Goal: Task Accomplishment & Management: Use online tool/utility

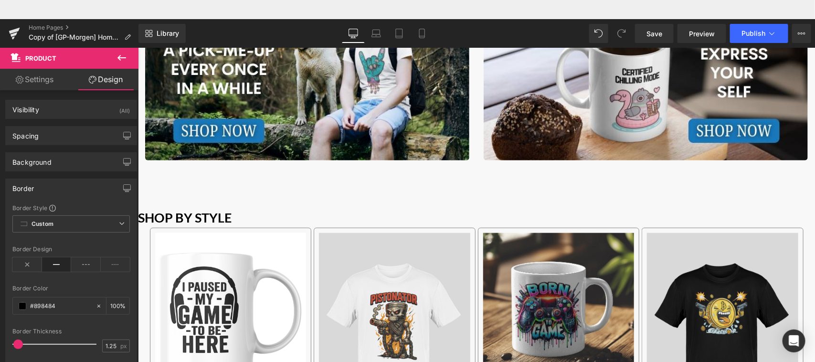
scroll to position [414, 0]
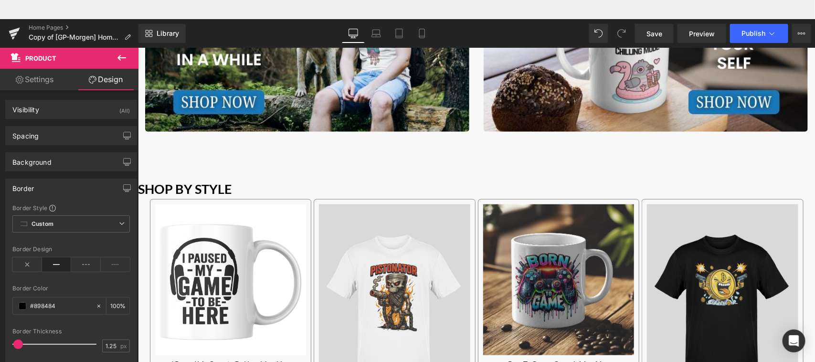
click at [122, 58] on icon at bounding box center [121, 57] width 11 height 11
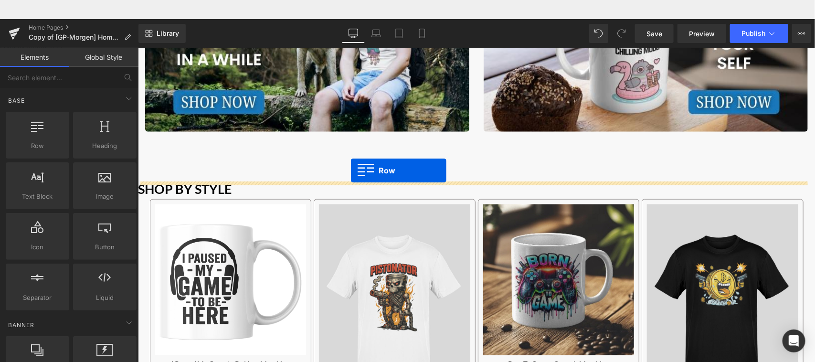
drag, startPoint x: 172, startPoint y: 162, endPoint x: 350, endPoint y: 151, distance: 178.0
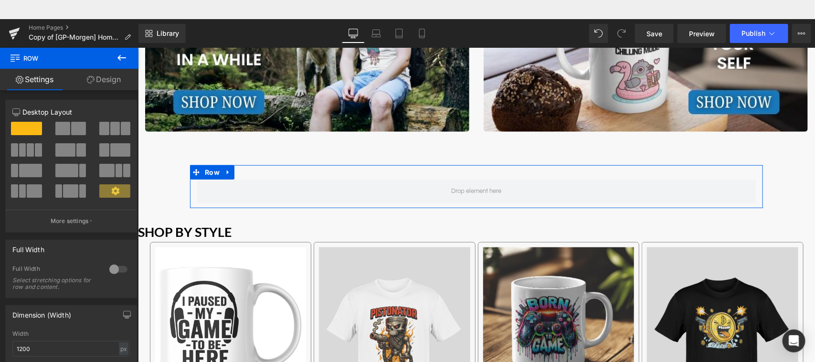
click at [75, 128] on span at bounding box center [78, 128] width 15 height 13
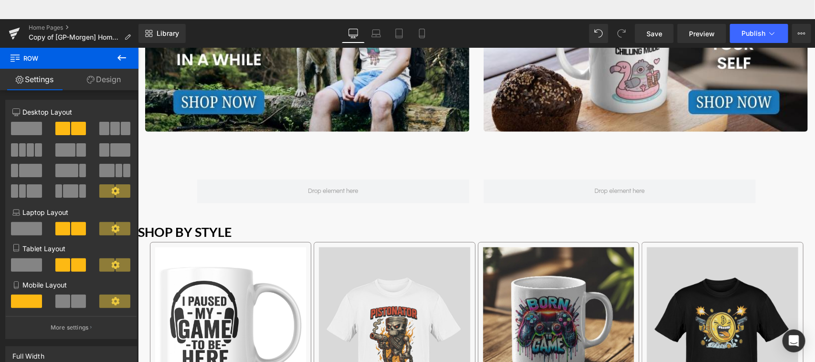
click at [125, 55] on icon at bounding box center [121, 57] width 11 height 11
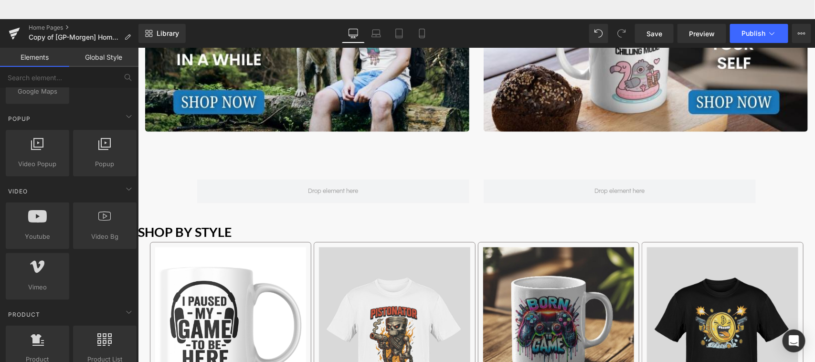
scroll to position [549, 0]
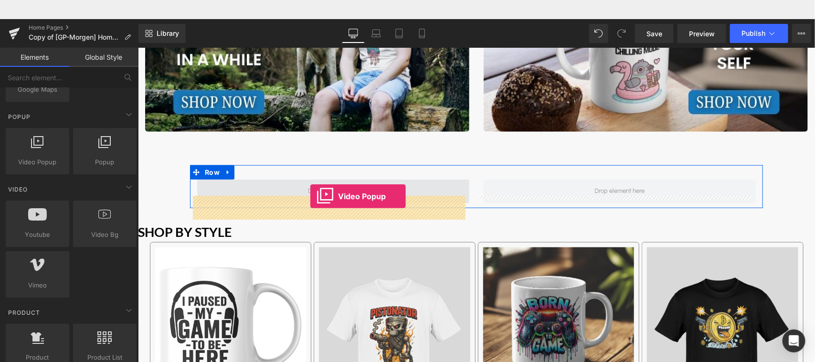
drag, startPoint x: 177, startPoint y: 188, endPoint x: 310, endPoint y: 177, distance: 133.3
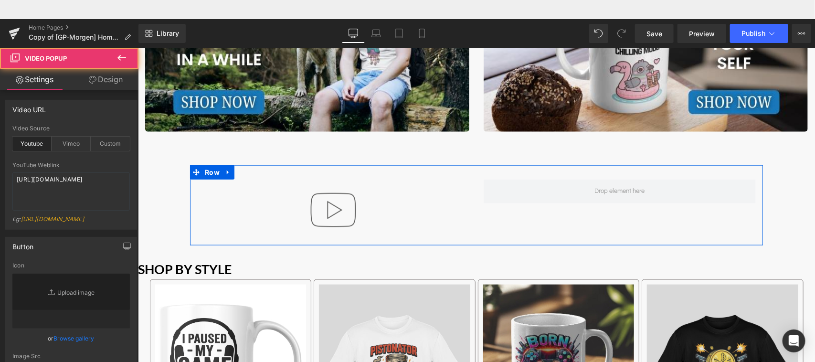
type input "//[DOMAIN_NAME][URL]"
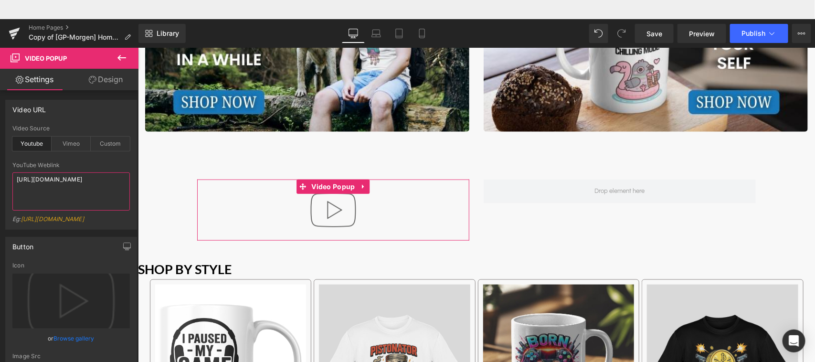
click at [77, 192] on textarea "[URL][DOMAIN_NAME]" at bounding box center [71, 191] width 118 height 38
click at [108, 142] on div "Custom" at bounding box center [110, 144] width 39 height 14
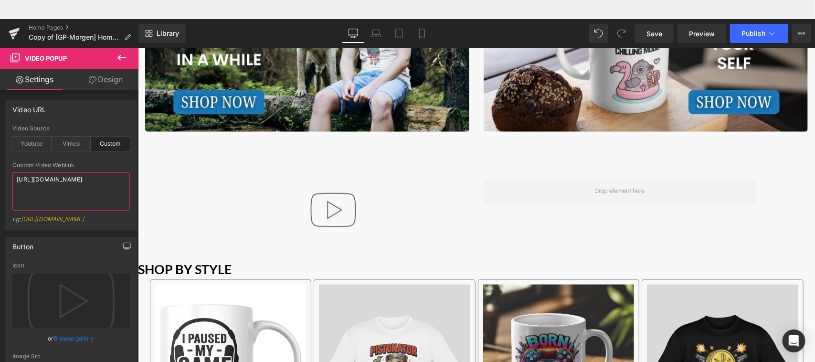
click at [103, 193] on textarea "[URL][DOMAIN_NAME]" at bounding box center [71, 191] width 118 height 38
click at [97, 200] on textarea "[URL][DOMAIN_NAME]" at bounding box center [71, 191] width 118 height 38
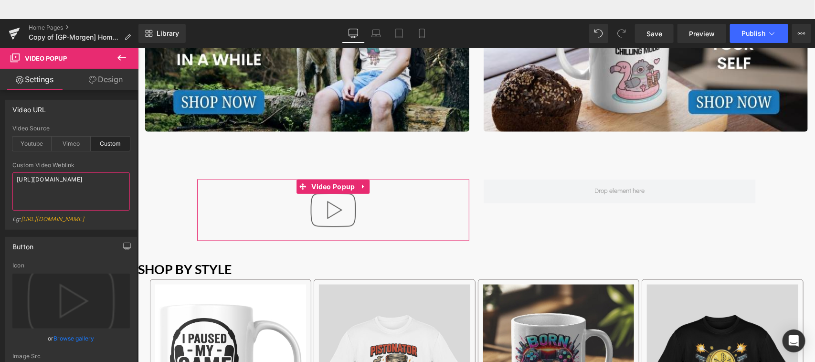
click at [43, 198] on textarea "[URL][DOMAIN_NAME]" at bounding box center [71, 191] width 118 height 38
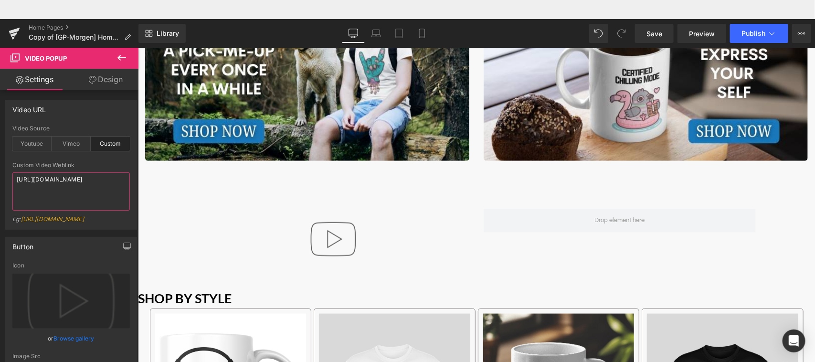
scroll to position [447, 0]
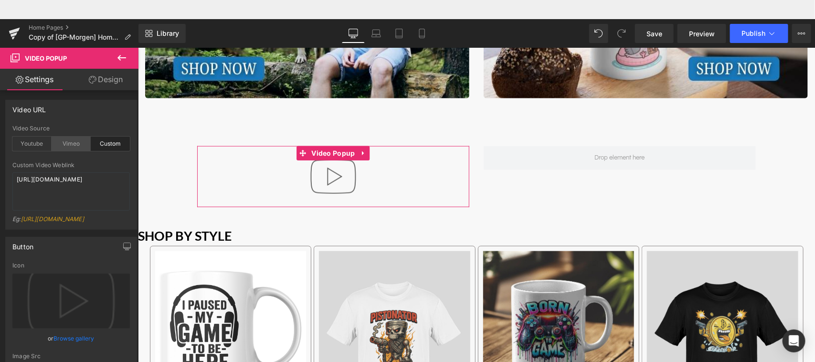
click at [70, 146] on div "Vimeo" at bounding box center [71, 144] width 39 height 14
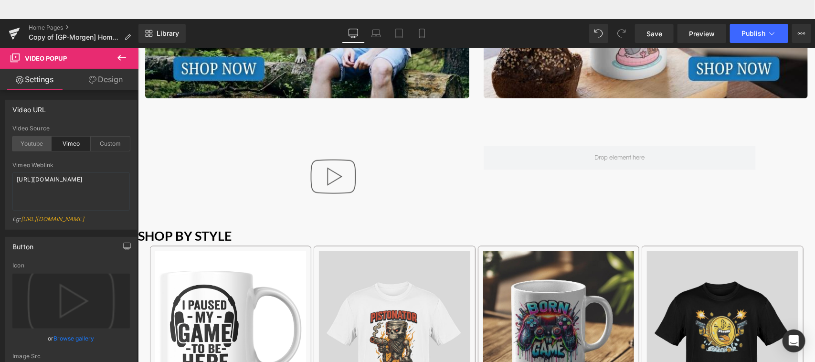
click at [37, 144] on div "Youtube" at bounding box center [31, 144] width 39 height 14
click at [61, 184] on textarea "[URL][DOMAIN_NAME]" at bounding box center [71, 191] width 118 height 38
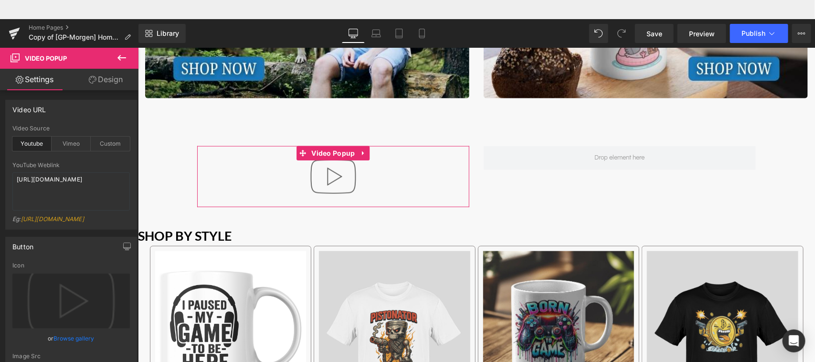
click at [65, 221] on link "[URL][DOMAIN_NAME]" at bounding box center [52, 218] width 63 height 7
click at [67, 185] on textarea "[URL][DOMAIN_NAME]" at bounding box center [71, 191] width 118 height 38
click at [113, 142] on div "Custom" at bounding box center [110, 144] width 39 height 14
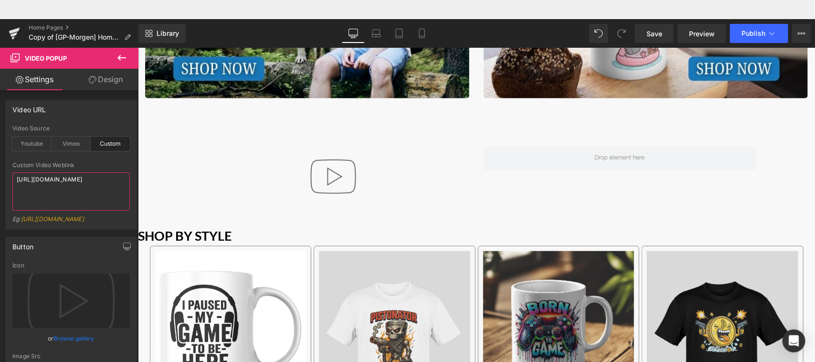
click at [86, 197] on textarea "[URL][DOMAIN_NAME]" at bounding box center [71, 191] width 118 height 38
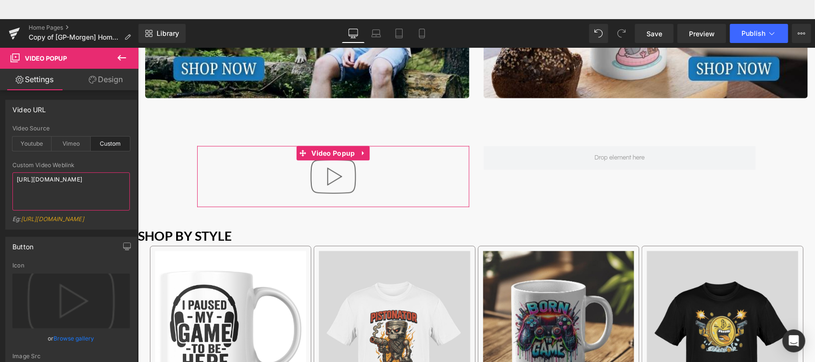
paste textarea "[DOMAIN_NAME][URL]"
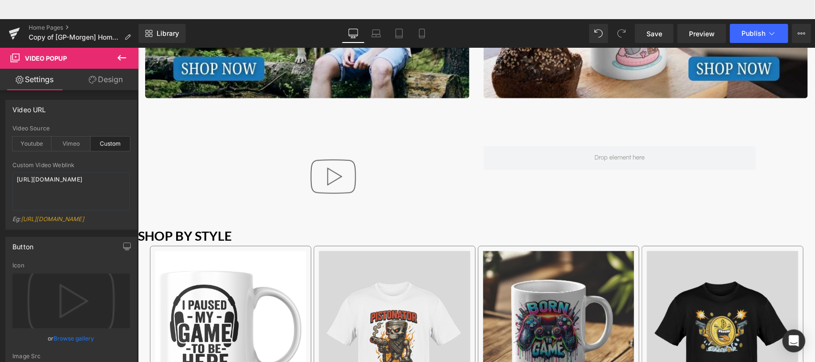
click at [108, 213] on div "Custom Video Weblink [URL][DOMAIN_NAME] Eg: [URL][DOMAIN_NAME]" at bounding box center [71, 195] width 118 height 67
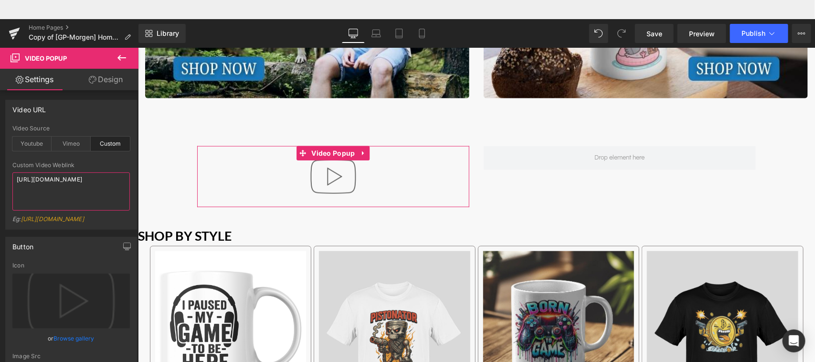
click at [86, 193] on textarea "[URL][DOMAIN_NAME]" at bounding box center [71, 191] width 118 height 38
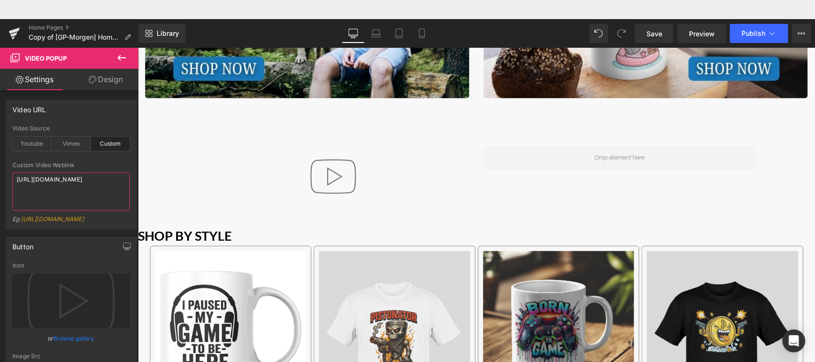
scroll to position [2, 0]
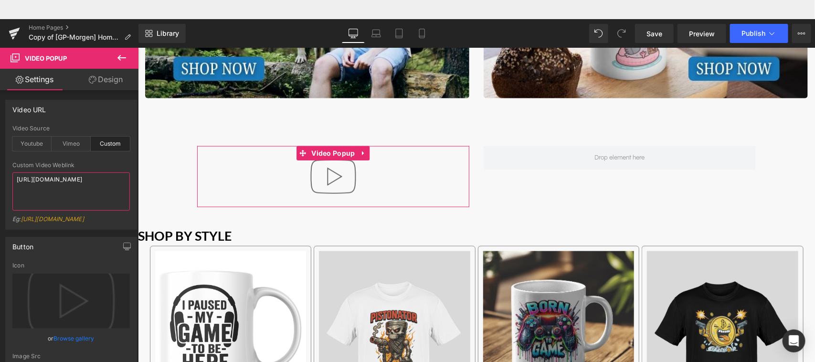
click at [60, 190] on textarea "[URL][DOMAIN_NAME]" at bounding box center [71, 191] width 118 height 38
paste textarea "[DOMAIN_NAME][URL]"
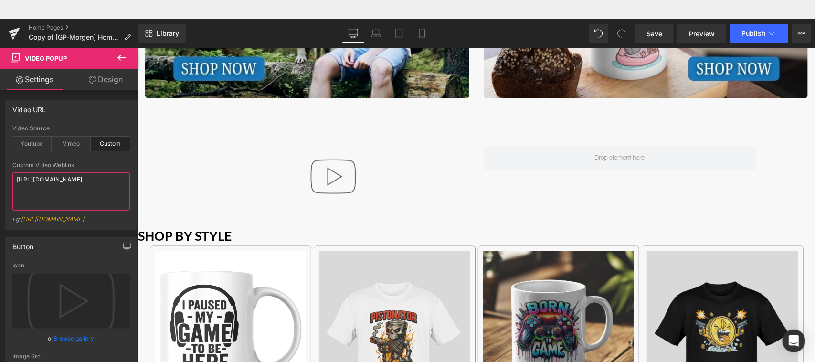
type textarea "[URL][DOMAIN_NAME]"
click at [86, 220] on div "Eg: [URL][DOMAIN_NAME]" at bounding box center [71, 222] width 118 height 14
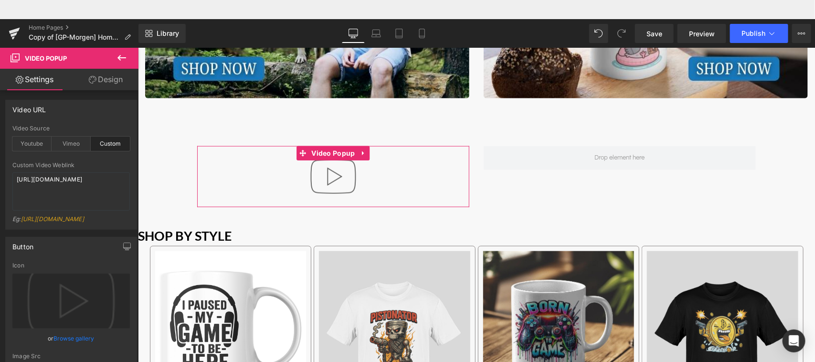
click at [135, 148] on div "Video URL custom Video Source Youtube Vimeo Custom YouTube Weblink Eg: [URL][DO…" at bounding box center [71, 161] width 143 height 137
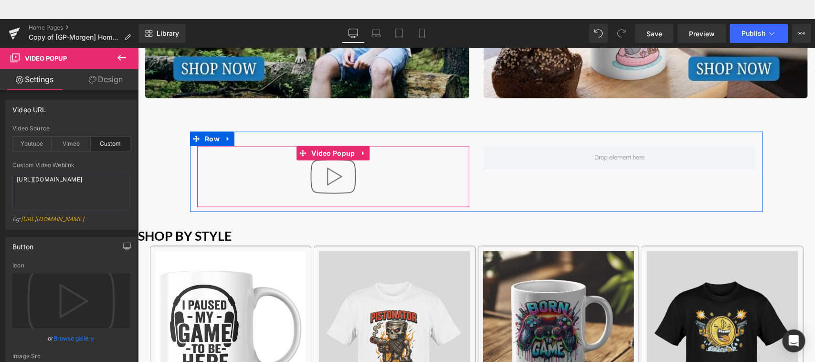
click at [333, 173] on img "Main content" at bounding box center [332, 176] width 61 height 61
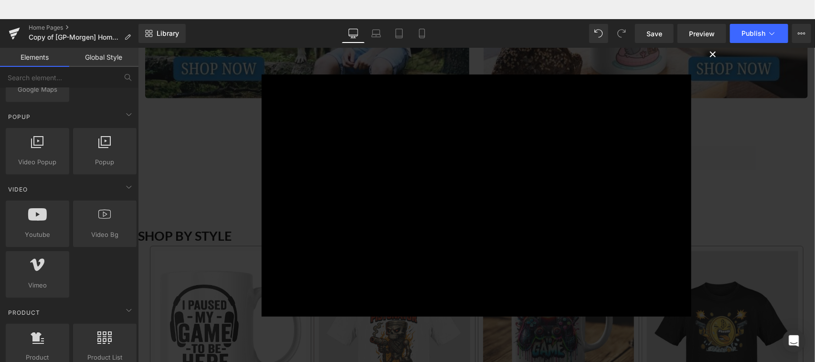
click at [713, 58] on button "×" at bounding box center [712, 52] width 19 height 19
click at [713, 58] on img "Main content" at bounding box center [645, 10] width 324 height 175
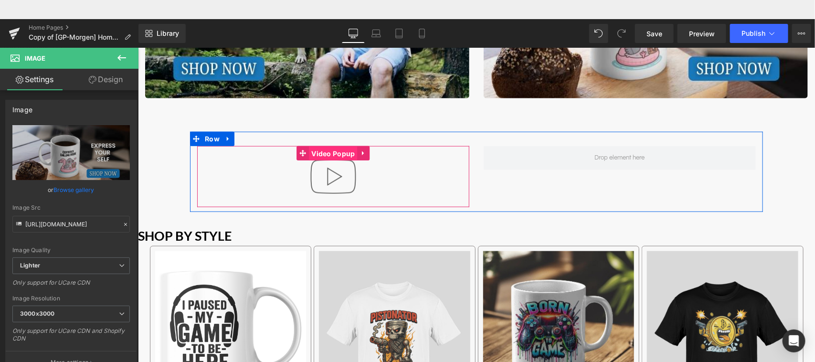
click at [342, 150] on span "Video Popup" at bounding box center [333, 153] width 48 height 14
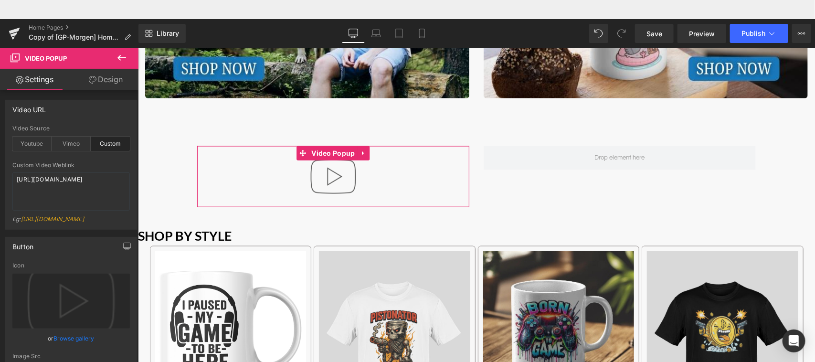
drag, startPoint x: 134, startPoint y: 172, endPoint x: 137, endPoint y: 201, distance: 28.3
click at [137, 201] on div "Video URL custom Video Source Youtube Vimeo Custom YouTube Weblink Eg: [URL][DO…" at bounding box center [71, 161] width 143 height 137
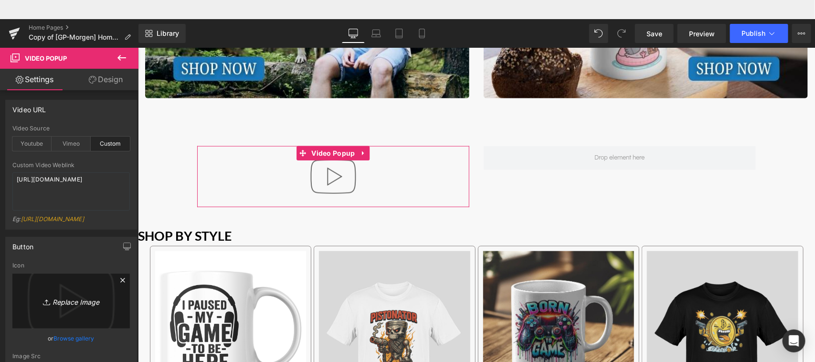
click at [88, 307] on icon "Replace Image" at bounding box center [71, 301] width 76 height 12
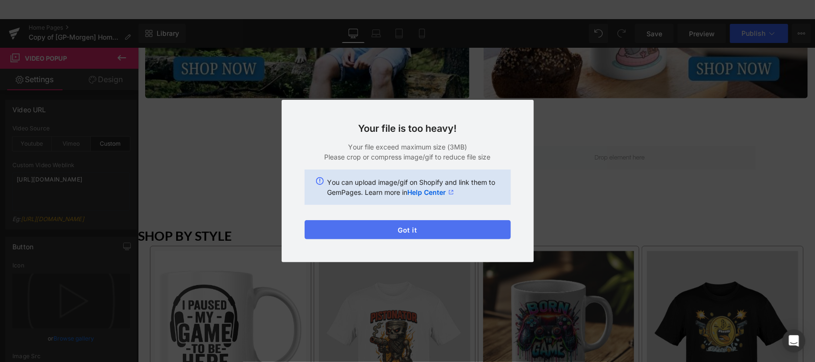
click at [429, 226] on button "Got it" at bounding box center [408, 229] width 206 height 19
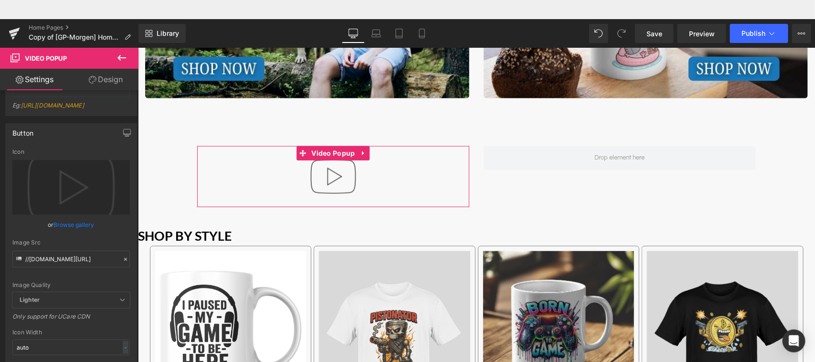
scroll to position [75, 0]
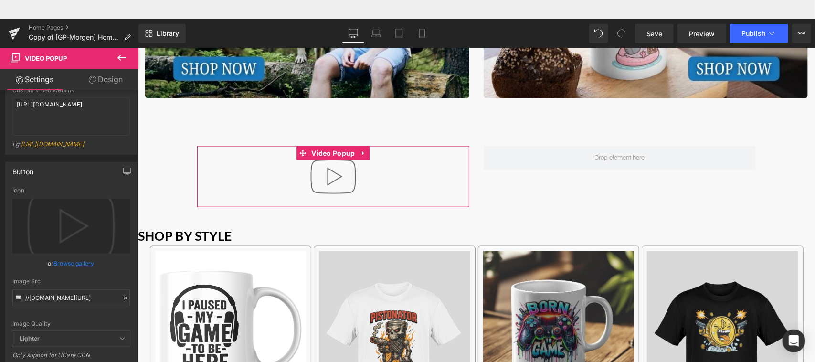
click at [135, 242] on b at bounding box center [137, 190] width 4 height 129
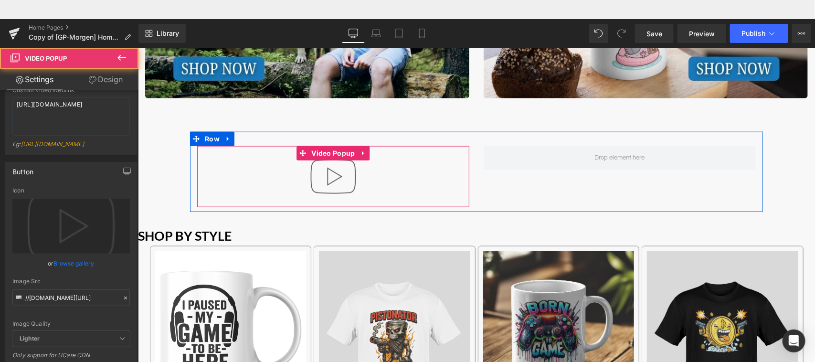
click at [358, 174] on img "Main content" at bounding box center [332, 176] width 61 height 61
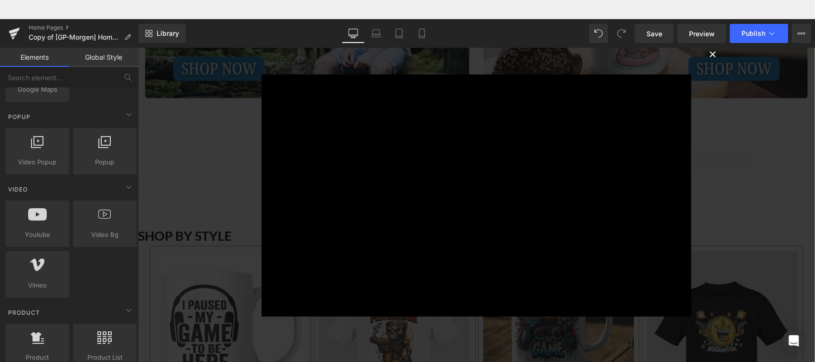
click at [707, 53] on button "×" at bounding box center [712, 52] width 19 height 19
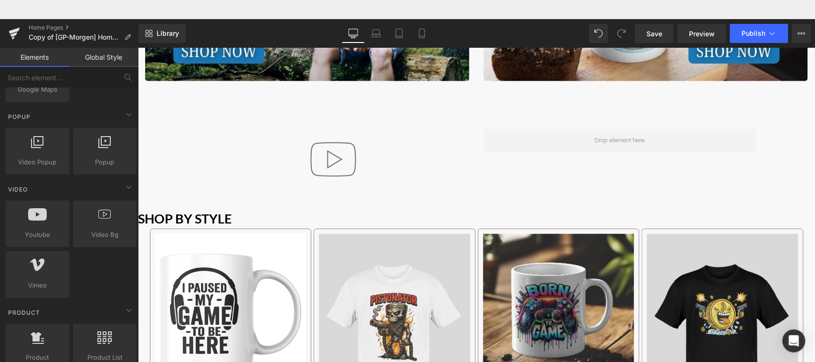
scroll to position [422, 0]
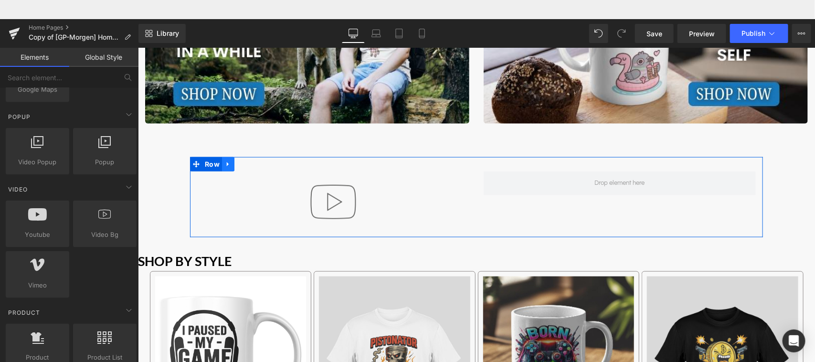
click at [226, 162] on icon "Main content" at bounding box center [227, 164] width 2 height 4
click at [250, 163] on icon "Main content" at bounding box center [252, 164] width 7 height 7
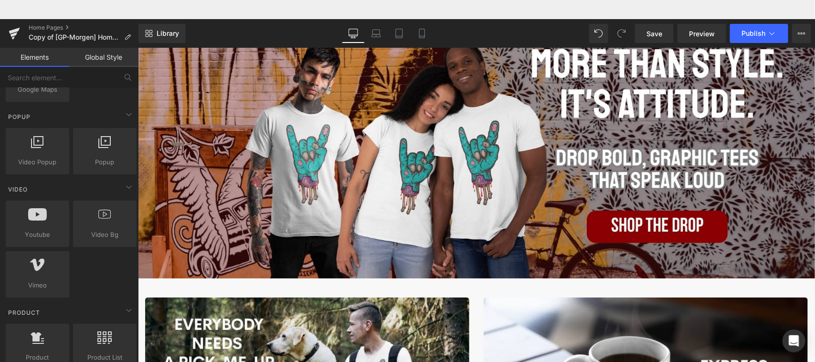
scroll to position [49, 0]
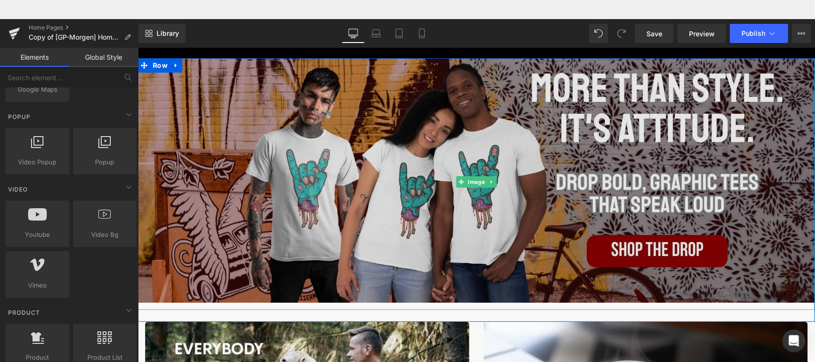
click at [276, 104] on img "Main content" at bounding box center [476, 181] width 677 height 257
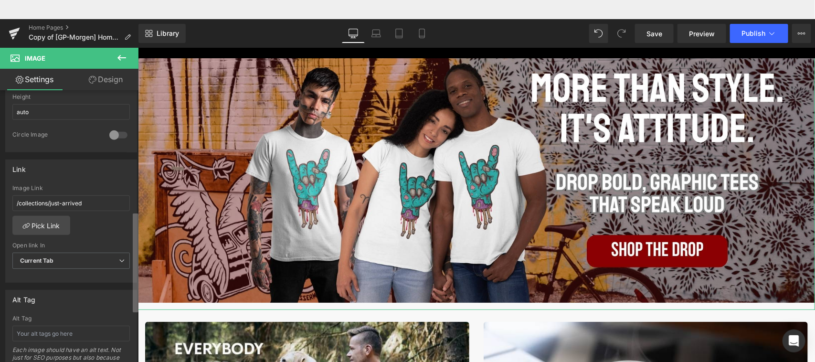
scroll to position [352, 0]
click at [135, 258] on b at bounding box center [136, 263] width 6 height 99
click at [105, 183] on div "Image Link" at bounding box center [71, 186] width 118 height 7
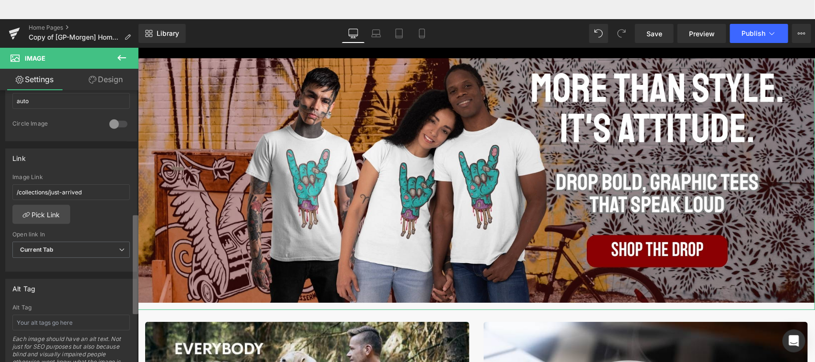
scroll to position [357, 0]
click at [136, 252] on b at bounding box center [136, 264] width 6 height 99
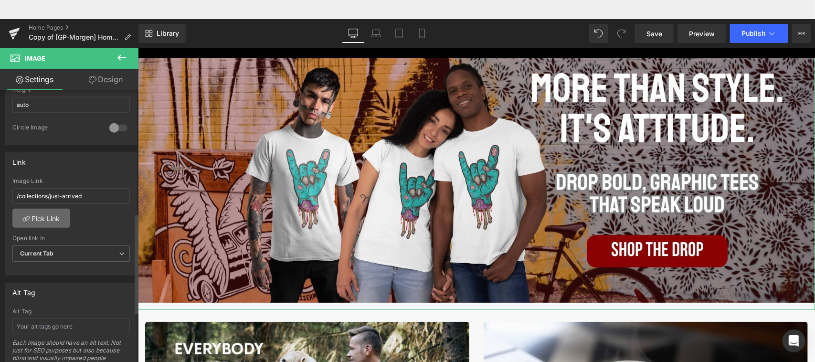
click at [53, 224] on link "Pick Link" at bounding box center [41, 218] width 58 height 19
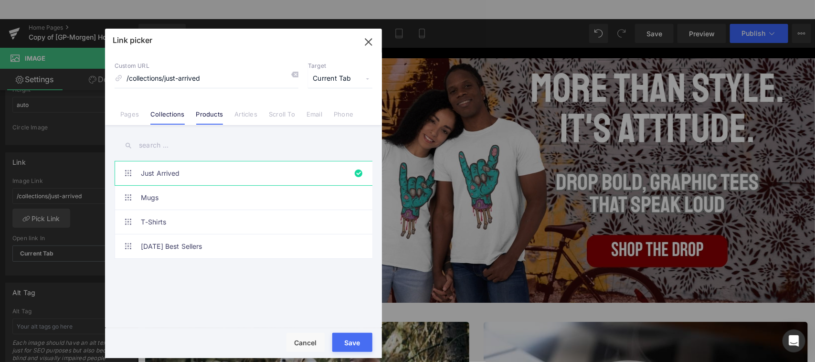
click at [214, 120] on link "Products" at bounding box center [209, 117] width 27 height 14
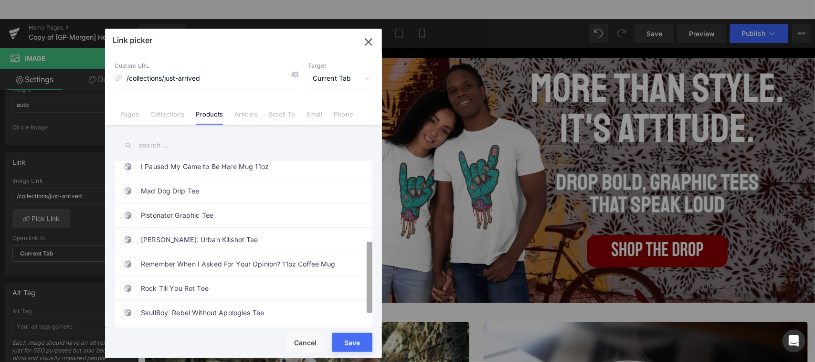
scroll to position [178, 0]
click at [368, 287] on b at bounding box center [370, 277] width 6 height 71
click at [295, 284] on link "Rock Till You Rot Tee" at bounding box center [246, 288] width 210 height 24
type input "/products/rock-till-you-rot-tee"
click at [360, 339] on button "Save" at bounding box center [352, 342] width 40 height 19
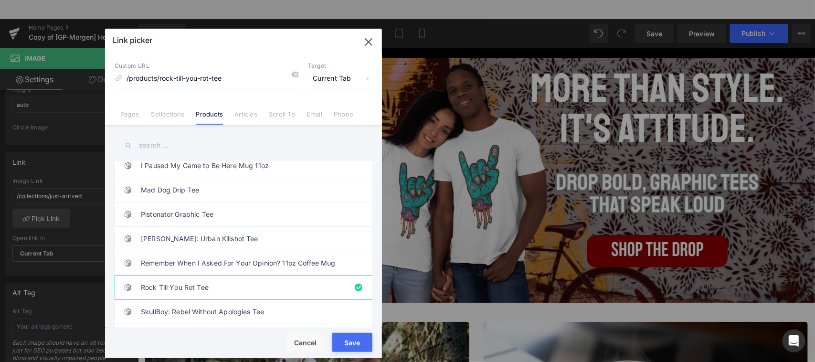
type input "/products/rock-till-you-rot-tee"
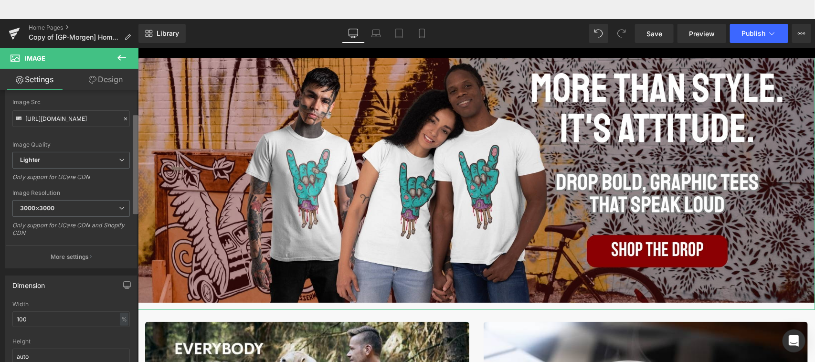
scroll to position [0, 0]
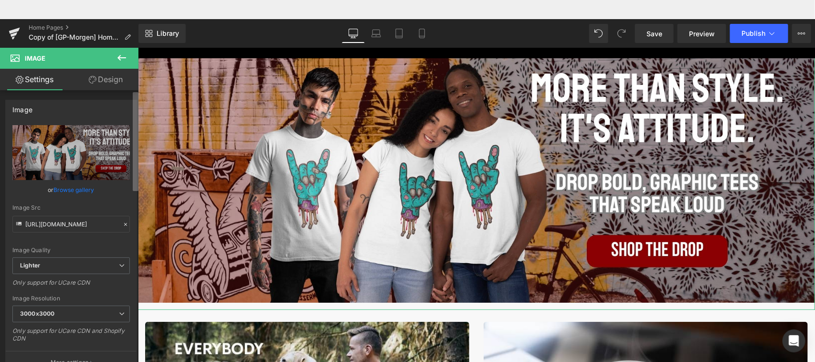
click at [123, 96] on div "Image [URL][DOMAIN_NAME] Replace Image Upload image or Browse gallery Image Src…" at bounding box center [69, 237] width 139 height 295
click at [651, 35] on span "Save" at bounding box center [655, 34] width 16 height 10
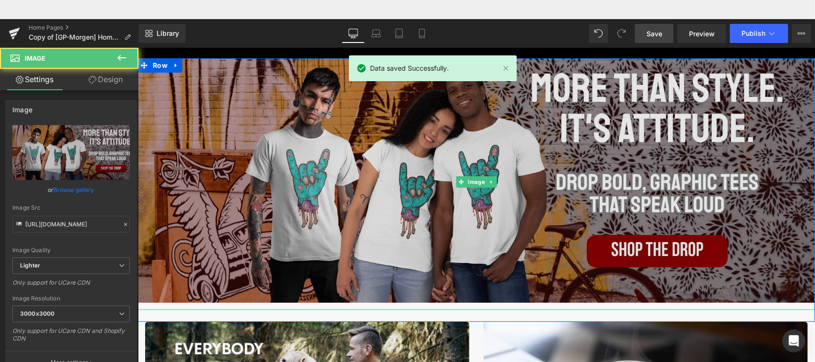
click at [236, 86] on img "Main content" at bounding box center [476, 181] width 677 height 257
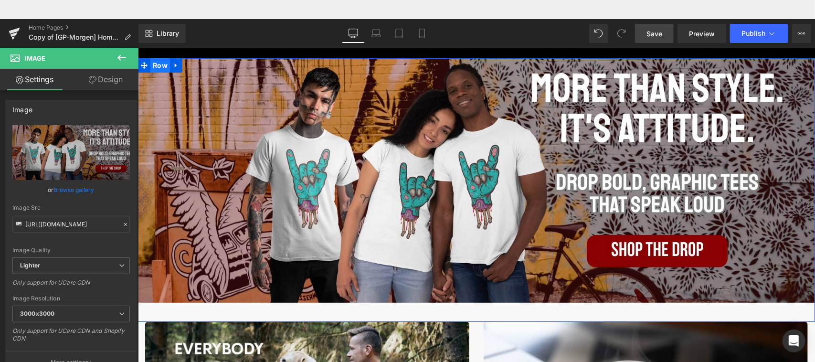
click at [159, 65] on span "Row" at bounding box center [160, 65] width 20 height 14
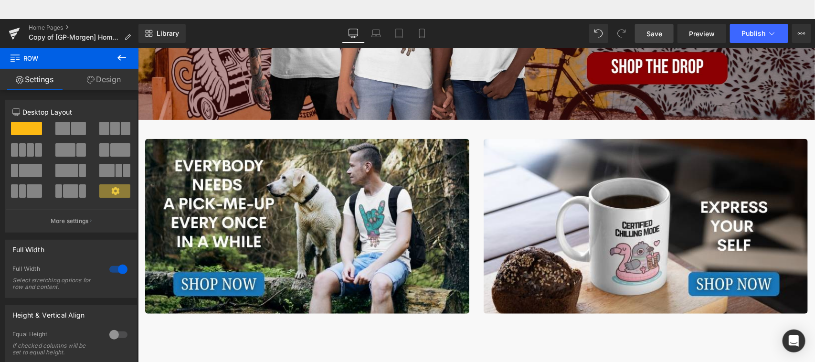
scroll to position [244, 0]
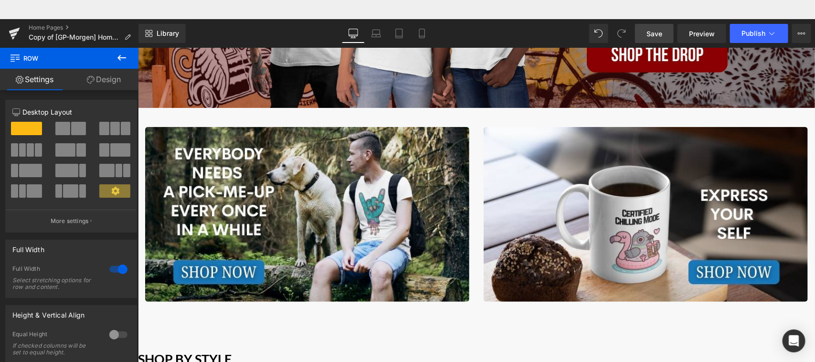
click at [121, 58] on icon at bounding box center [122, 58] width 9 height 6
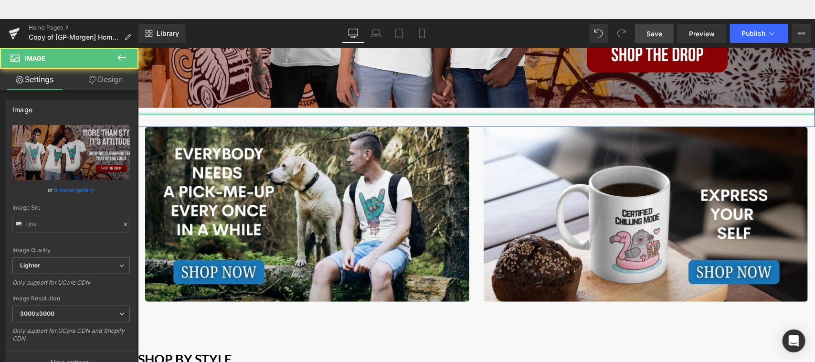
type input "[URL][DOMAIN_NAME]"
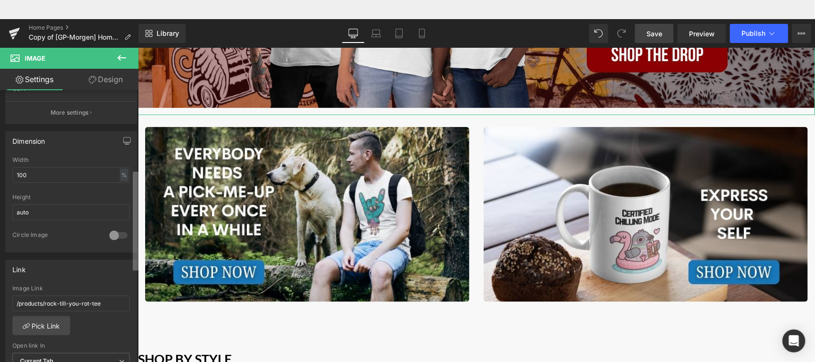
scroll to position [0, 0]
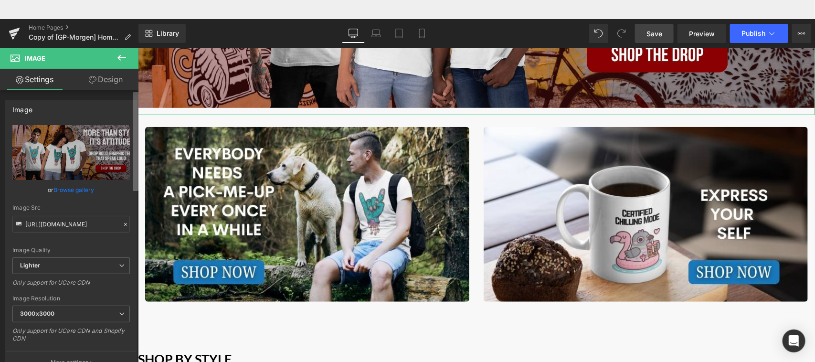
click at [138, 116] on b at bounding box center [136, 141] width 6 height 99
click at [125, 55] on icon at bounding box center [121, 57] width 11 height 11
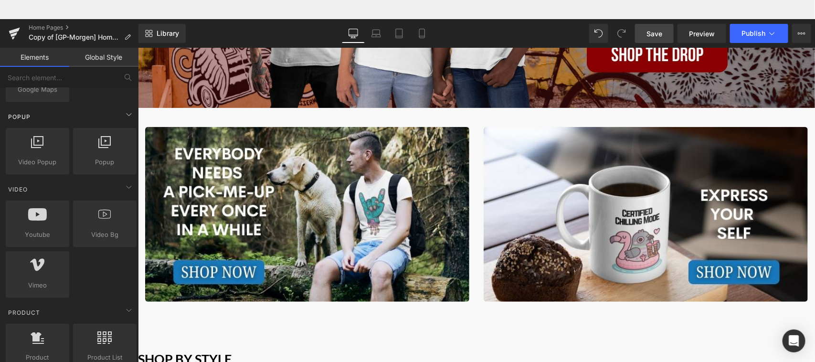
drag, startPoint x: 134, startPoint y: 156, endPoint x: 134, endPoint y: 110, distance: 45.4
click at [134, 177] on div "Popup Video Popup videos, players, popups Popup video popup, popup, model popup…" at bounding box center [71, 238] width 135 height 123
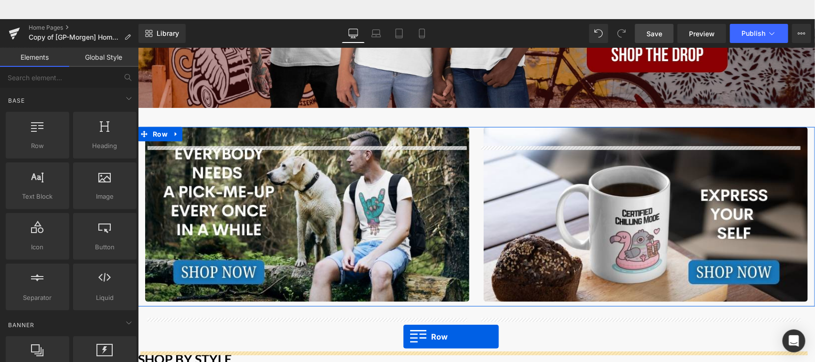
drag, startPoint x: 37, startPoint y: 139, endPoint x: 404, endPoint y: 330, distance: 413.2
click at [404, 19] on div "Row You are previewing how the will restyle your page. You can not edit Element…" at bounding box center [407, 19] width 815 height 0
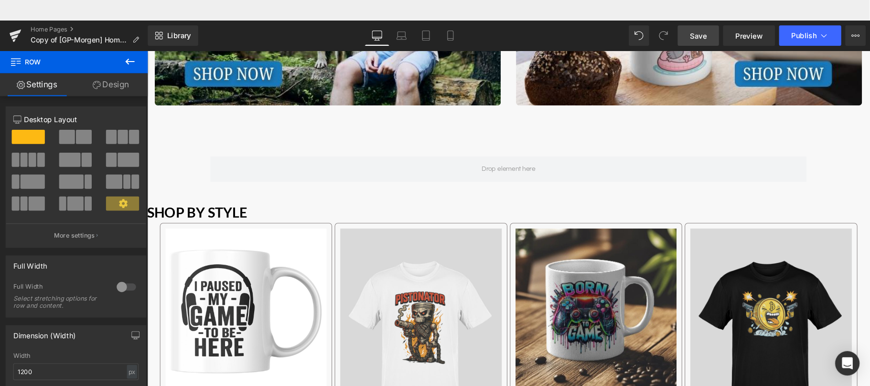
scroll to position [455, 0]
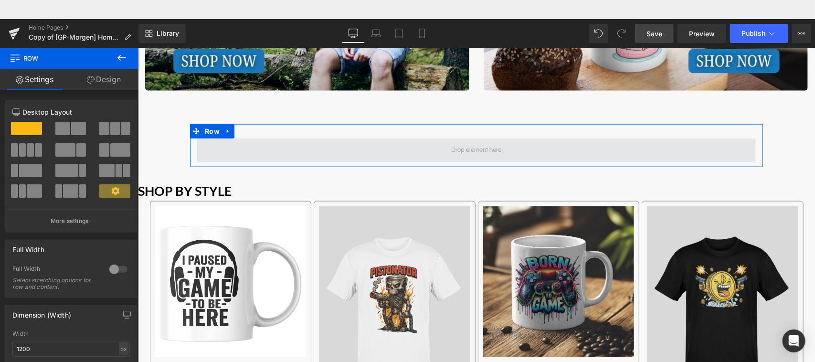
click at [383, 148] on span "Main content" at bounding box center [476, 150] width 559 height 24
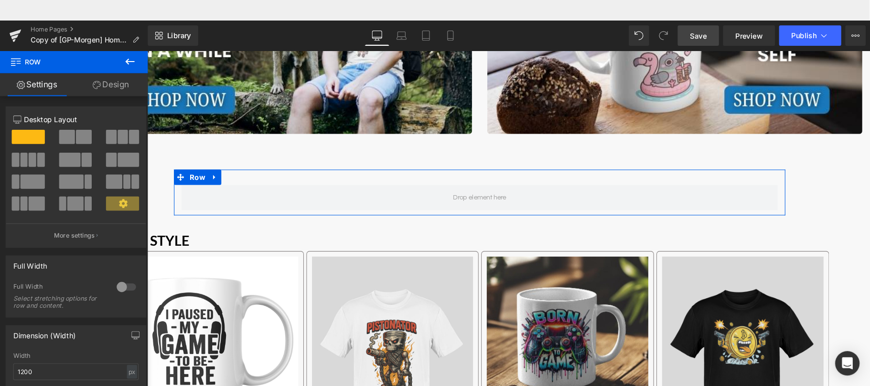
scroll to position [474, 0]
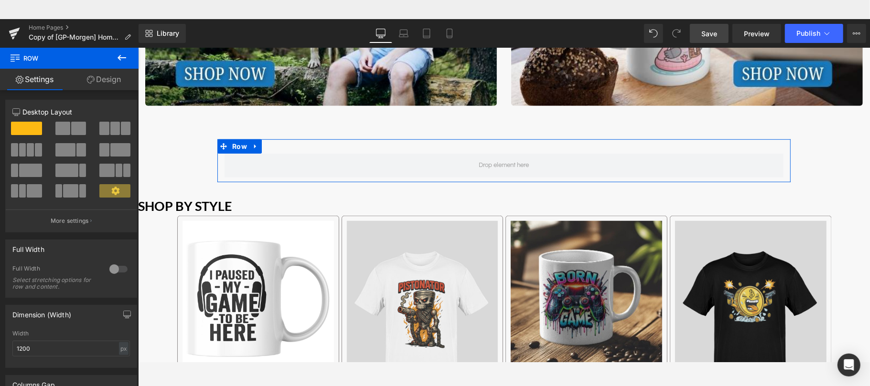
click at [113, 81] on link "Design" at bounding box center [103, 79] width 69 height 21
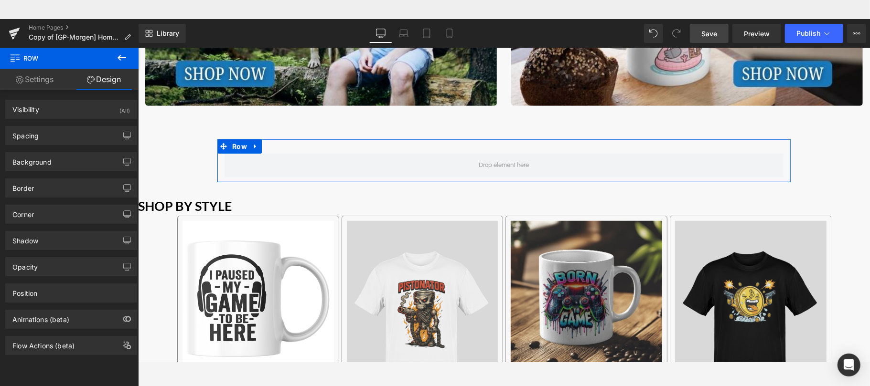
click at [38, 79] on link "Settings" at bounding box center [34, 79] width 69 height 21
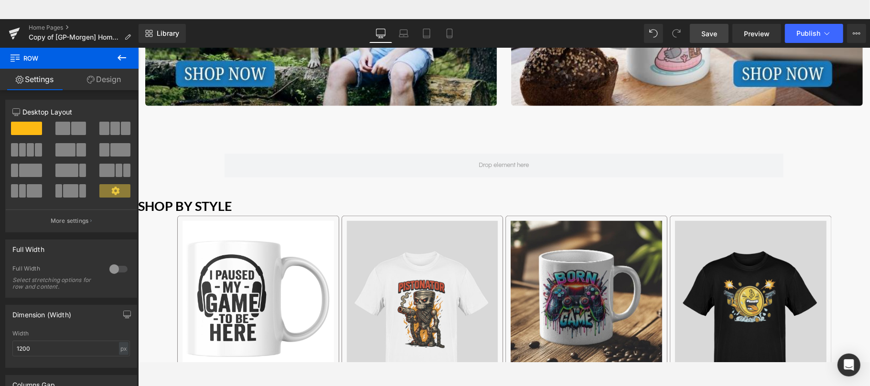
click at [118, 56] on icon at bounding box center [122, 58] width 9 height 6
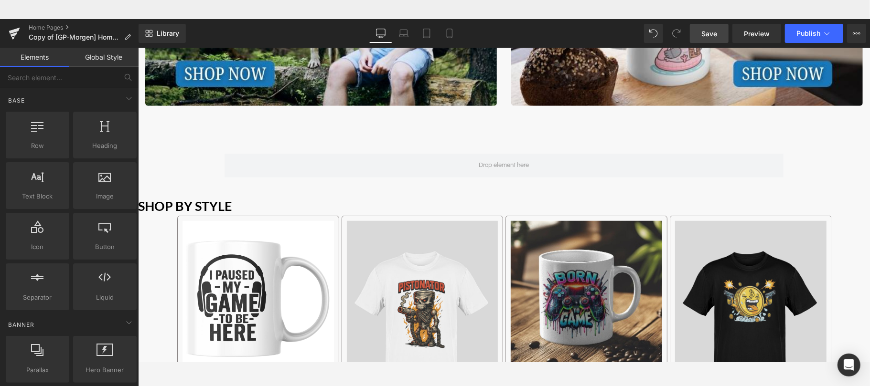
drag, startPoint x: 135, startPoint y: 84, endPoint x: 137, endPoint y: 96, distance: 12.1
click at [137, 96] on div "Base Row rows, columns, layouts, div Heading headings, titles, h1,h2,h3,h4,h5,h…" at bounding box center [69, 248] width 139 height 363
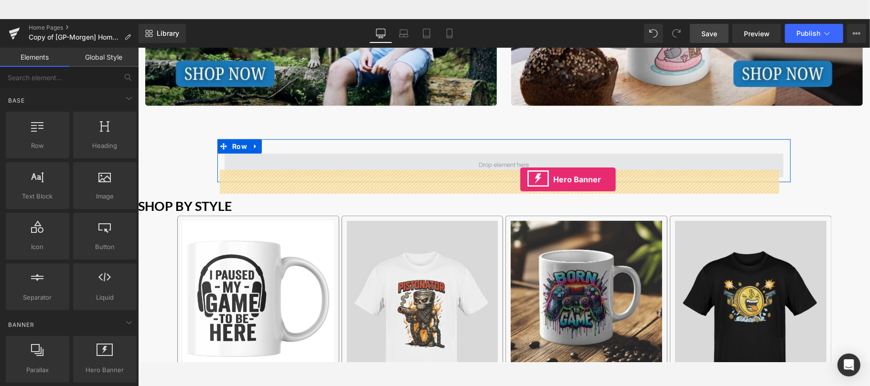
drag, startPoint x: 242, startPoint y: 389, endPoint x: 520, endPoint y: 160, distance: 360.4
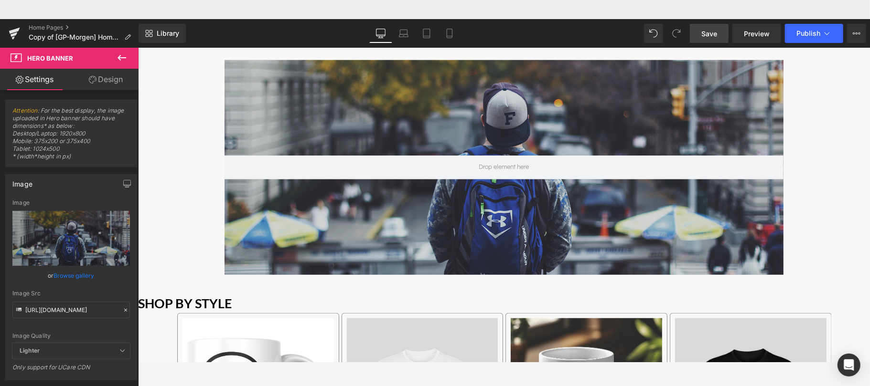
scroll to position [514, 0]
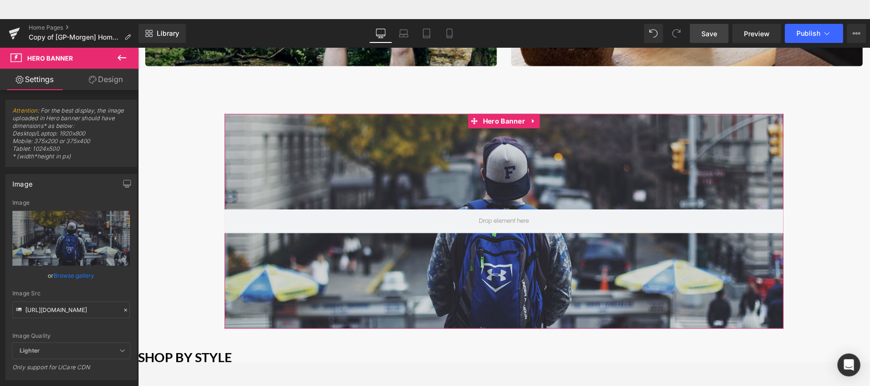
click at [134, 232] on div "Image [URL][DOMAIN_NAME] Image Replace Image Upload image or Browse gallery Ima…" at bounding box center [71, 274] width 143 height 214
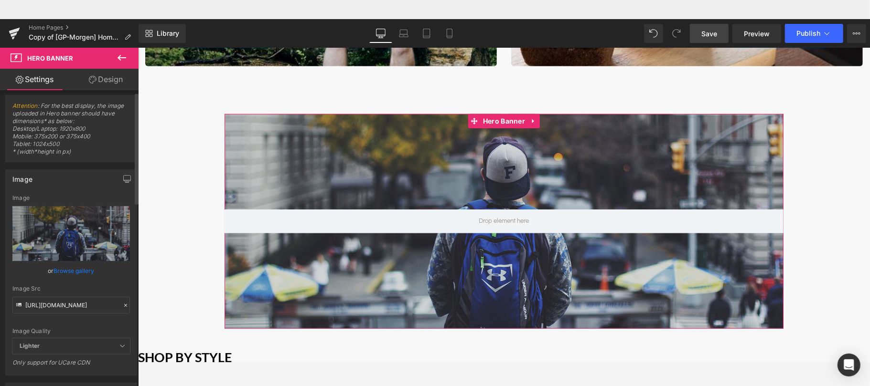
scroll to position [0, 0]
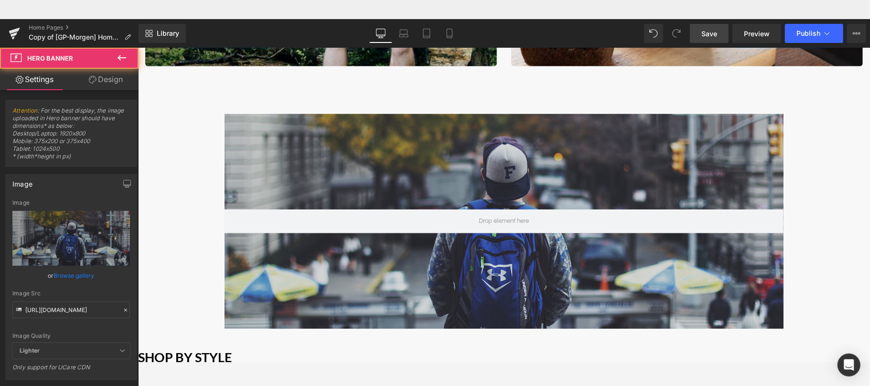
click at [306, 180] on div "Main content" at bounding box center [503, 221] width 559 height 215
click at [117, 57] on icon at bounding box center [121, 57] width 11 height 11
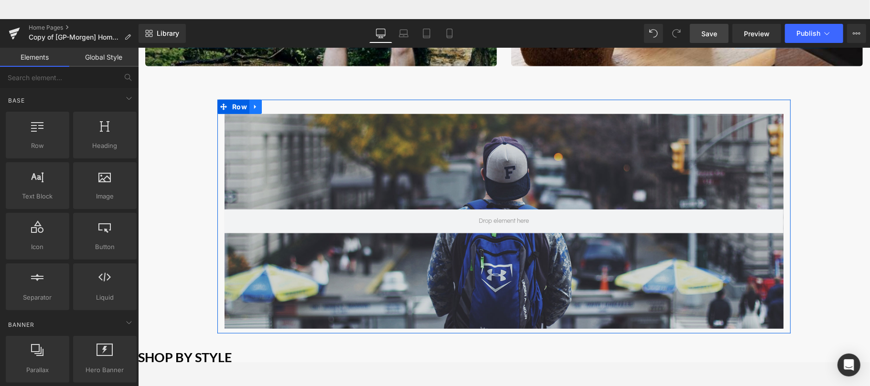
click at [254, 105] on icon "Main content" at bounding box center [255, 106] width 2 height 4
click at [277, 106] on icon "Main content" at bounding box center [280, 106] width 7 height 7
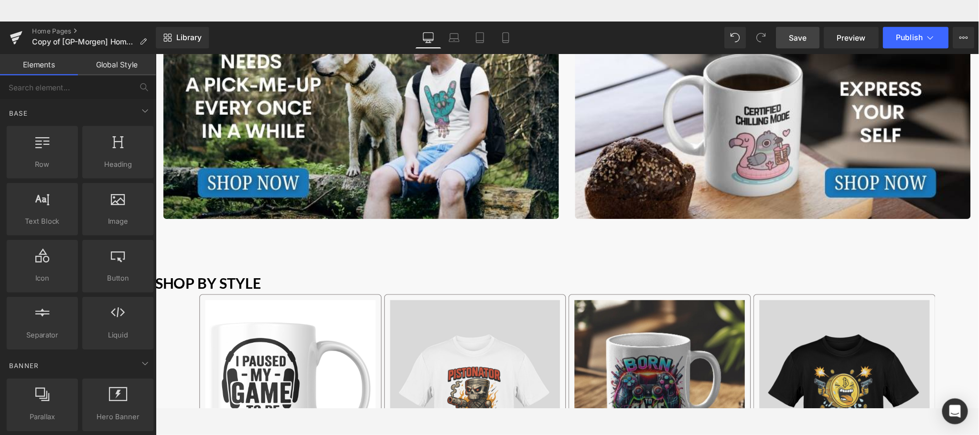
scroll to position [390, 0]
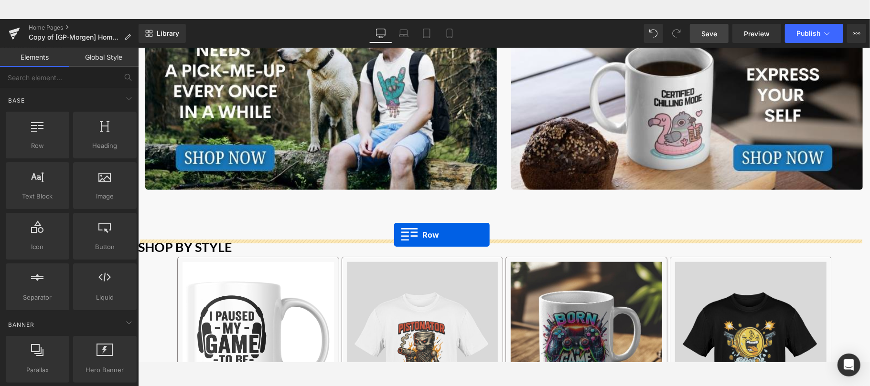
drag, startPoint x: 178, startPoint y: 165, endPoint x: 395, endPoint y: 216, distance: 222.4
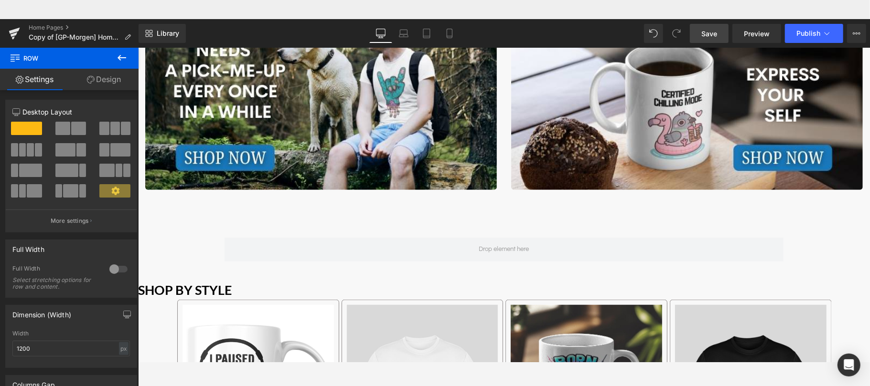
click at [113, 54] on button at bounding box center [121, 58] width 33 height 21
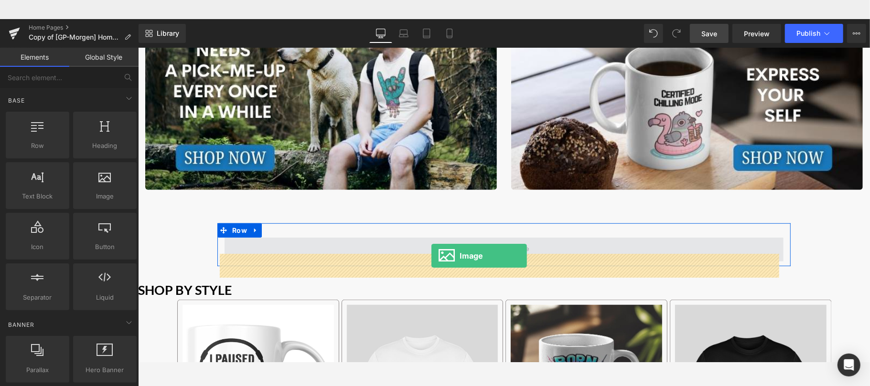
drag, startPoint x: 248, startPoint y: 224, endPoint x: 431, endPoint y: 236, distance: 182.9
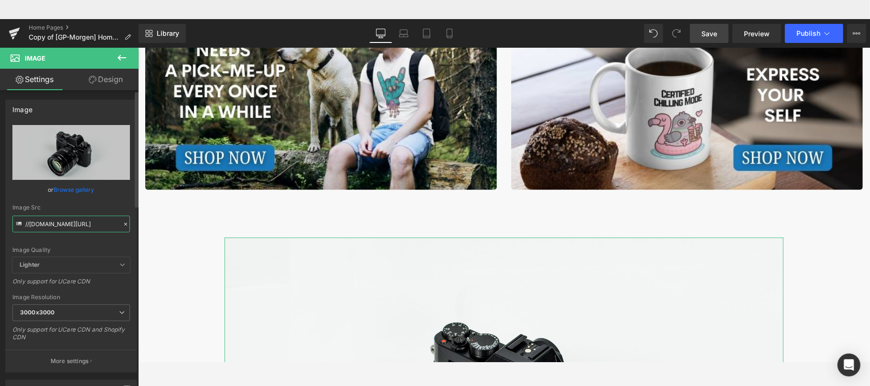
click at [70, 226] on input "//[DOMAIN_NAME][URL]" at bounding box center [71, 224] width 118 height 17
click at [100, 221] on input "//[DOMAIN_NAME][URL]" at bounding box center [71, 224] width 118 height 17
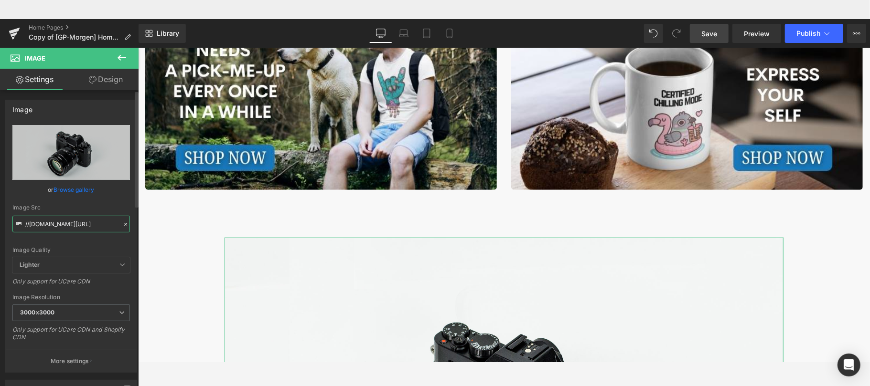
click at [100, 221] on input "//[DOMAIN_NAME][URL]" at bounding box center [71, 224] width 118 height 17
paste input "trap beat"
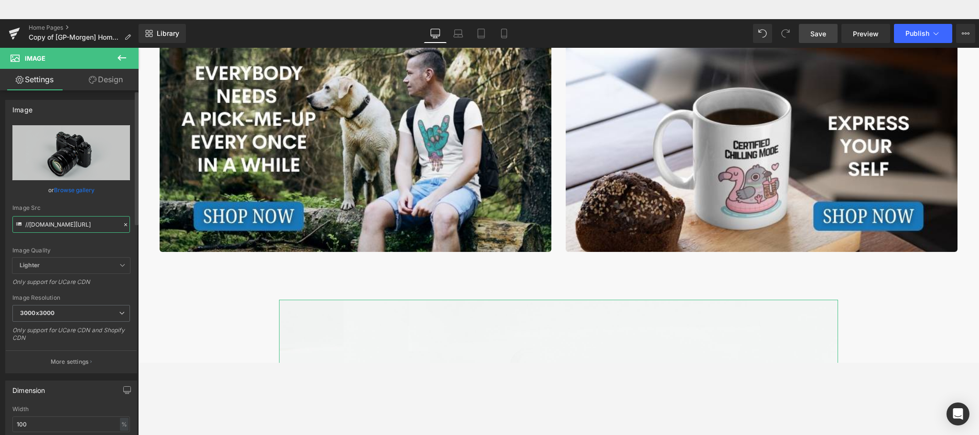
scroll to position [430, 0]
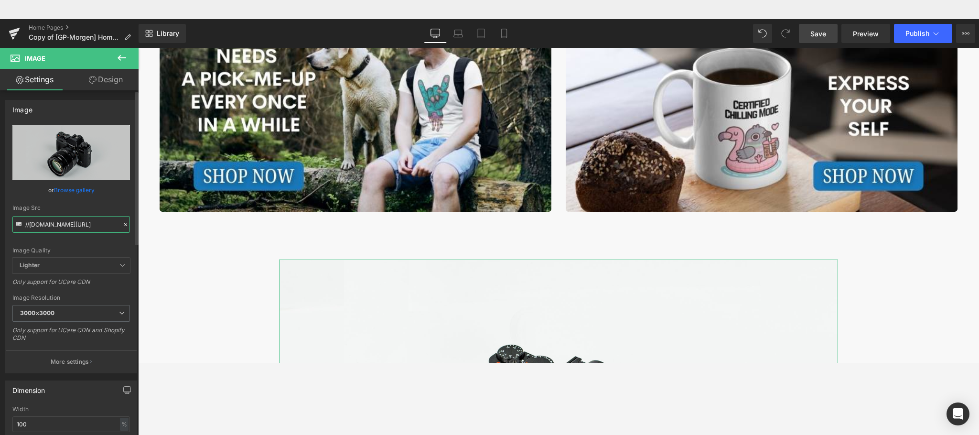
click at [87, 222] on input "//[DOMAIN_NAME][URL]" at bounding box center [71, 224] width 118 height 17
click at [92, 220] on input "//[DOMAIN_NAME][URL]" at bounding box center [71, 224] width 118 height 17
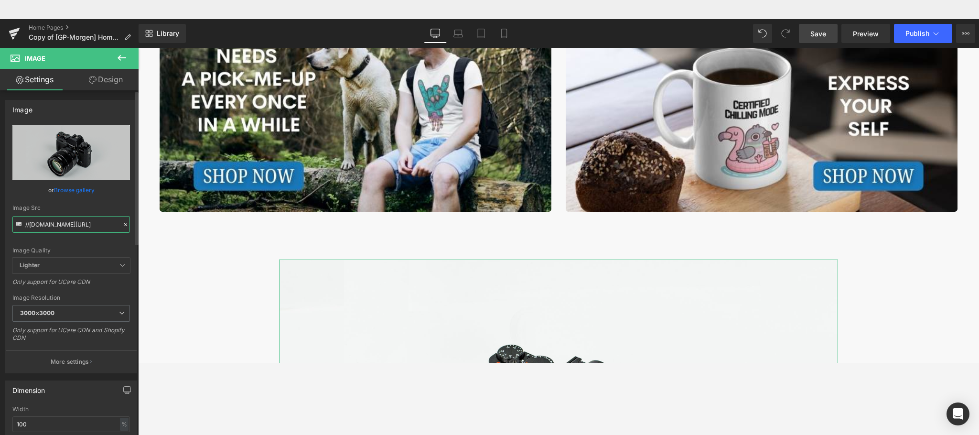
paste input "[URL][DOMAIN_NAME]"
type input "[URL][DOMAIN_NAME]"
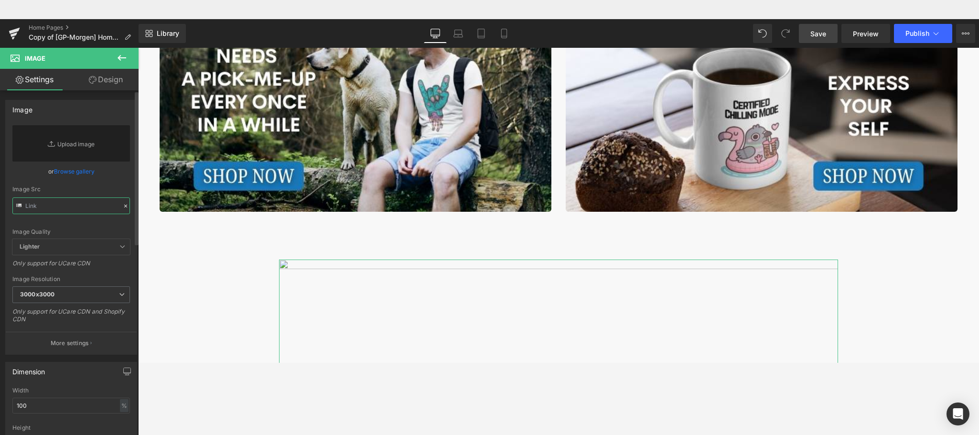
scroll to position [0, 0]
click at [69, 206] on input "text" at bounding box center [71, 205] width 118 height 17
paste input "[URL][DOMAIN_NAME]"
type input "[URL][DOMAIN_NAME]"
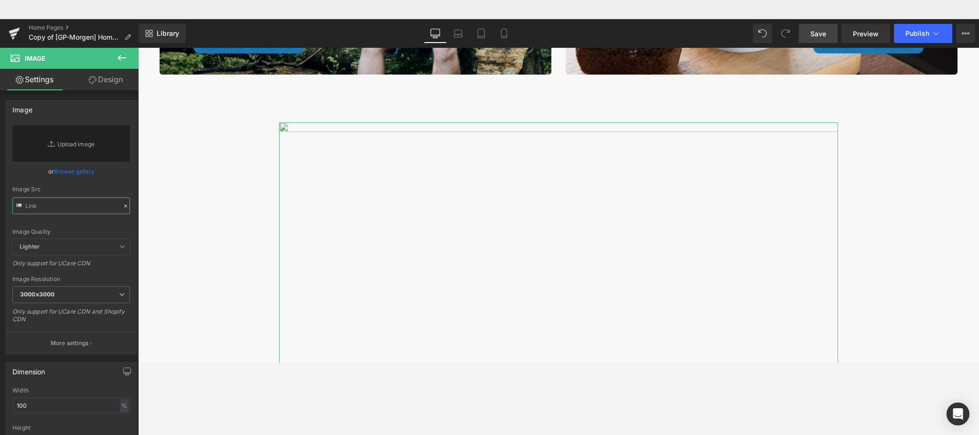
click at [135, 151] on b at bounding box center [137, 170] width 4 height 156
click at [82, 148] on link "Replace Image" at bounding box center [71, 143] width 118 height 36
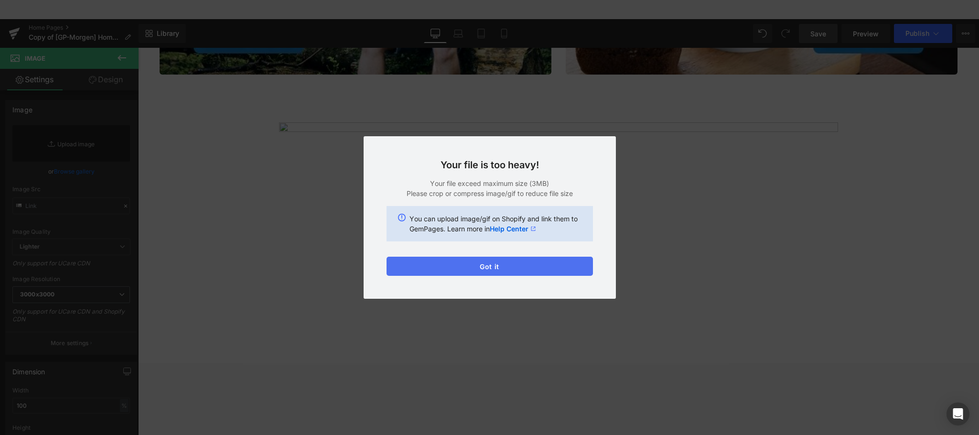
click at [505, 266] on button "Got it" at bounding box center [489, 266] width 206 height 19
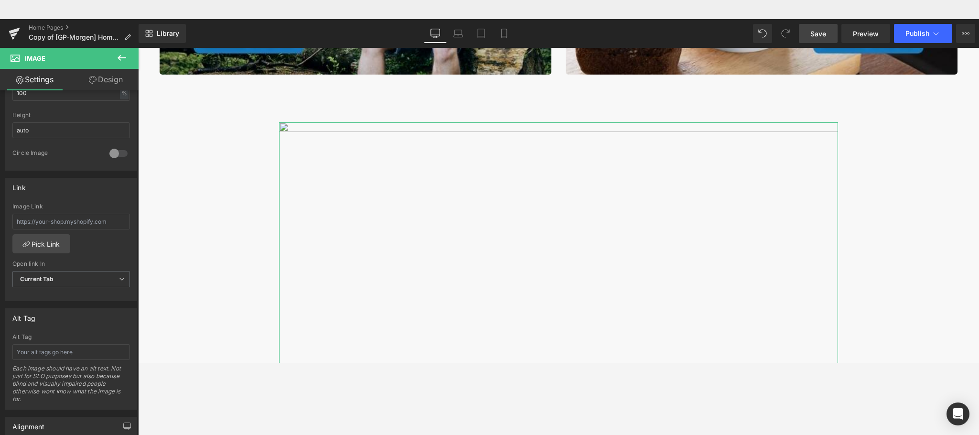
scroll to position [314, 0]
click at [132, 330] on div "Image Replace Image Upload image or Browse gallery Image Src Image Quality Ligh…" at bounding box center [69, 274] width 139 height 368
click at [40, 244] on link "Pick Link" at bounding box center [41, 242] width 58 height 19
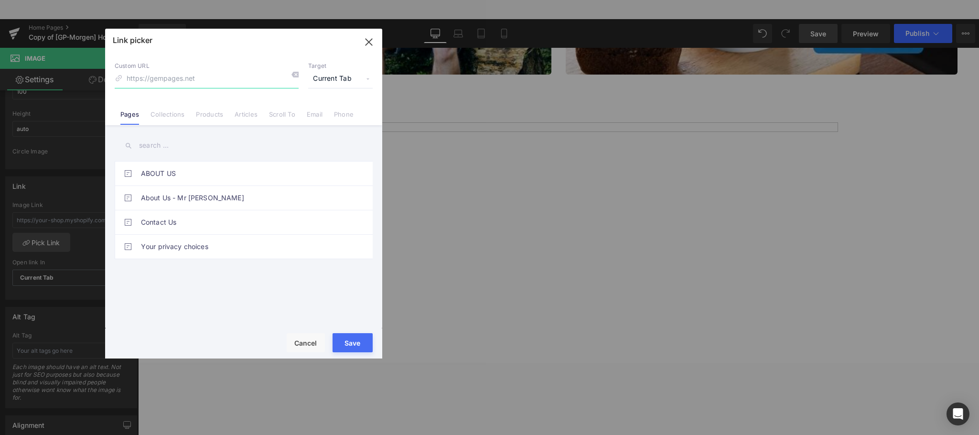
click at [175, 79] on input at bounding box center [207, 79] width 184 height 18
paste input "[URL][DOMAIN_NAME]"
type input "[URL][DOMAIN_NAME]"
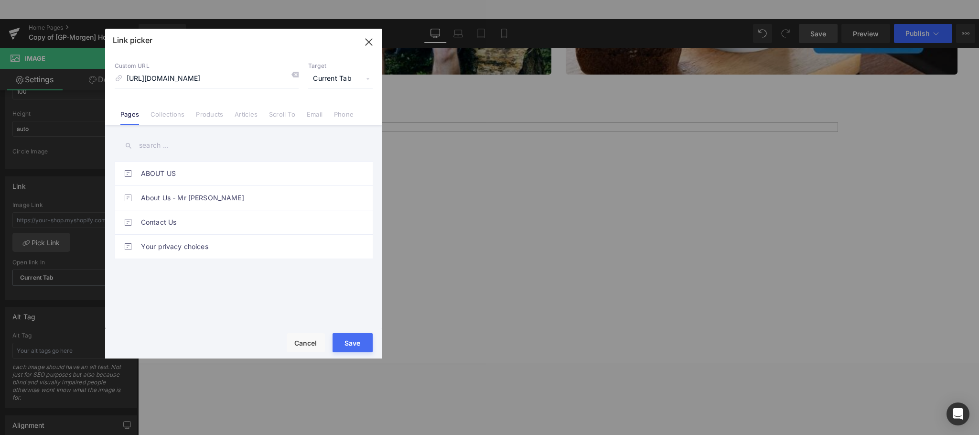
click at [358, 344] on button "Save" at bounding box center [352, 342] width 40 height 19
type input "[URL][DOMAIN_NAME]"
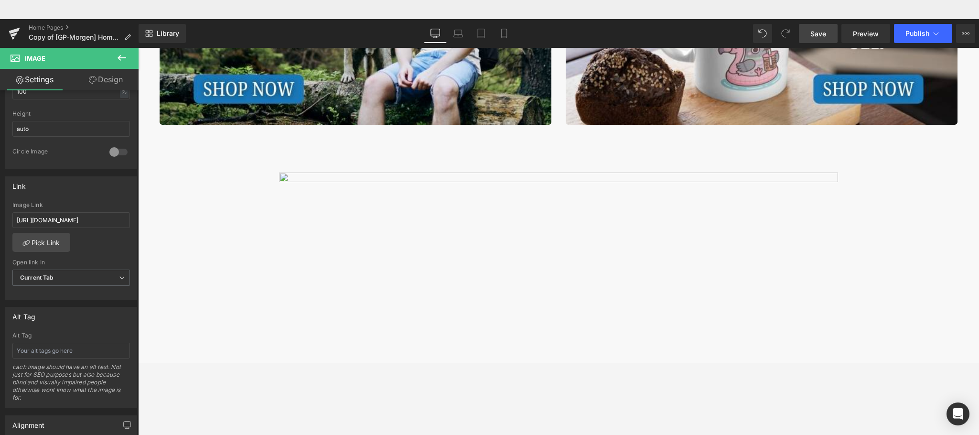
scroll to position [623, 0]
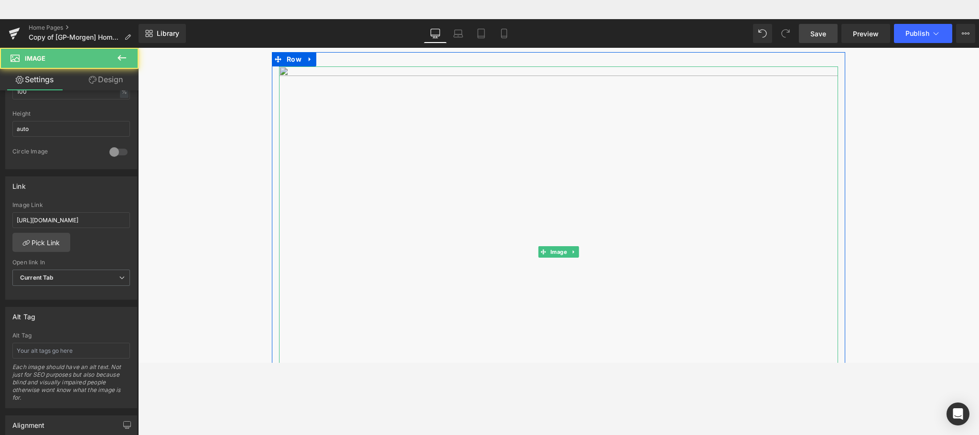
click at [364, 228] on img "Main content" at bounding box center [558, 251] width 559 height 370
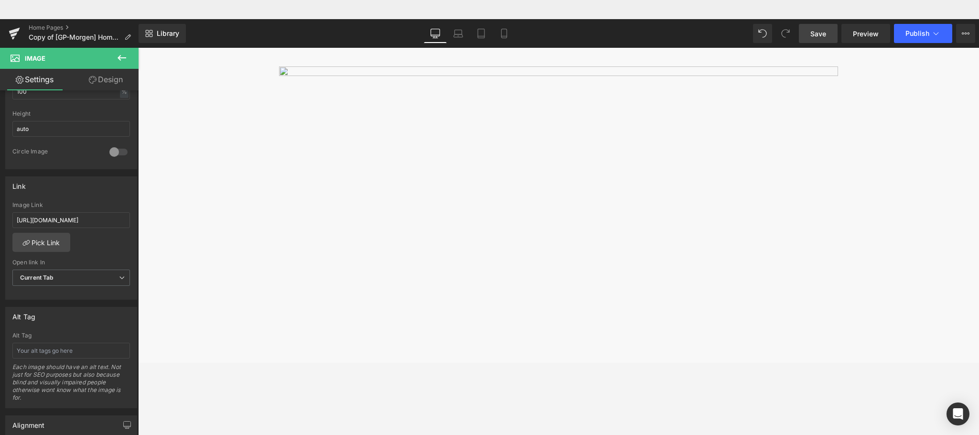
click at [123, 52] on icon at bounding box center [121, 57] width 11 height 11
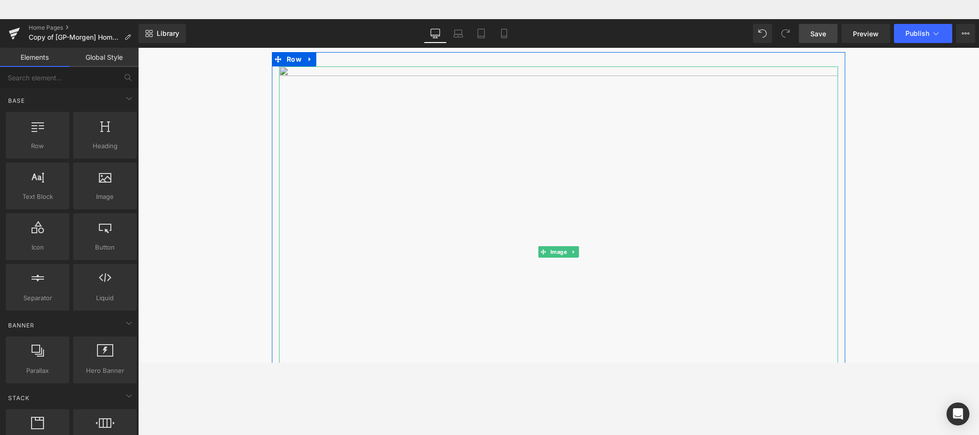
click at [514, 221] on img "Main content" at bounding box center [558, 251] width 559 height 370
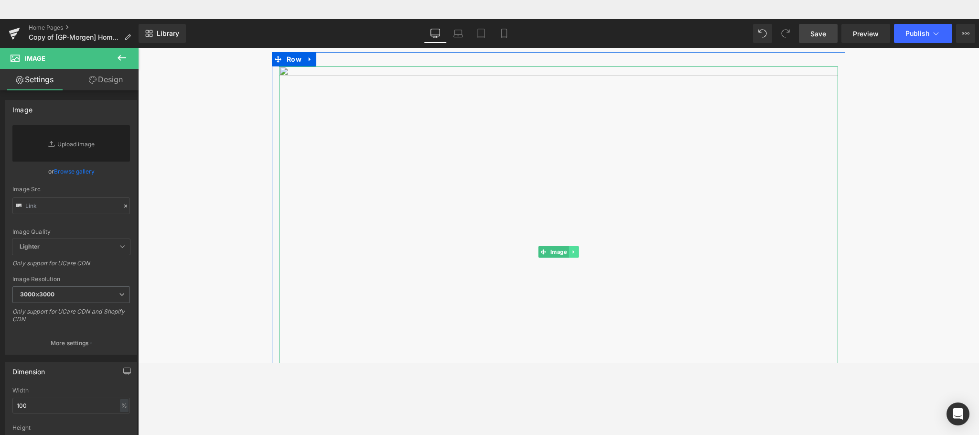
click at [571, 254] on icon "Main content" at bounding box center [573, 252] width 5 height 6
click at [576, 254] on icon "Main content" at bounding box center [578, 251] width 5 height 5
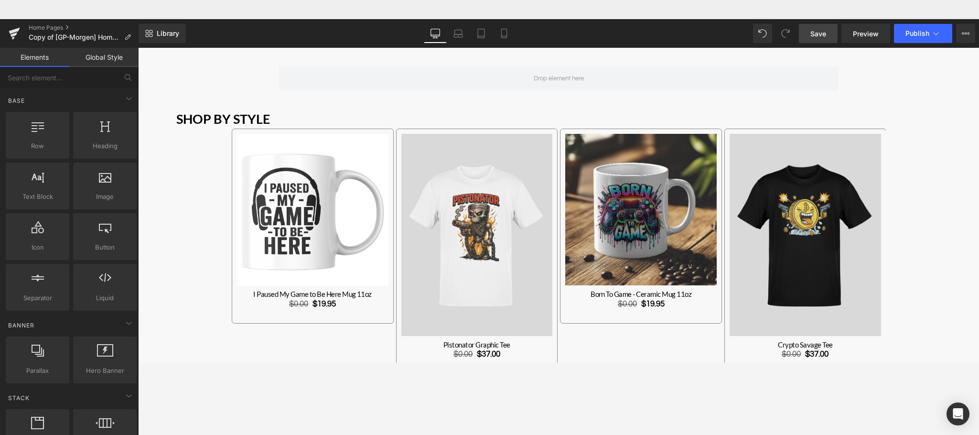
drag, startPoint x: 133, startPoint y: 146, endPoint x: 136, endPoint y: 191, distance: 45.0
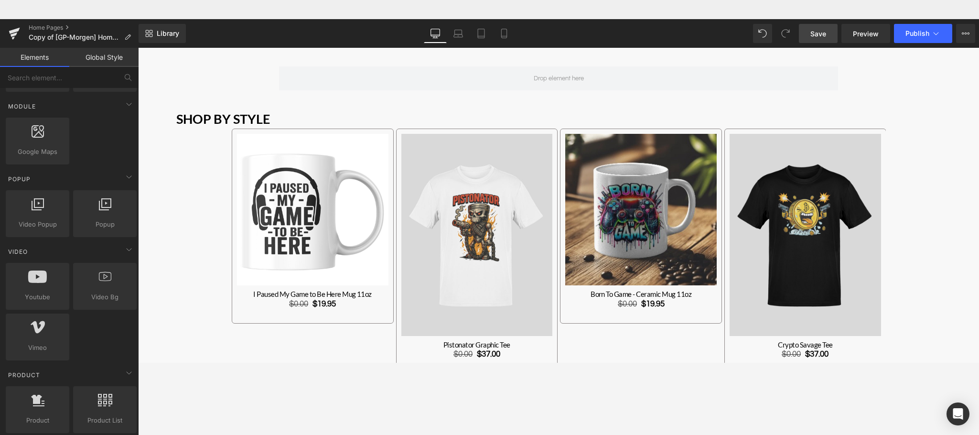
scroll to position [516, 0]
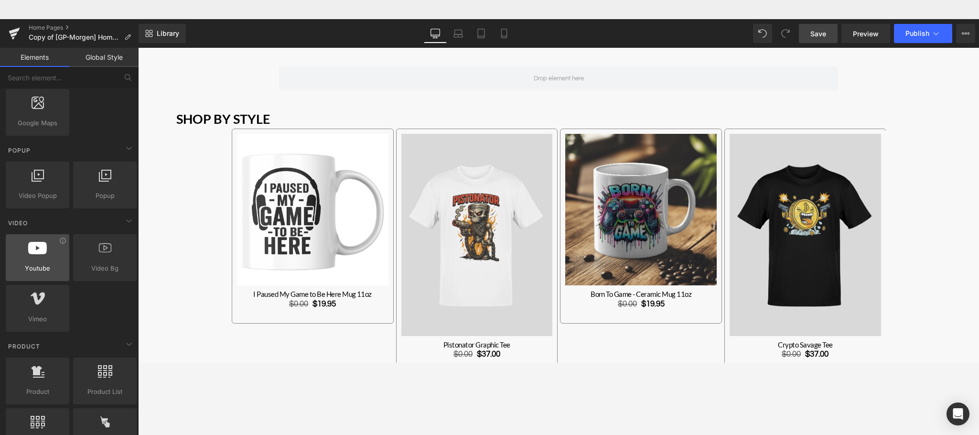
click at [36, 263] on div at bounding box center [38, 252] width 58 height 21
click at [126, 151] on icon at bounding box center [128, 147] width 11 height 11
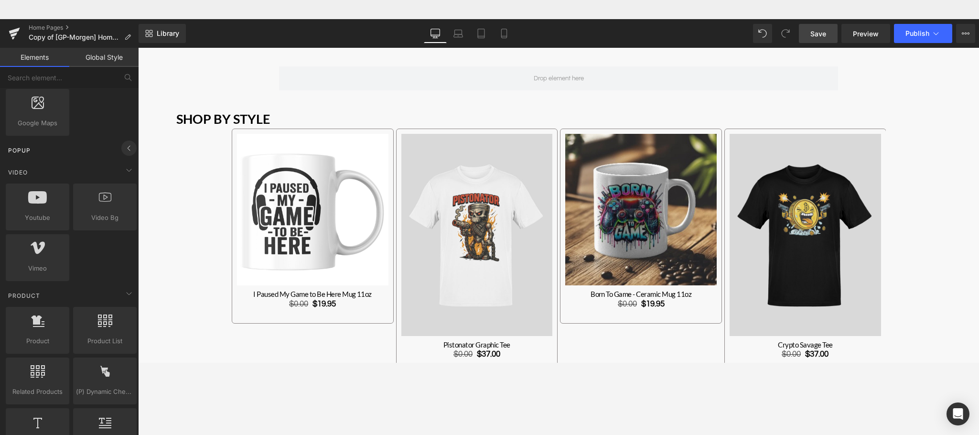
click at [126, 151] on icon at bounding box center [128, 147] width 11 height 11
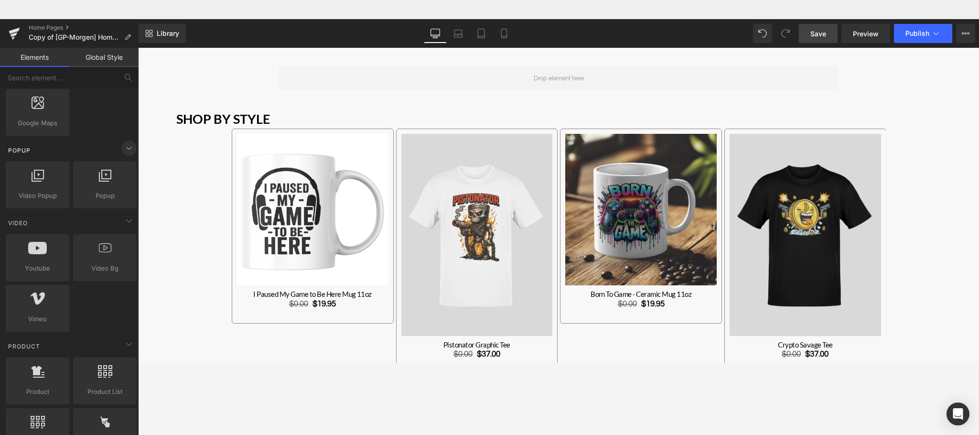
click at [126, 151] on icon at bounding box center [128, 147] width 11 height 11
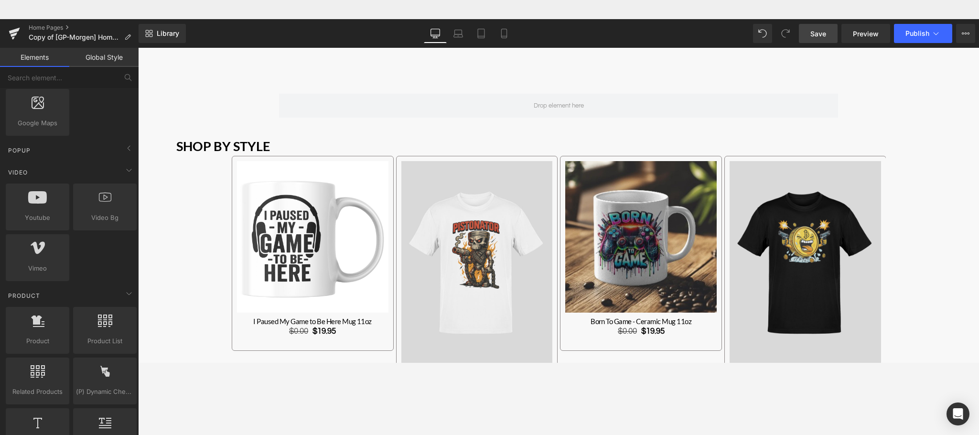
scroll to position [488, 0]
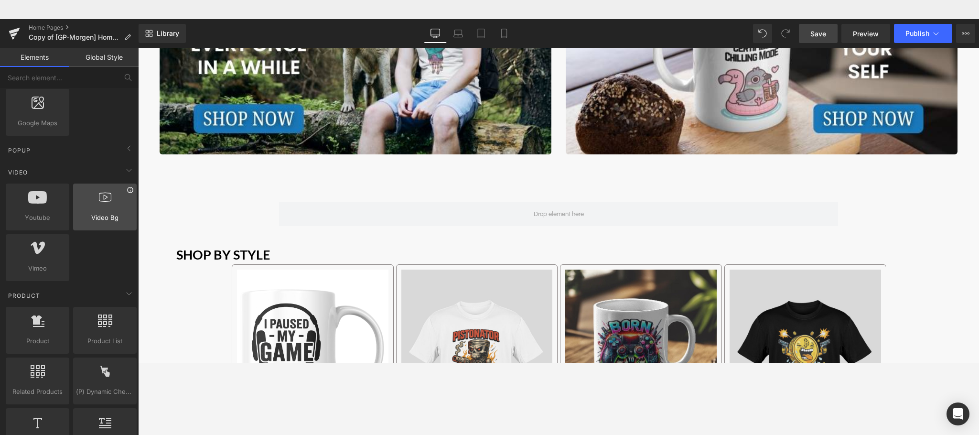
click at [128, 192] on icon at bounding box center [130, 189] width 7 height 7
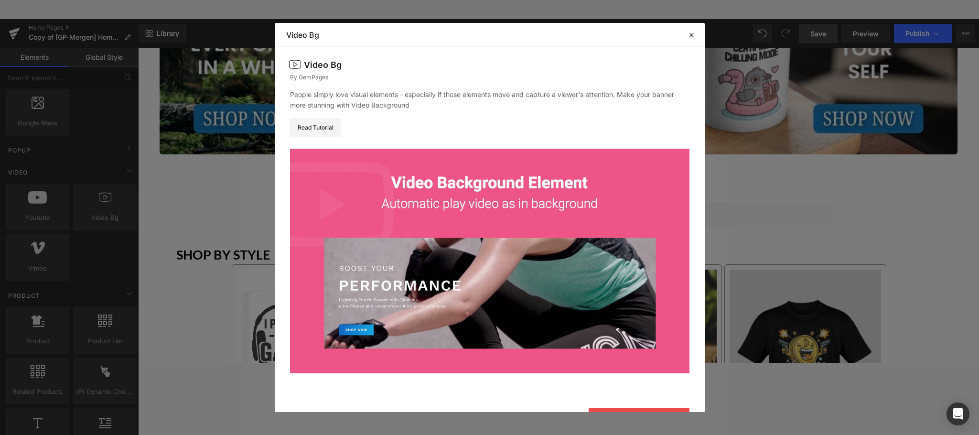
scroll to position [23, 0]
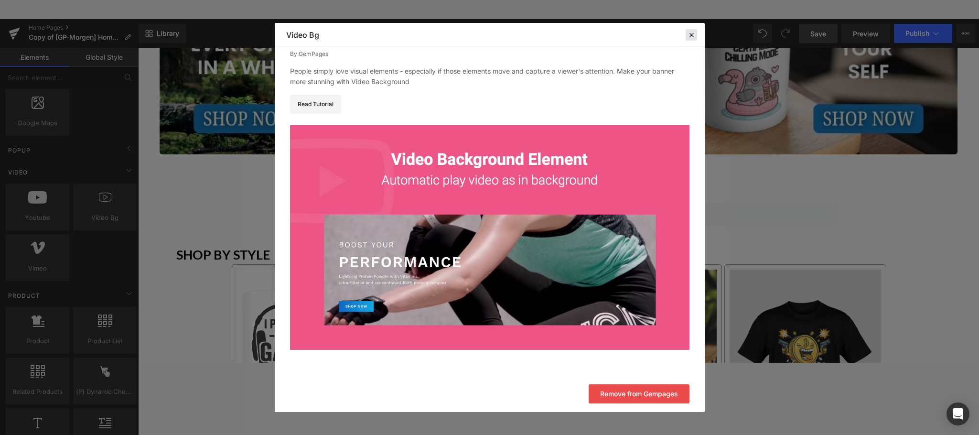
click at [690, 39] on icon at bounding box center [691, 35] width 9 height 9
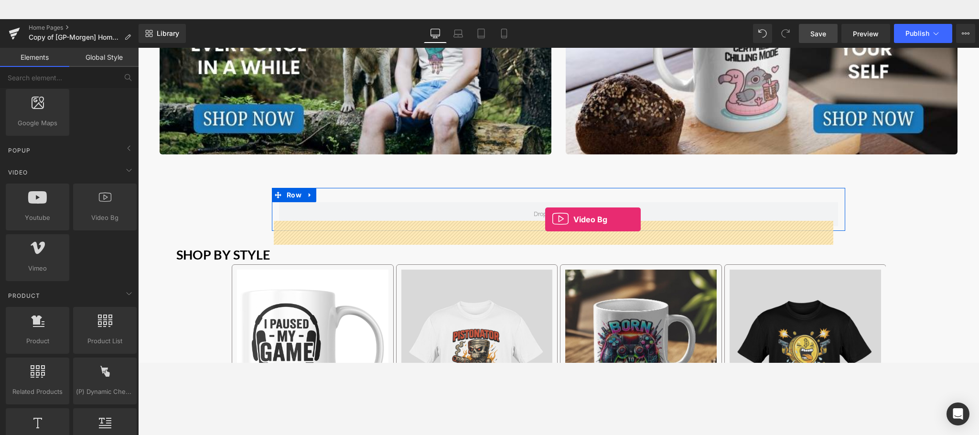
drag, startPoint x: 237, startPoint y: 241, endPoint x: 545, endPoint y: 200, distance: 310.4
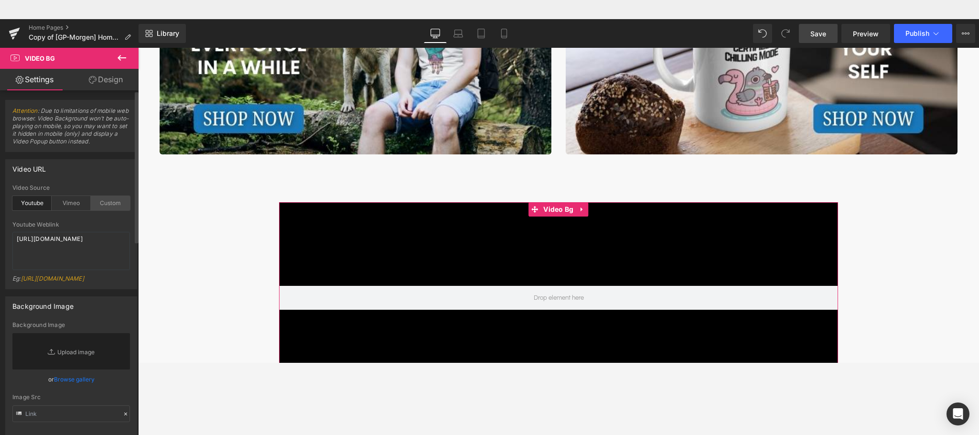
click at [112, 206] on div "Custom" at bounding box center [110, 203] width 39 height 14
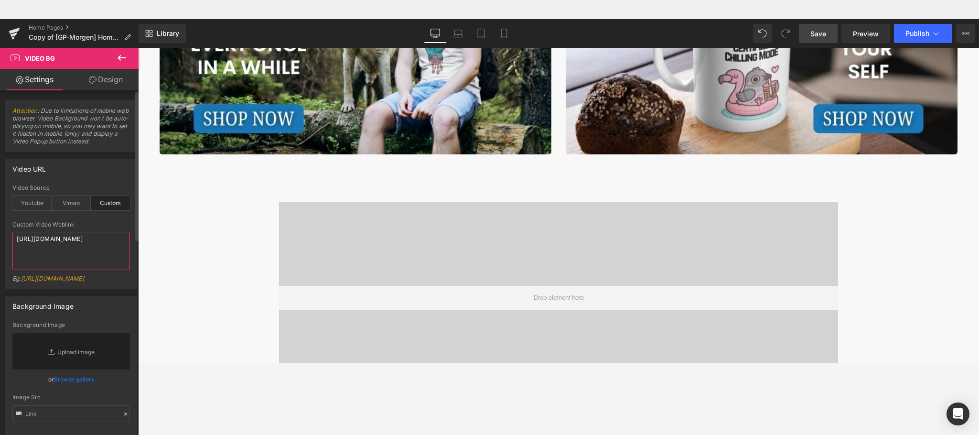
click at [69, 242] on textarea "[URL][DOMAIN_NAME]" at bounding box center [71, 251] width 118 height 38
click at [69, 250] on textarea "[URL][DOMAIN_NAME]" at bounding box center [71, 251] width 118 height 38
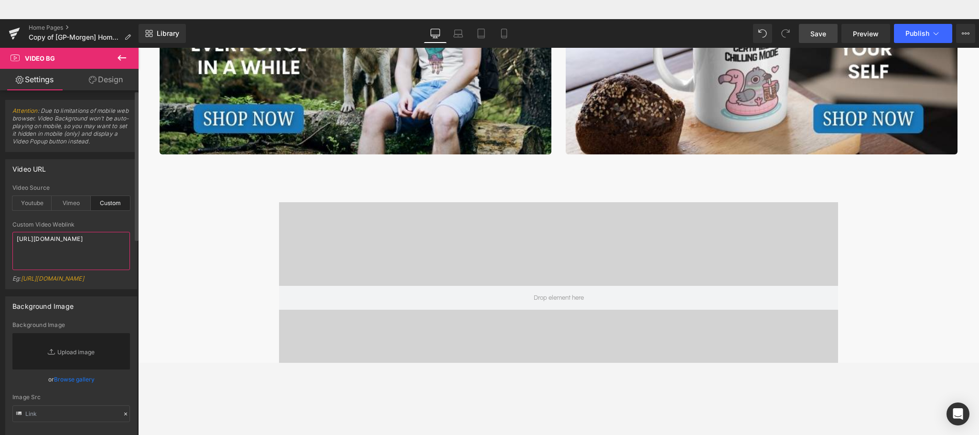
click at [69, 250] on textarea "[URL][DOMAIN_NAME]" at bounding box center [71, 251] width 118 height 38
paste textarea "videos/c/o/v/b0e7dec58d2546d5bdb5922e9d0f468a.mp4"
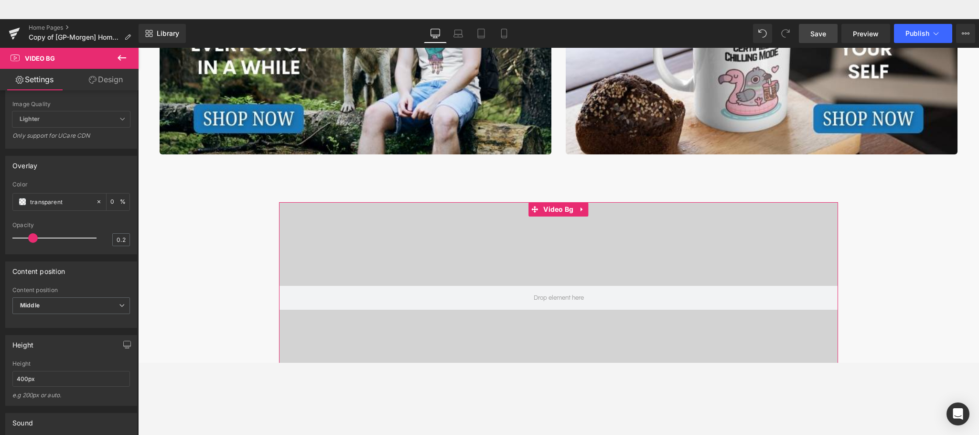
scroll to position [327, 0]
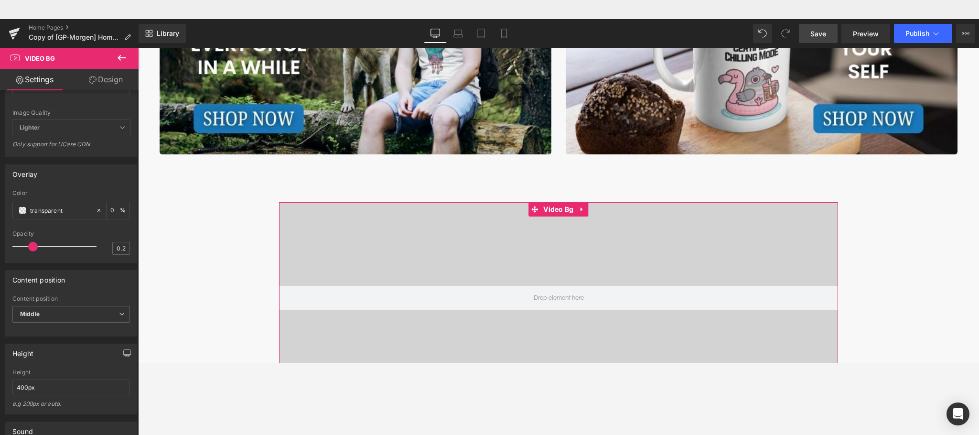
click at [136, 347] on b at bounding box center [137, 302] width 4 height 149
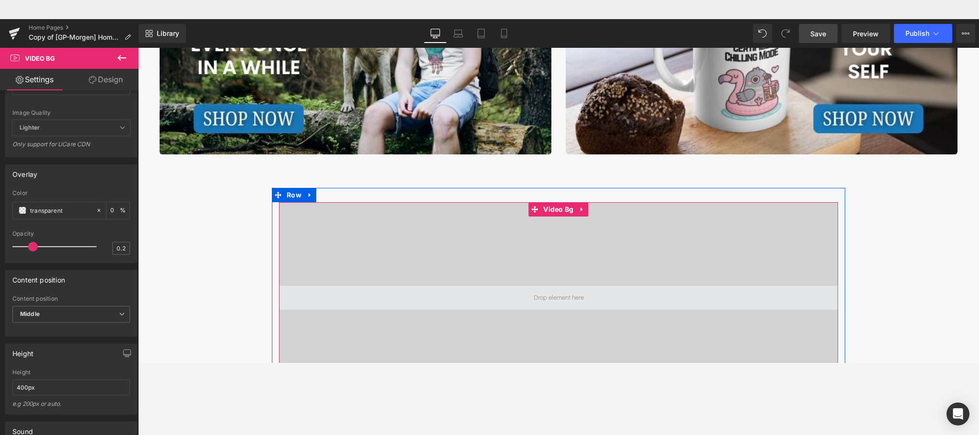
type textarea "[URL][DOMAIN_NAME]"
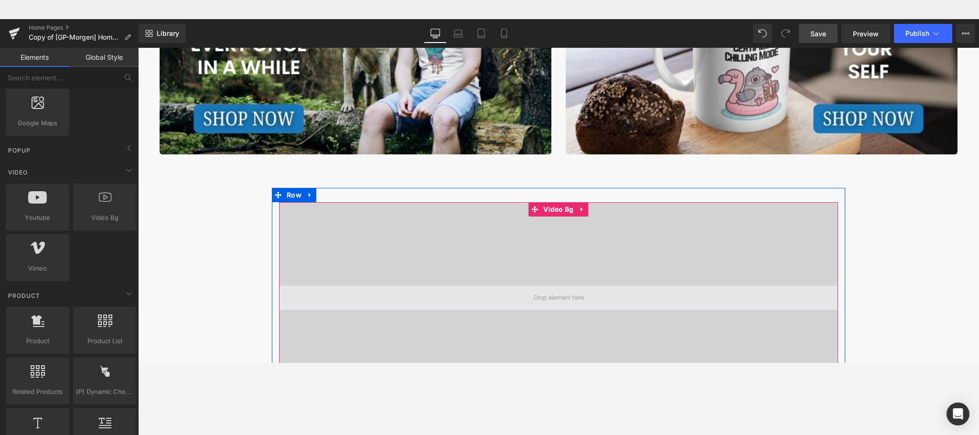
click at [574, 297] on span "Main content" at bounding box center [558, 297] width 57 height 12
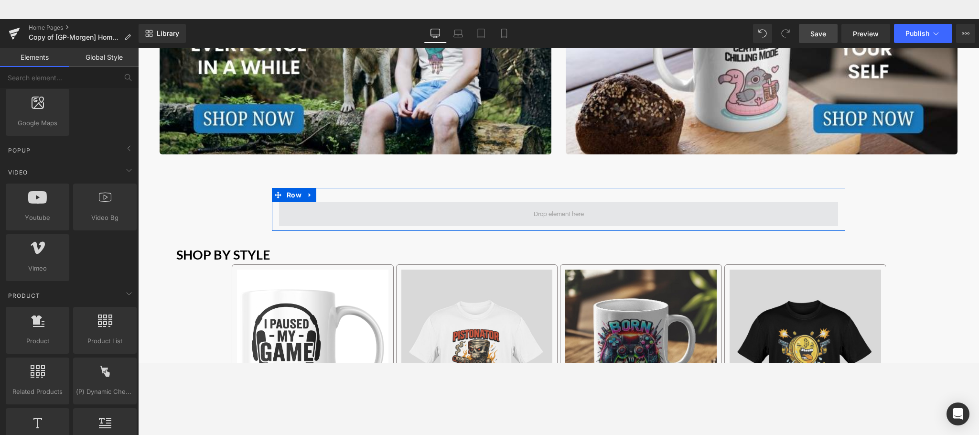
click at [519, 224] on span "Main content" at bounding box center [558, 214] width 559 height 24
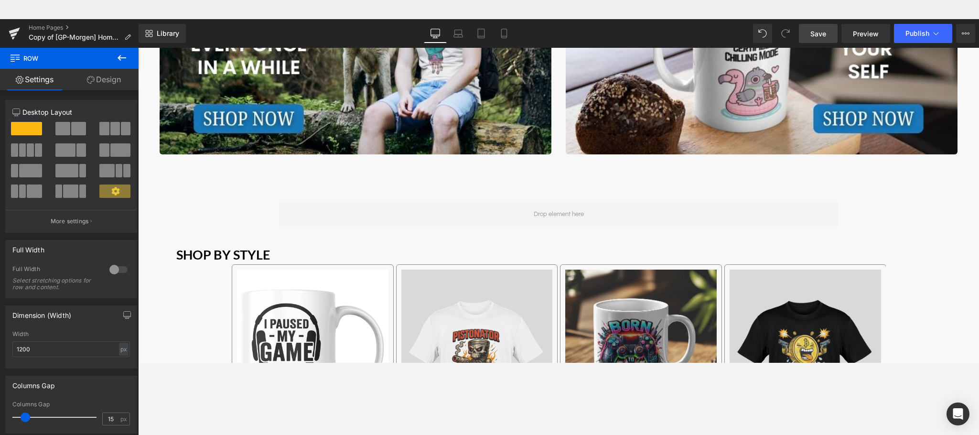
click at [129, 59] on button at bounding box center [121, 58] width 33 height 21
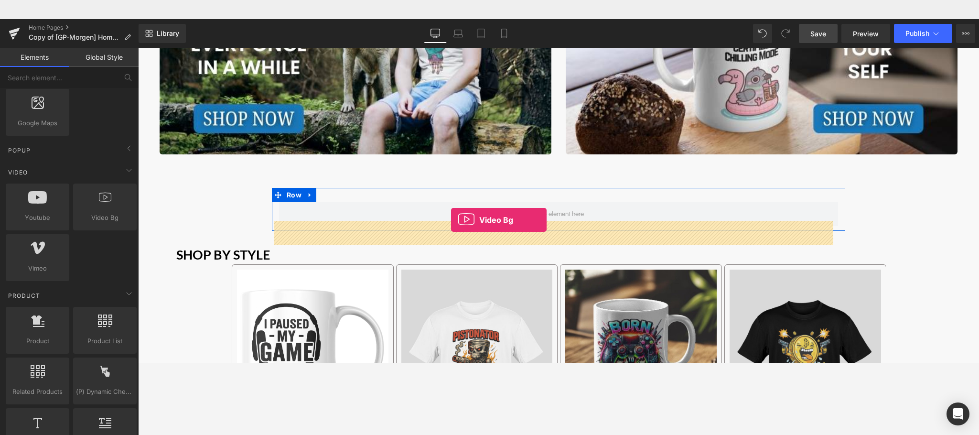
drag, startPoint x: 240, startPoint y: 242, endPoint x: 452, endPoint y: 201, distance: 216.1
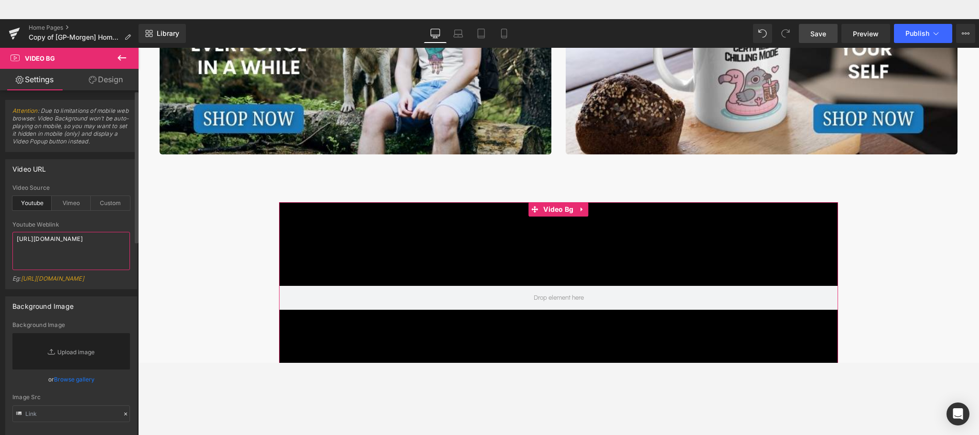
click at [66, 252] on textarea "[URL][DOMAIN_NAME]" at bounding box center [71, 251] width 118 height 38
paste textarea "[DOMAIN_NAME][URL]"
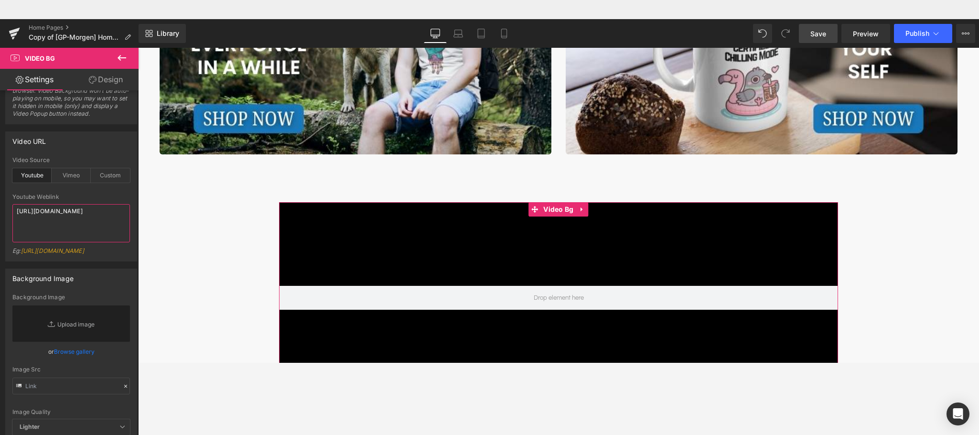
scroll to position [0, 0]
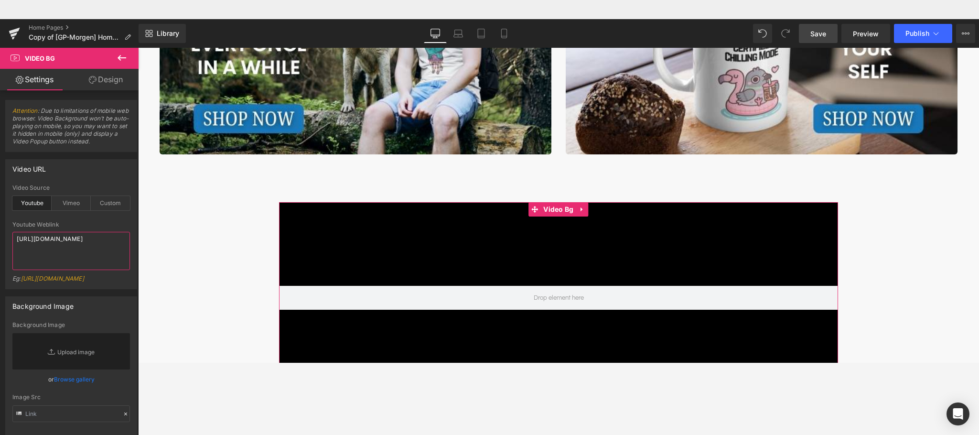
click at [137, 192] on b at bounding box center [137, 167] width 4 height 151
type textarea "[URL][DOMAIN_NAME]"
click at [116, 208] on div "Custom" at bounding box center [110, 203] width 39 height 14
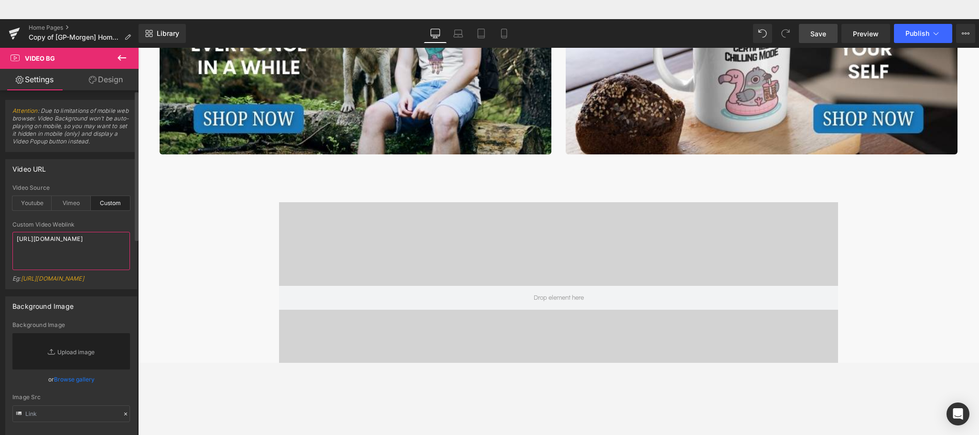
click at [71, 249] on textarea "[URL][DOMAIN_NAME]" at bounding box center [71, 251] width 118 height 38
paste textarea "videos/c/o/v/b0e7dec58d2546d5bdb5922e9d0f468a.mp4"
click at [134, 207] on b at bounding box center [136, 166] width 6 height 149
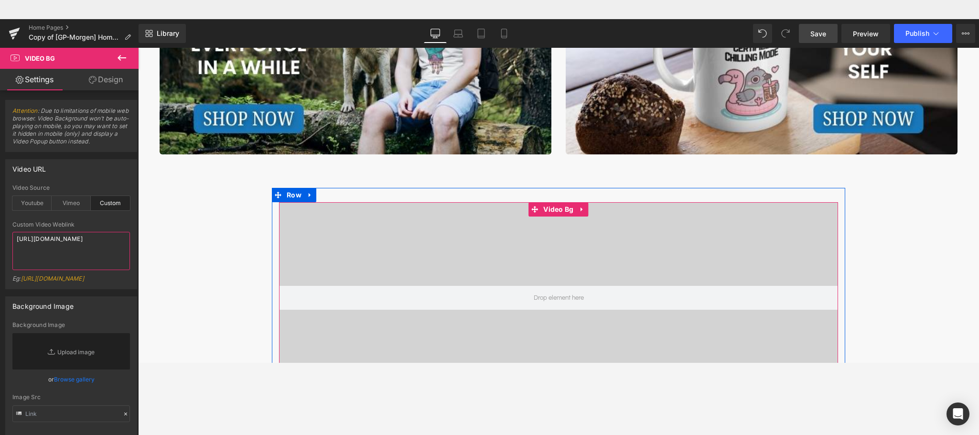
type textarea "[URL][DOMAIN_NAME]"
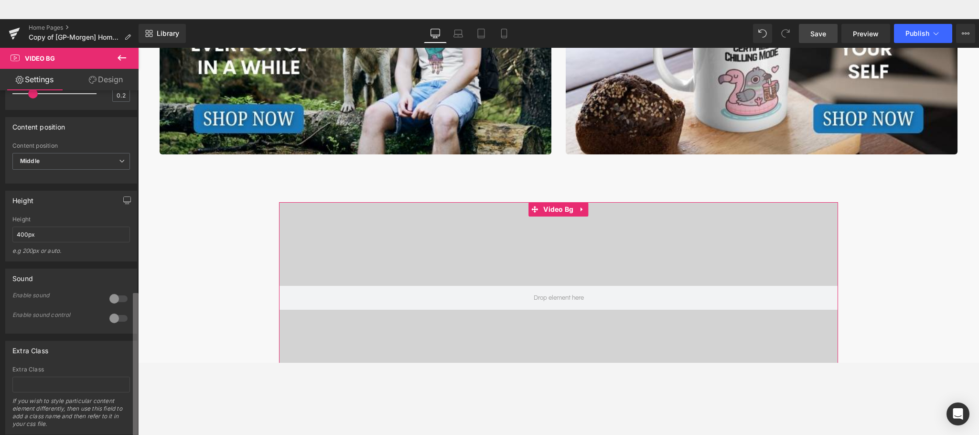
scroll to position [483, 0]
click at [135, 362] on b at bounding box center [136, 367] width 6 height 149
click at [99, 170] on span "Middle" at bounding box center [71, 161] width 118 height 17
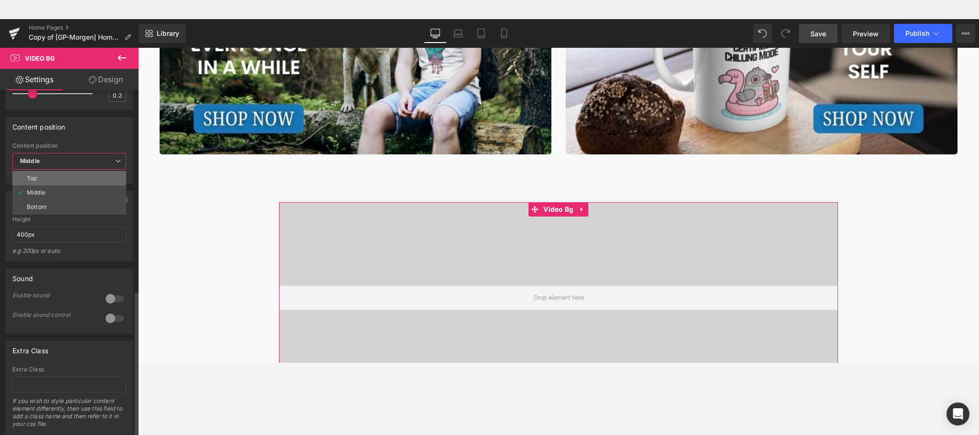
click at [78, 185] on li "Top" at bounding box center [69, 178] width 114 height 14
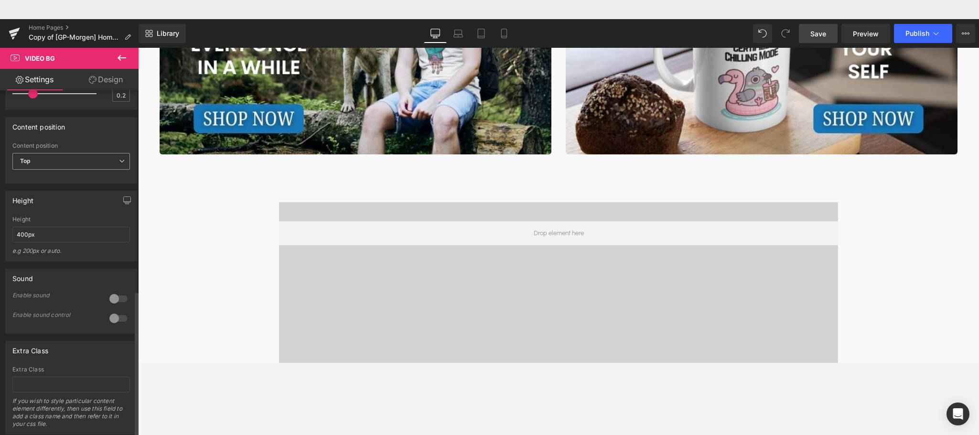
click at [82, 170] on span "Top" at bounding box center [71, 161] width 118 height 17
click at [79, 200] on li "Middle" at bounding box center [69, 192] width 114 height 14
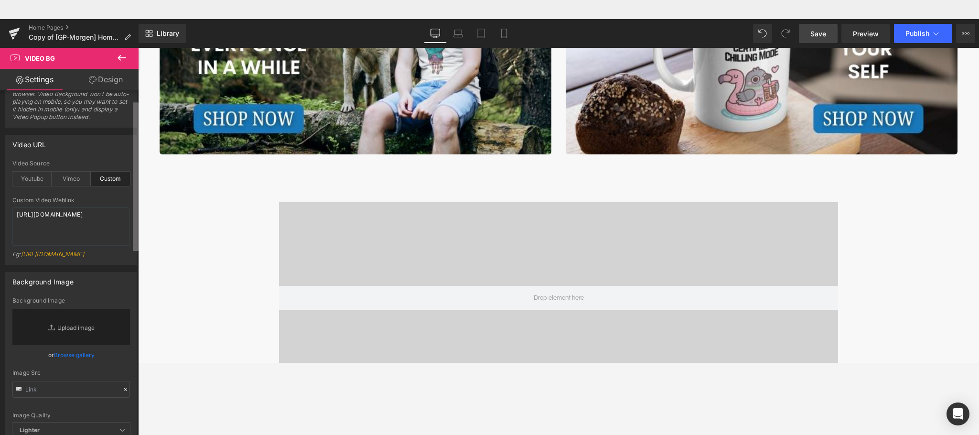
scroll to position [0, 0]
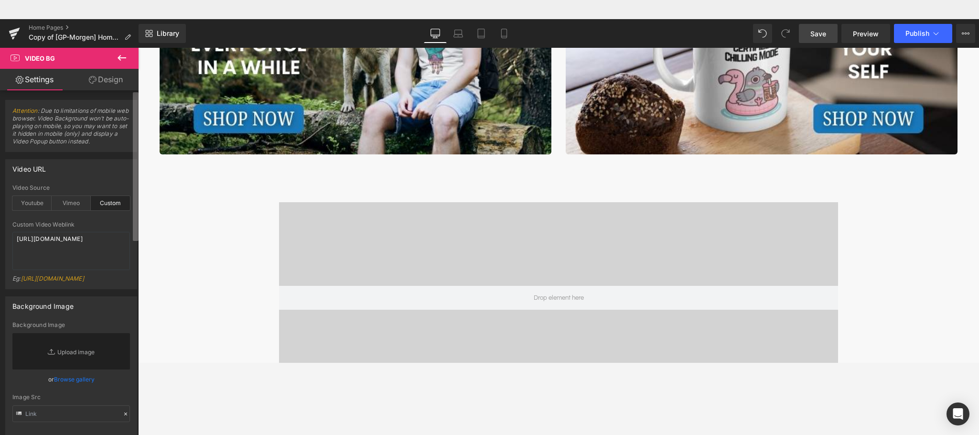
click at [133, 102] on b at bounding box center [136, 166] width 6 height 149
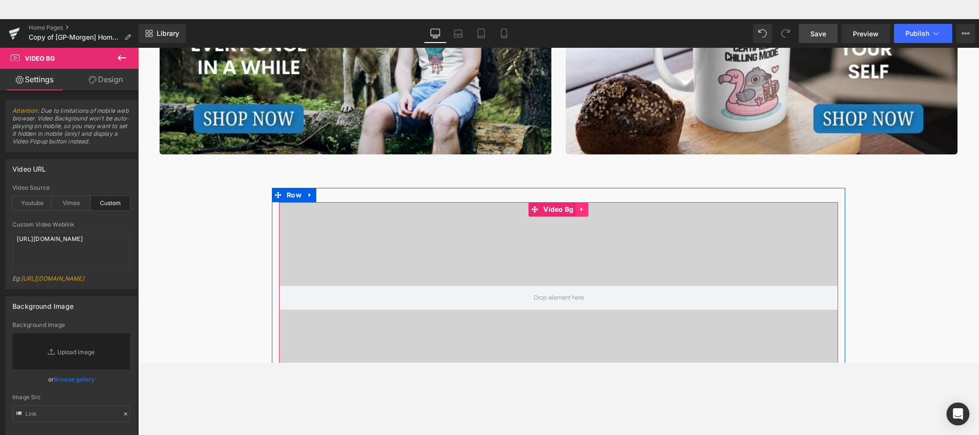
click at [579, 211] on icon "Main content" at bounding box center [582, 208] width 7 height 7
click at [585, 211] on icon "Main content" at bounding box center [588, 209] width 7 height 7
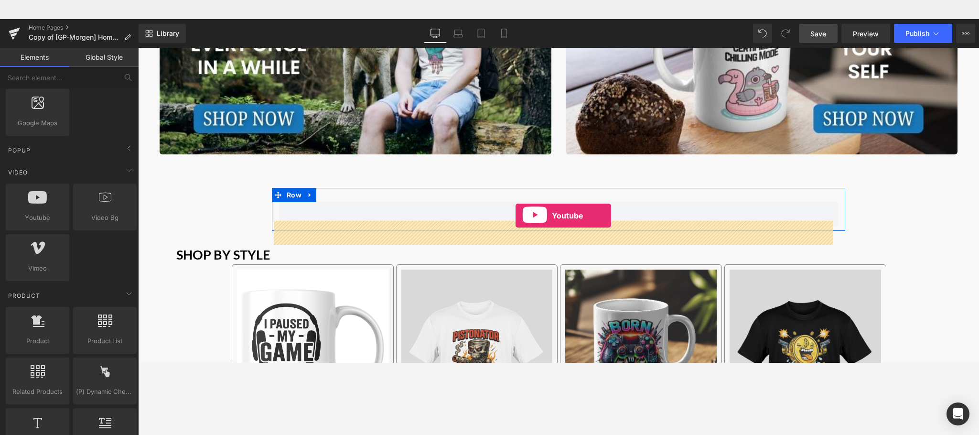
drag, startPoint x: 171, startPoint y: 248, endPoint x: 515, endPoint y: 196, distance: 347.9
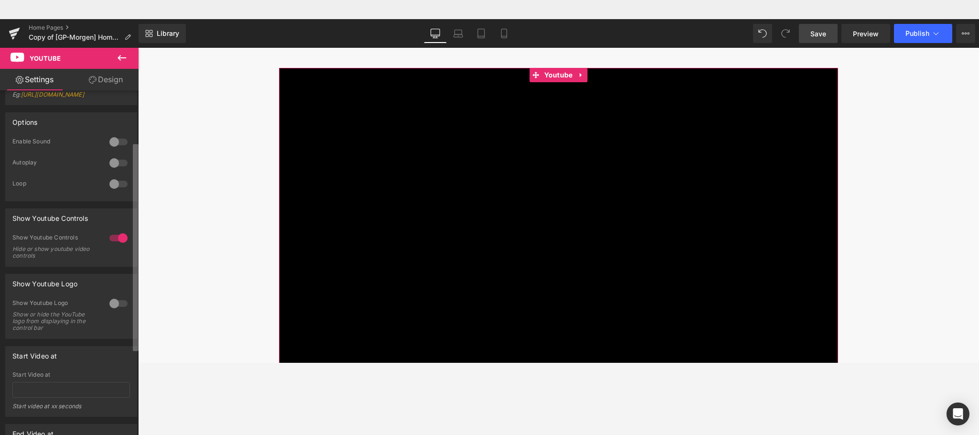
scroll to position [91, 0]
click at [136, 245] on b at bounding box center [136, 248] width 6 height 207
click at [119, 243] on div at bounding box center [118, 234] width 23 height 15
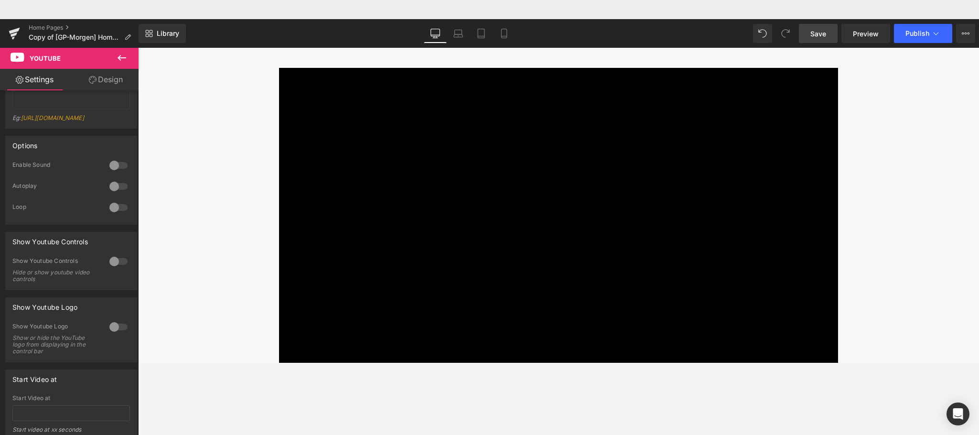
scroll to position [0, 0]
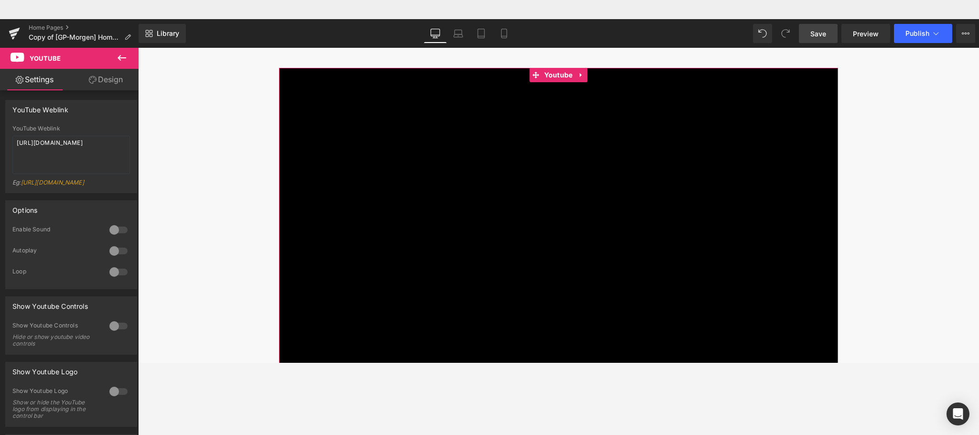
click at [135, 191] on b at bounding box center [137, 195] width 4 height 207
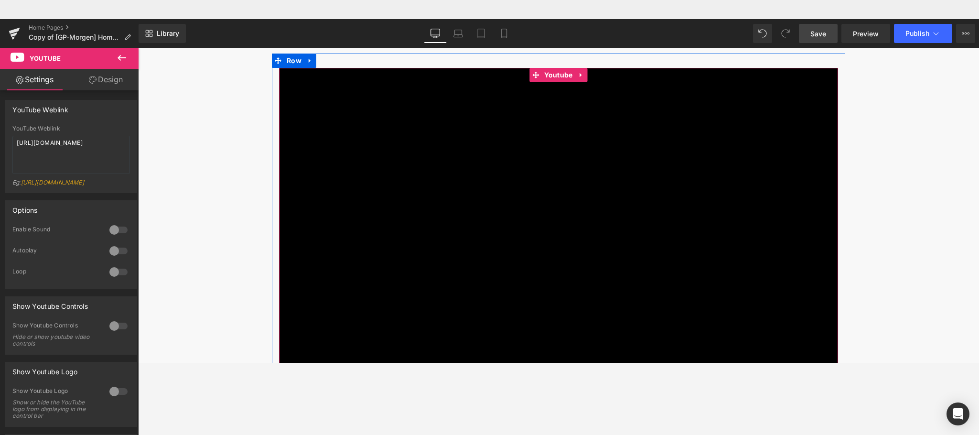
scroll to position [641, 0]
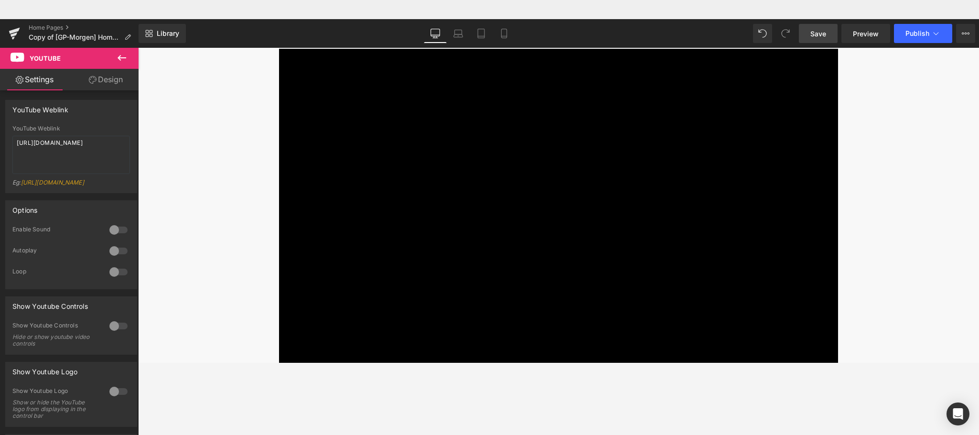
click at [122, 57] on icon at bounding box center [122, 58] width 9 height 6
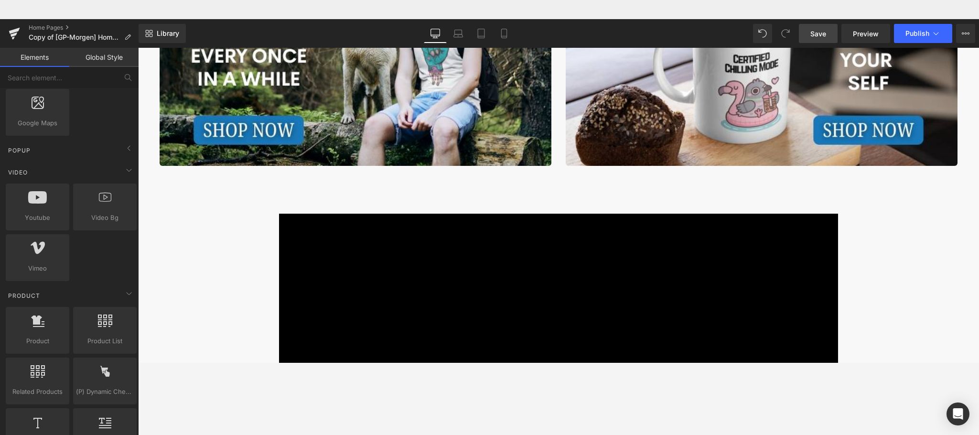
scroll to position [575, 0]
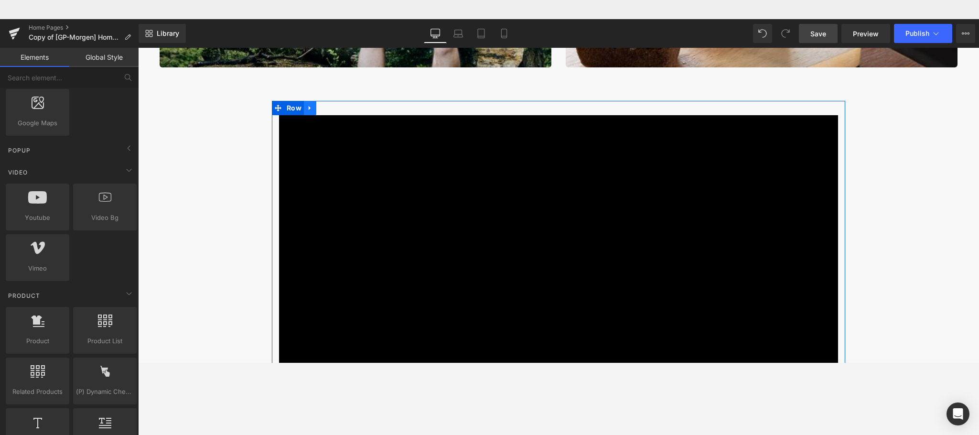
click at [307, 109] on icon "Main content" at bounding box center [310, 107] width 7 height 7
click at [333, 105] on link "Main content" at bounding box center [335, 108] width 12 height 14
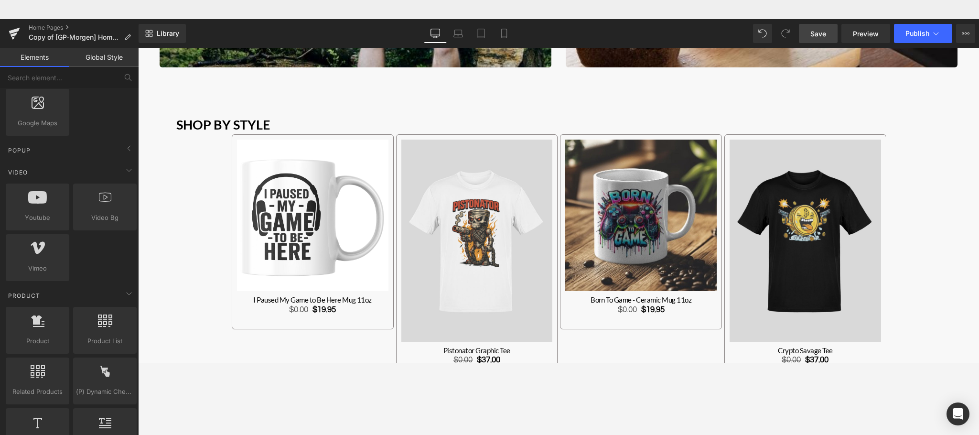
scroll to position [426, 0]
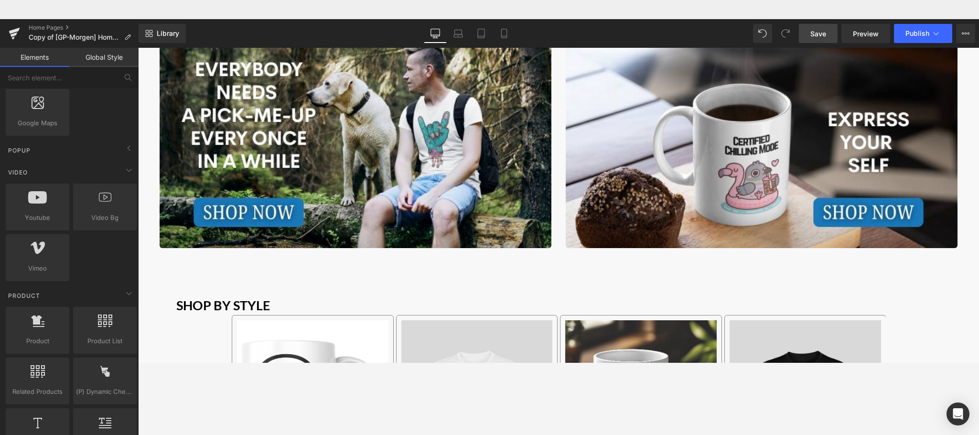
scroll to position [368, 0]
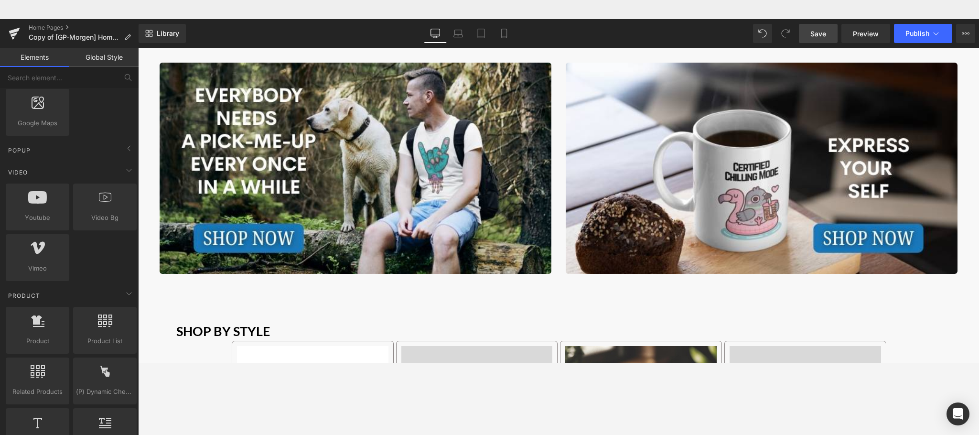
click at [123, 121] on div "Google Maps google, maps, locations, positions, addresses, directions" at bounding box center [71, 112] width 135 height 51
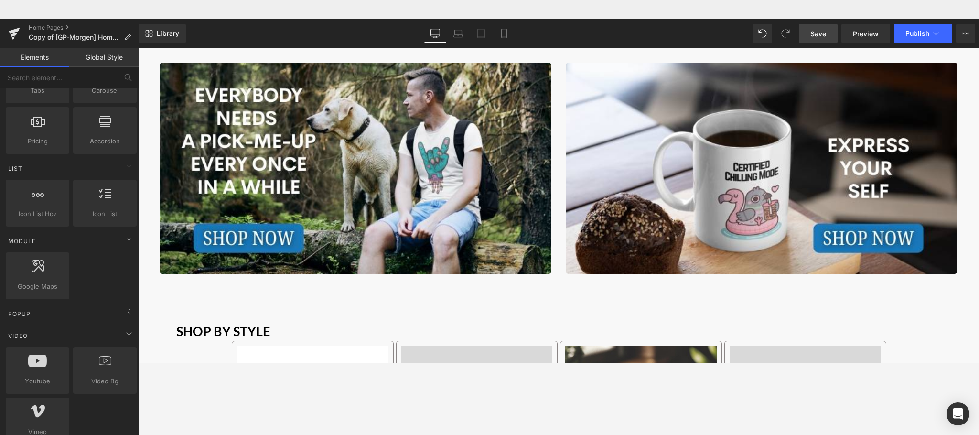
scroll to position [0, 0]
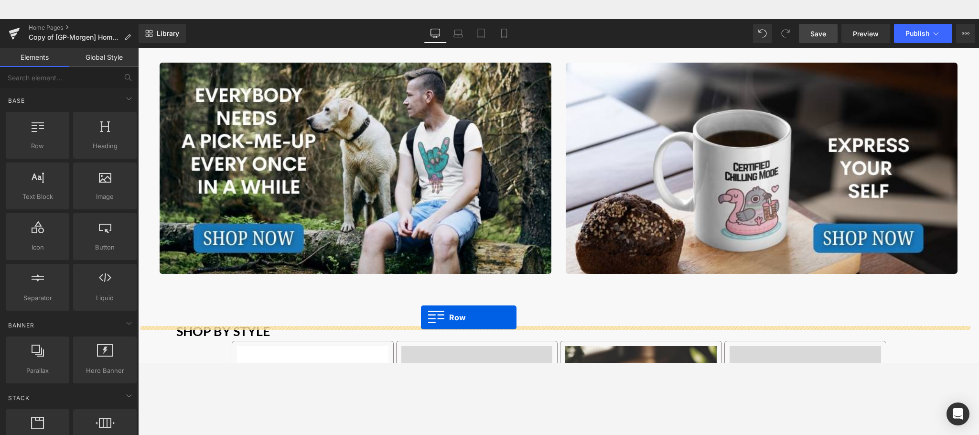
drag, startPoint x: 184, startPoint y: 168, endPoint x: 421, endPoint y: 298, distance: 269.8
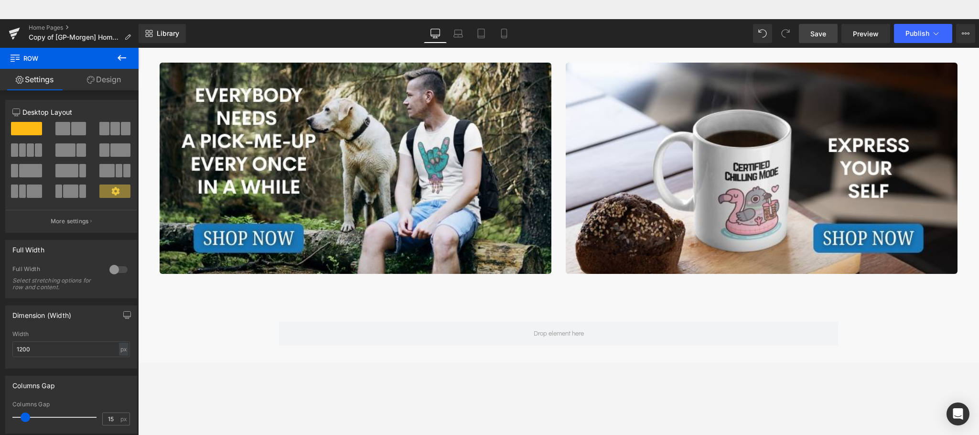
click at [119, 62] on icon at bounding box center [121, 57] width 11 height 11
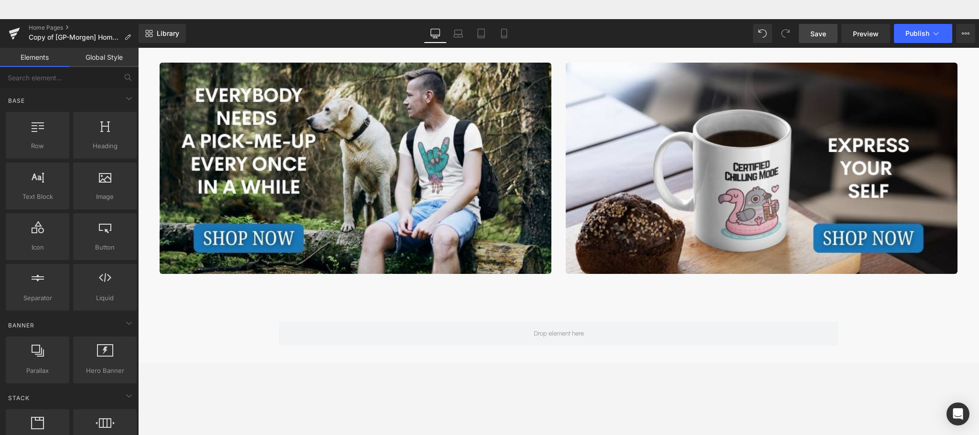
drag, startPoint x: 136, startPoint y: 193, endPoint x: 134, endPoint y: 200, distance: 6.7
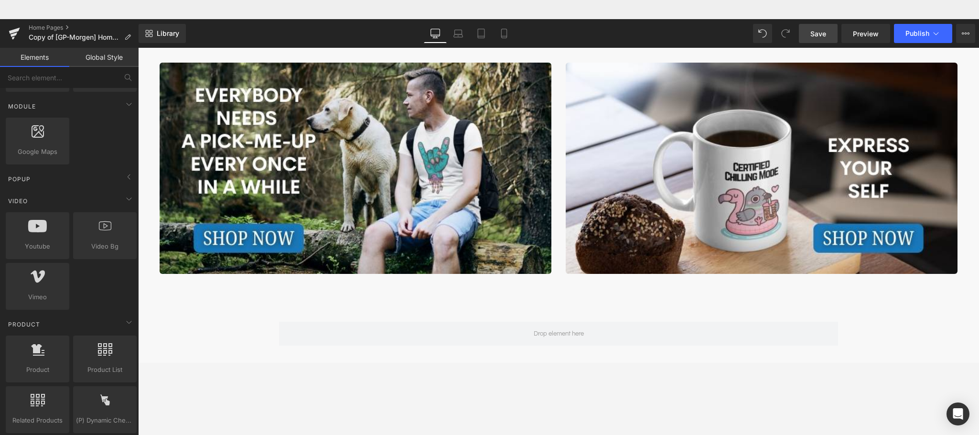
scroll to position [516, 0]
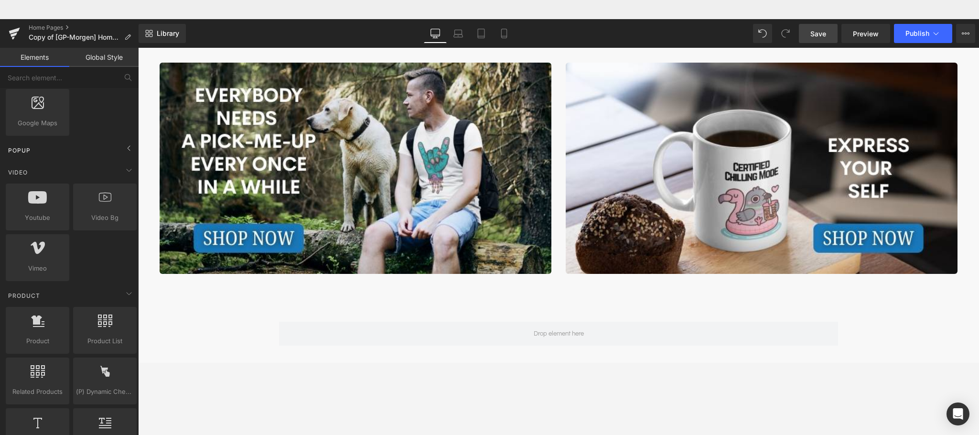
click at [105, 151] on div "Popup" at bounding box center [71, 149] width 135 height 19
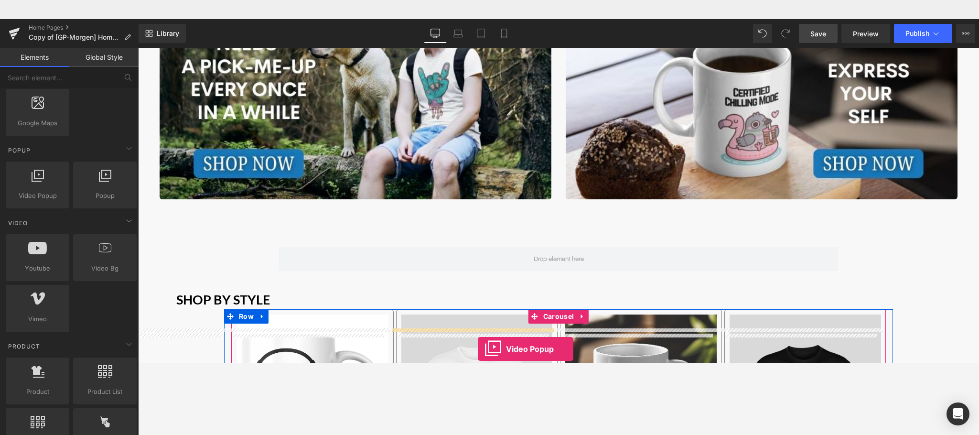
scroll to position [461, 0]
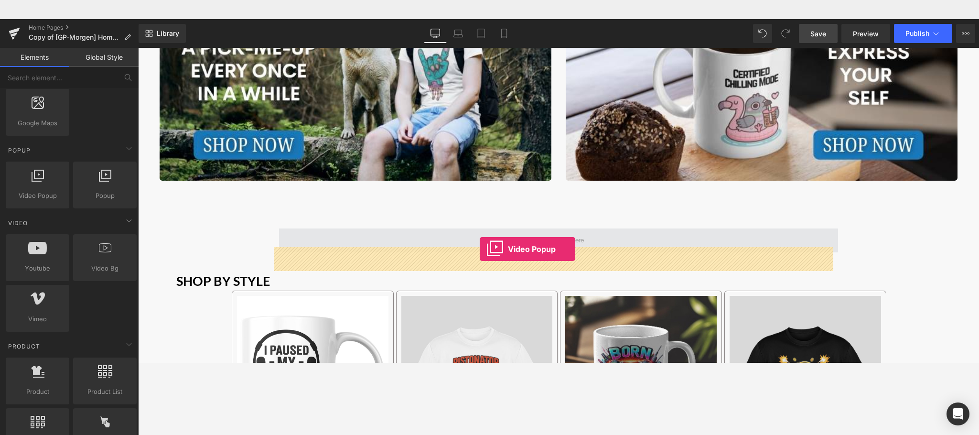
drag, startPoint x: 173, startPoint y: 220, endPoint x: 480, endPoint y: 230, distance: 306.8
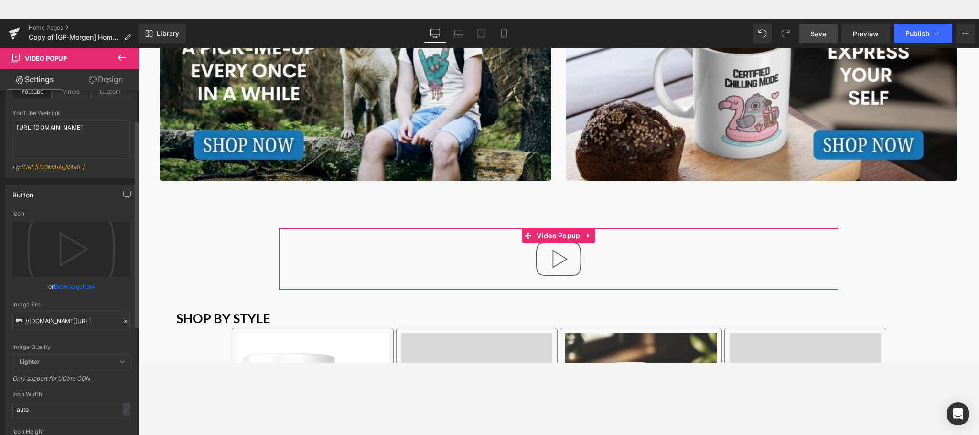
scroll to position [54, 0]
click at [89, 292] on link "Browse gallery" at bounding box center [74, 284] width 41 height 17
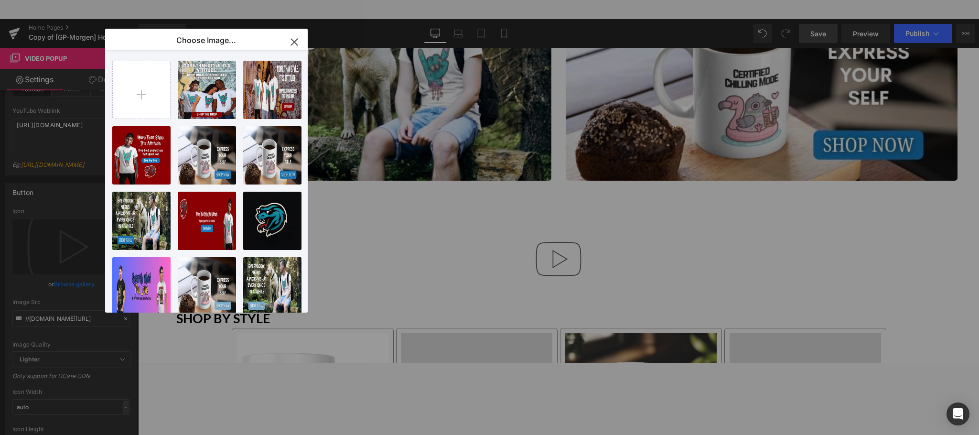
click at [297, 38] on icon "button" at bounding box center [294, 41] width 15 height 15
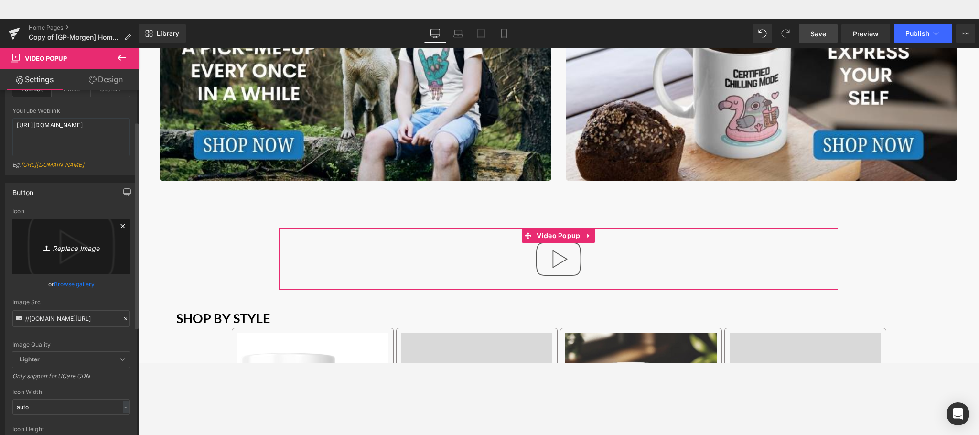
click at [74, 261] on link "Replace Image" at bounding box center [71, 246] width 118 height 55
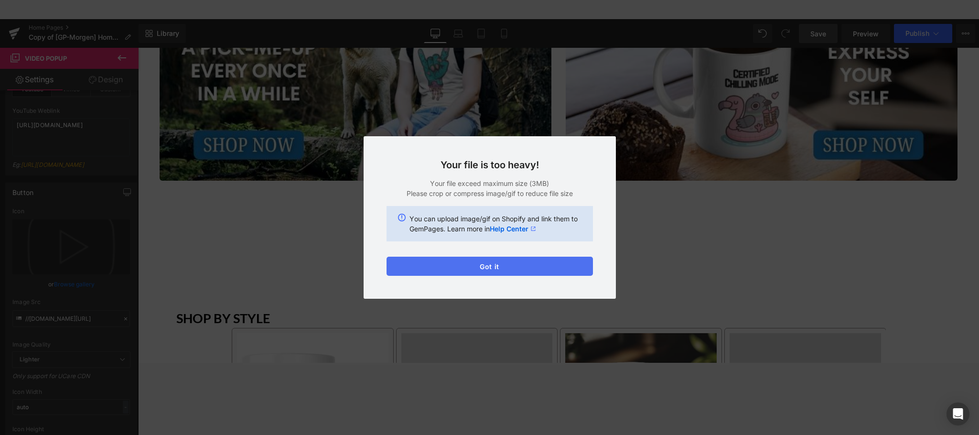
click at [493, 264] on button "Got it" at bounding box center [489, 266] width 206 height 19
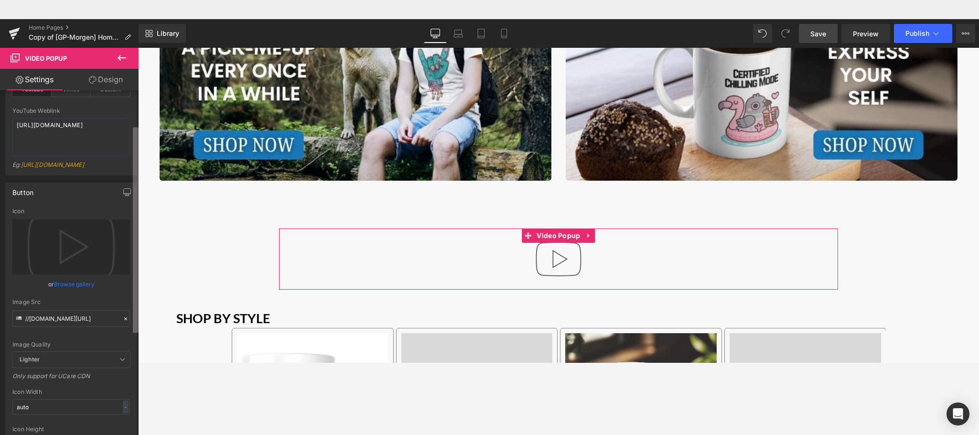
scroll to position [71, 0]
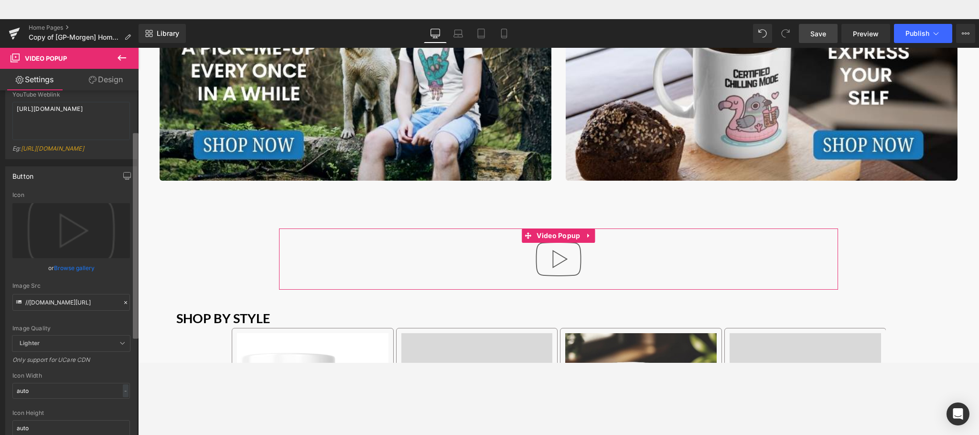
click at [136, 248] on b at bounding box center [136, 235] width 6 height 205
click at [66, 304] on input "//[DOMAIN_NAME][URL]" at bounding box center [71, 302] width 118 height 17
paste input "[URL][DOMAIN_NAME]"
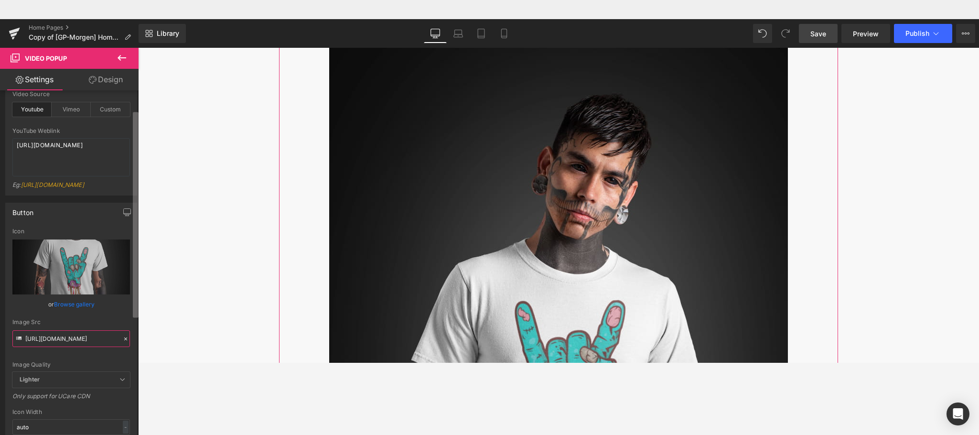
scroll to position [0, 0]
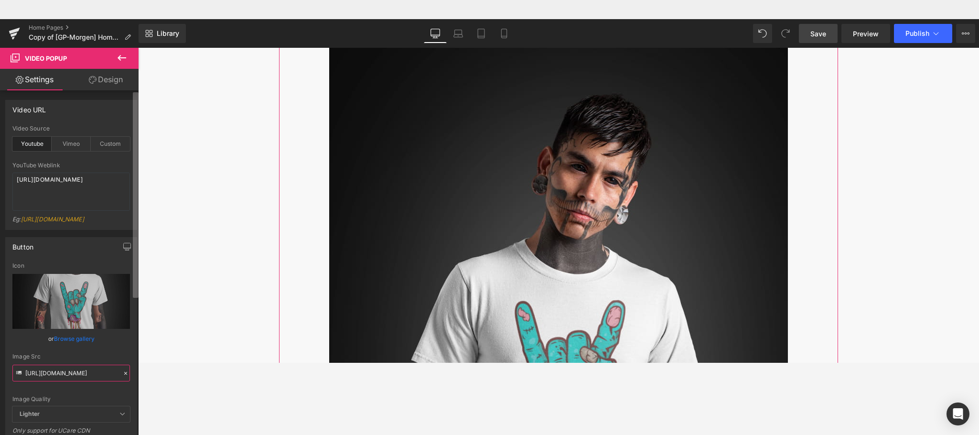
click at [136, 148] on b at bounding box center [136, 194] width 6 height 205
type input "[URL][DOMAIN_NAME]"
click at [114, 145] on div "Custom" at bounding box center [110, 144] width 39 height 14
click at [56, 181] on textarea "[URL][DOMAIN_NAME]" at bounding box center [71, 191] width 118 height 38
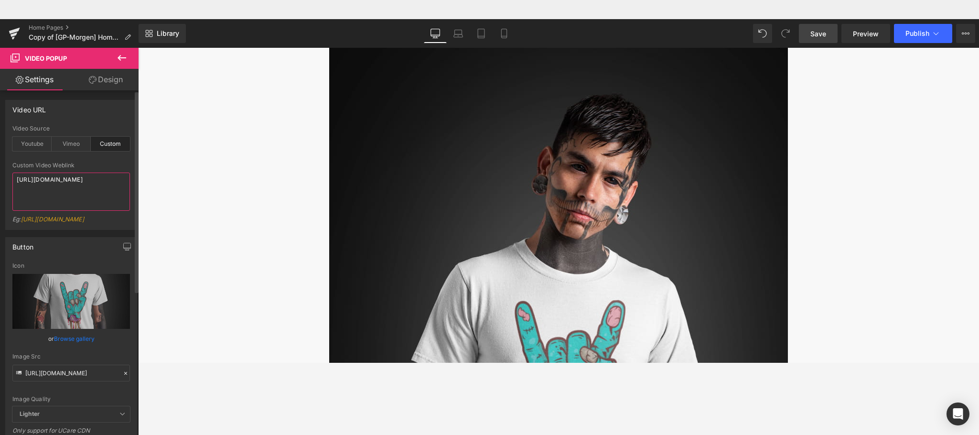
click at [56, 181] on textarea "[URL][DOMAIN_NAME]" at bounding box center [71, 191] width 118 height 38
paste textarea "videos/c/o/v/b0e7dec58d2546d5bdb5922e9d0f468a.mp4"
type textarea "[URL][DOMAIN_NAME]"
click at [130, 167] on div "custom Video Source Youtube Vimeo Custom YouTube Weblink [URL][DOMAIN_NAME] Eg:…" at bounding box center [71, 177] width 131 height 104
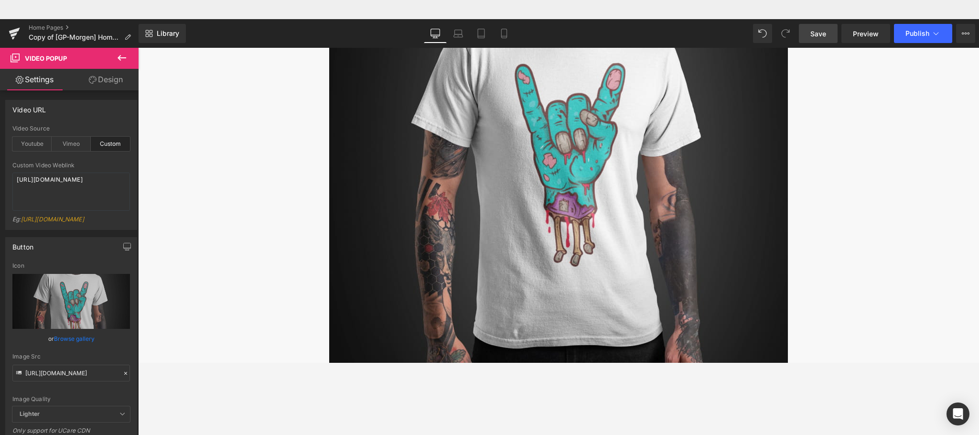
scroll to position [873, 0]
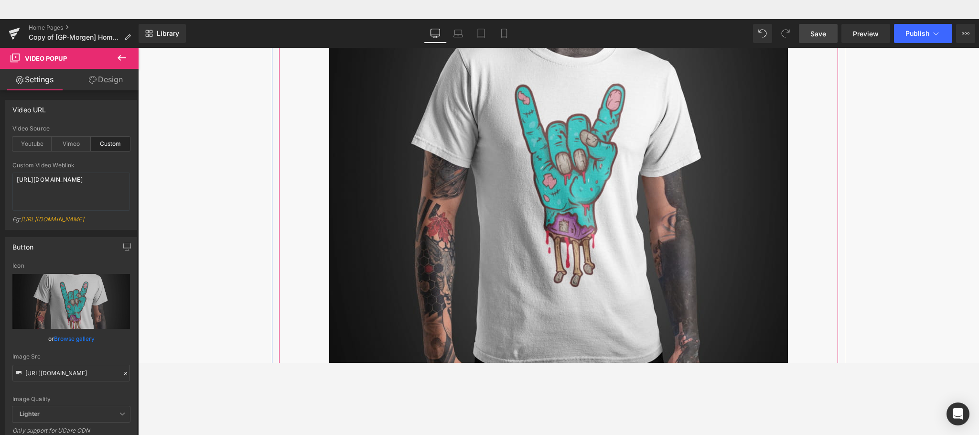
click at [574, 152] on img "Main content" at bounding box center [558, 161] width 459 height 688
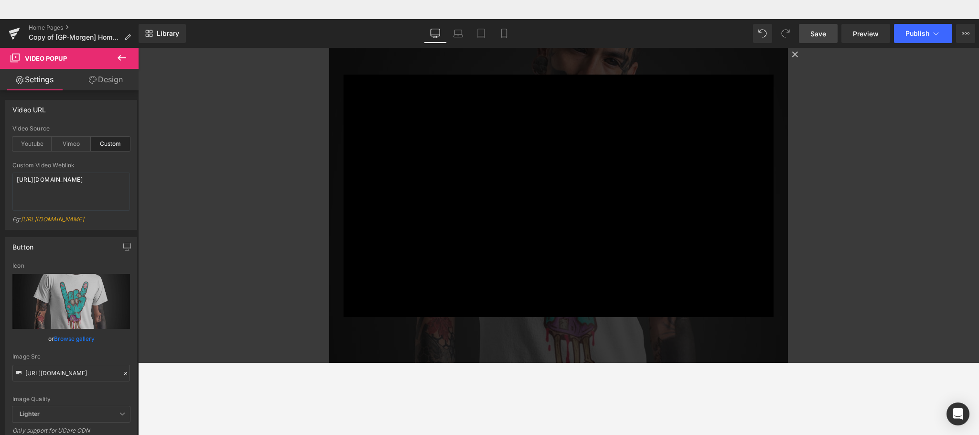
scroll to position [803, 0]
click at [788, 58] on button "×" at bounding box center [794, 53] width 19 height 19
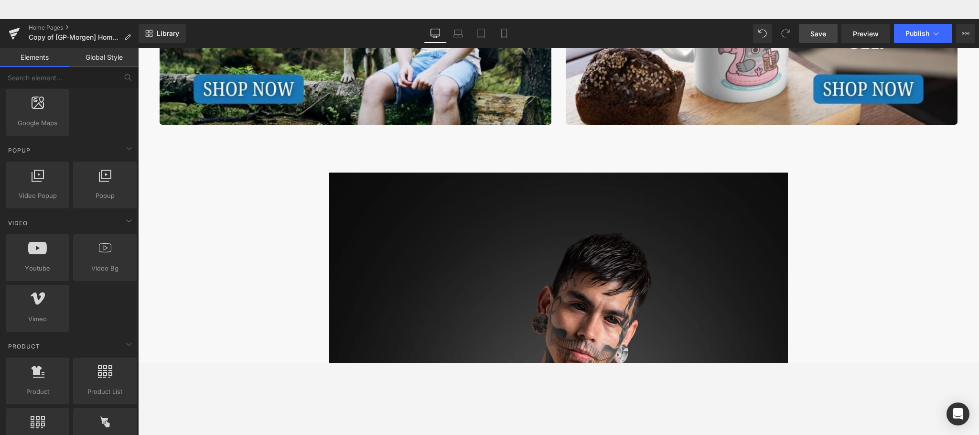
scroll to position [510, 0]
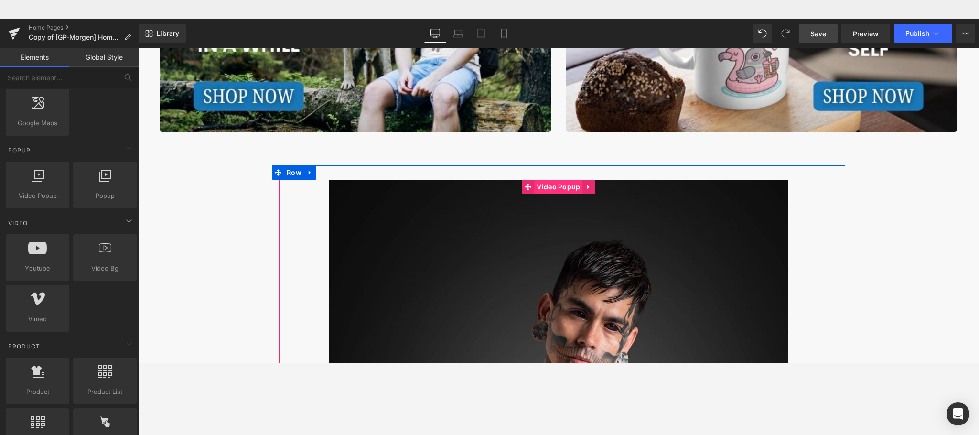
click at [548, 187] on span "Video Popup" at bounding box center [558, 187] width 48 height 14
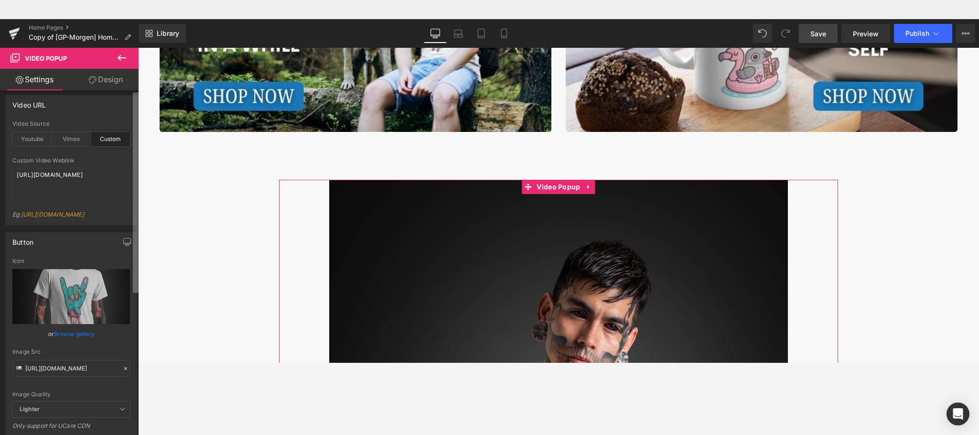
scroll to position [0, 0]
click at [130, 198] on div "Video URL custom Video Source Youtube Vimeo Custom YouTube Weblink [URL][DOMAIN…" at bounding box center [69, 274] width 139 height 368
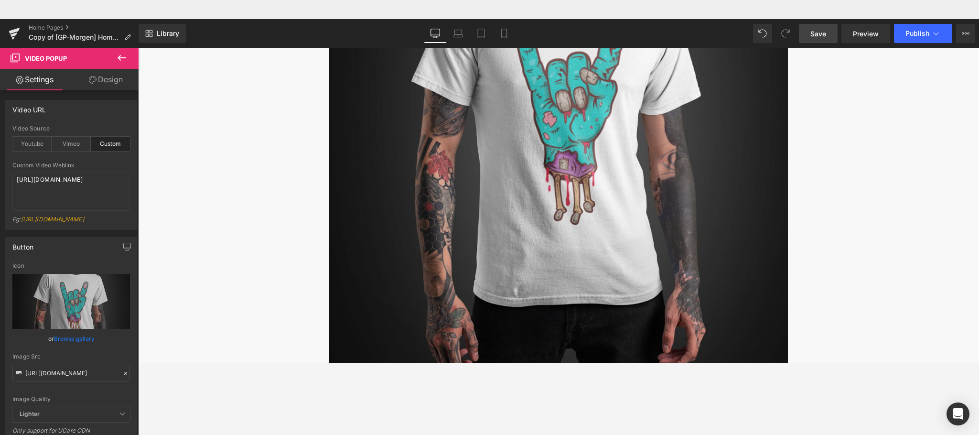
scroll to position [489, 0]
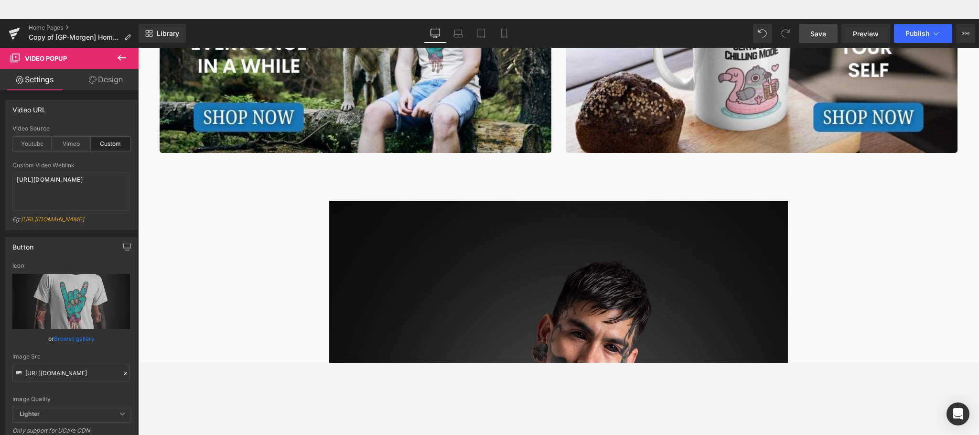
click at [815, 24] on link "Save" at bounding box center [818, 33] width 39 height 19
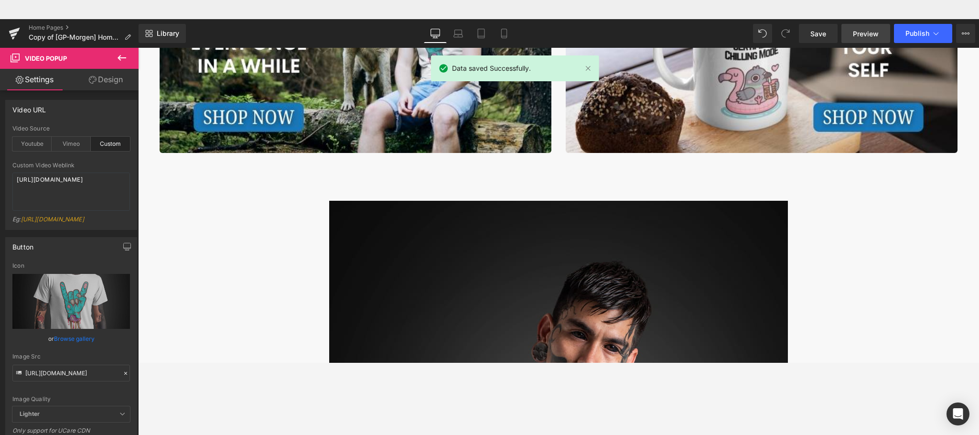
click at [815, 33] on span "Preview" at bounding box center [866, 34] width 26 height 10
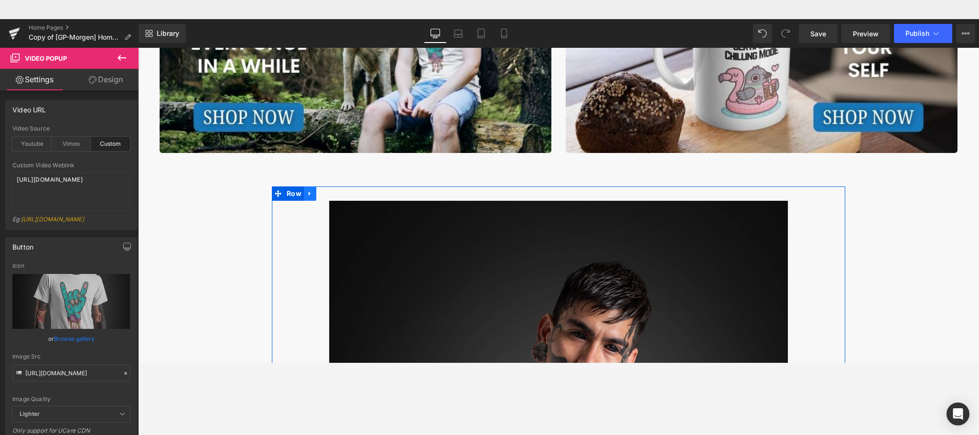
click at [307, 192] on icon "Main content" at bounding box center [310, 193] width 7 height 7
click at [332, 191] on icon "Main content" at bounding box center [335, 193] width 7 height 7
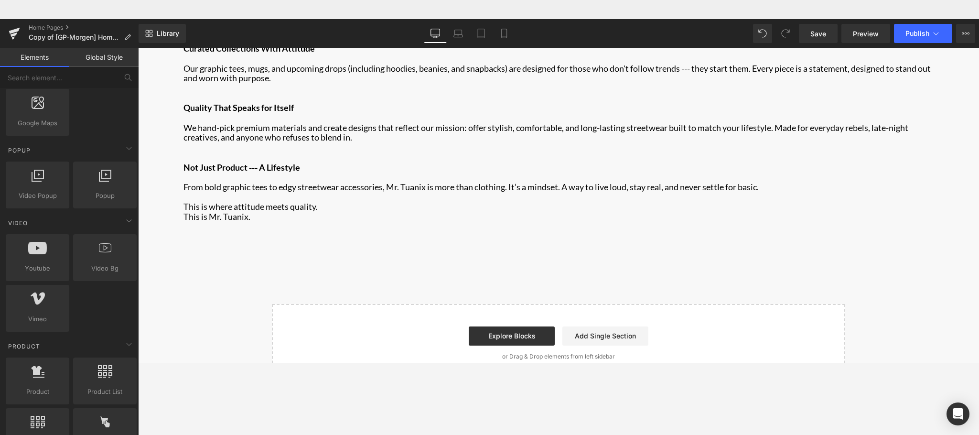
scroll to position [1661, 0]
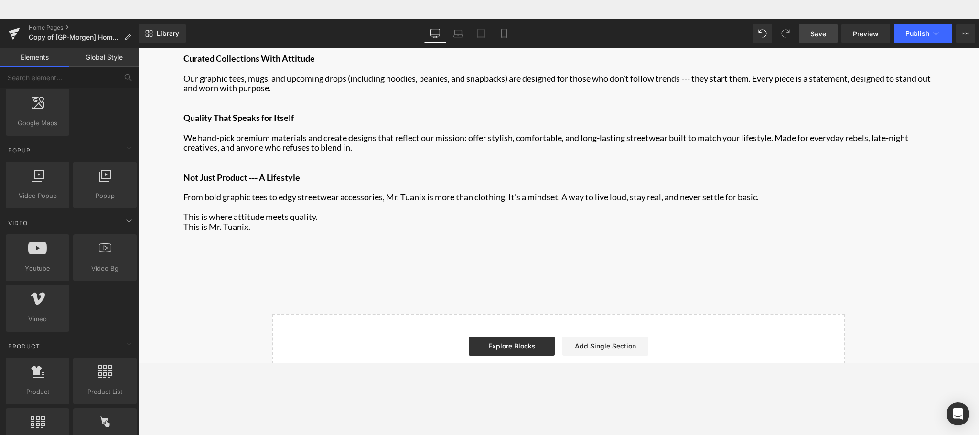
drag, startPoint x: 821, startPoint y: 41, endPoint x: 708, endPoint y: 160, distance: 164.2
click at [815, 41] on link "Save" at bounding box center [818, 33] width 39 height 19
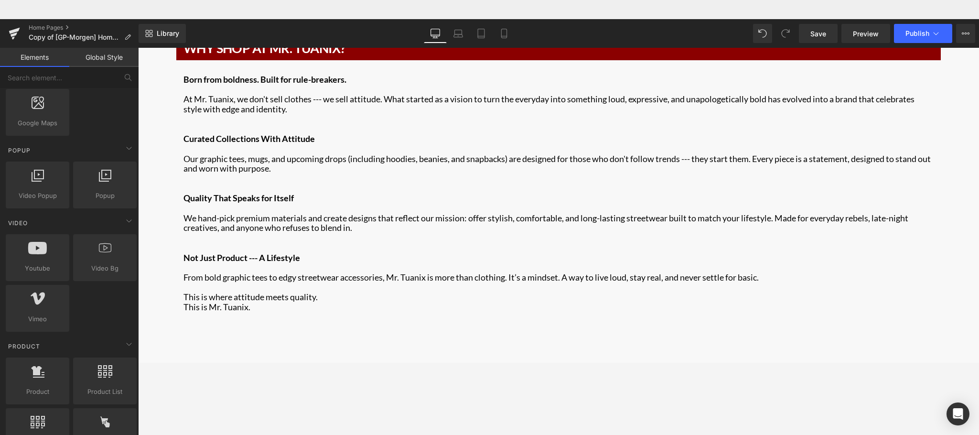
scroll to position [1512, 0]
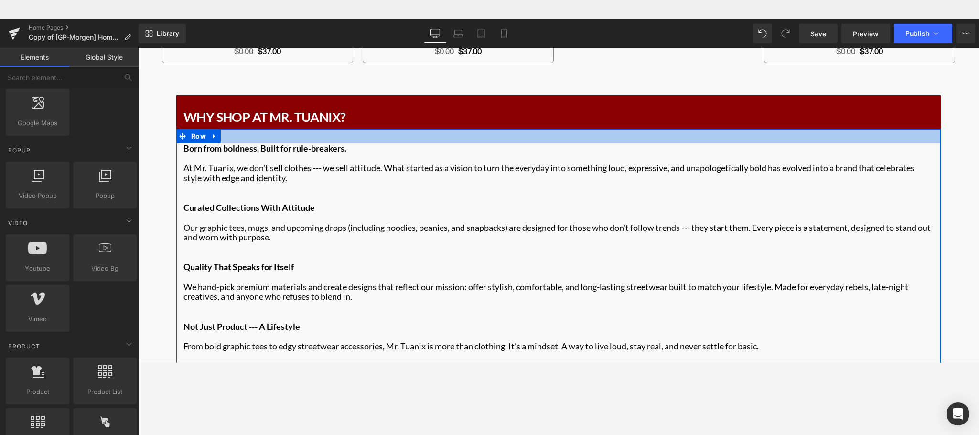
click at [815, 140] on div "Main content" at bounding box center [558, 136] width 764 height 14
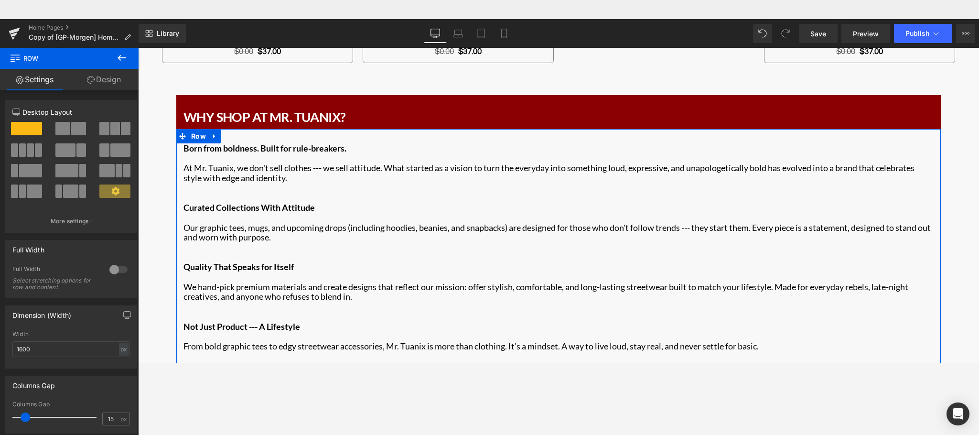
click at [102, 79] on link "Design" at bounding box center [103, 79] width 69 height 21
click at [0, 0] on div "Background" at bounding box center [0, 0] width 0 height 0
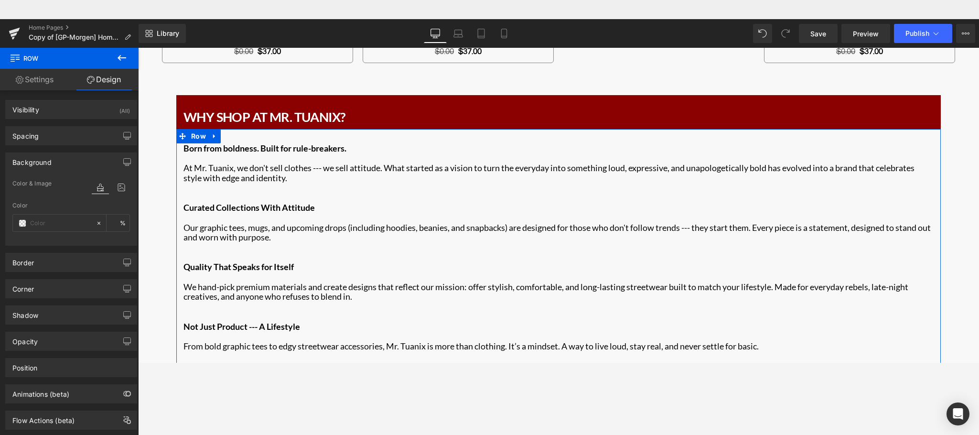
type input "none"
type input "0"
click at [60, 223] on input "none" at bounding box center [60, 223] width 61 height 11
click at [21, 222] on span at bounding box center [23, 223] width 8 height 8
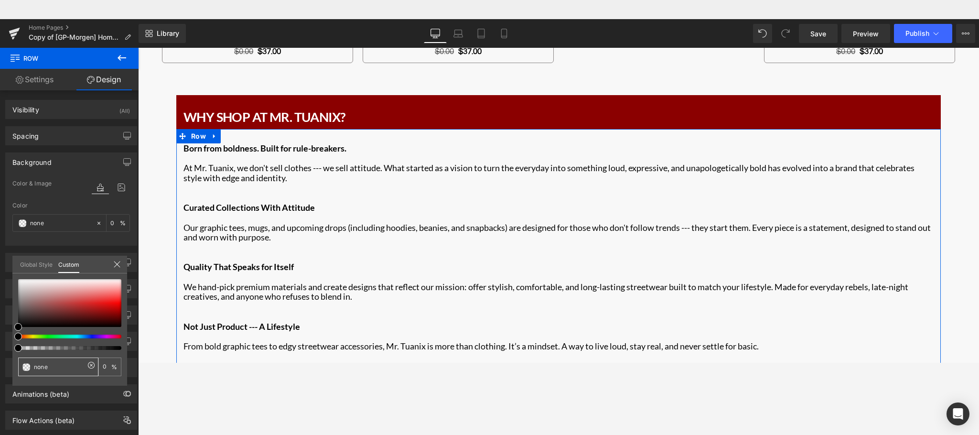
click at [53, 362] on input "none" at bounding box center [59, 367] width 51 height 10
type input "none8"
click at [50, 362] on input "none8" at bounding box center [59, 367] width 51 height 10
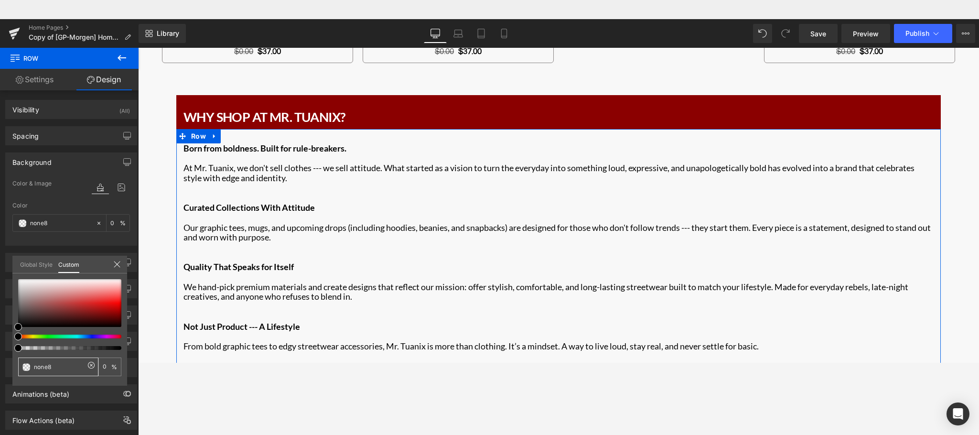
click at [50, 362] on input "none8" at bounding box center [59, 367] width 51 height 10
type input "8"
type input "8b"
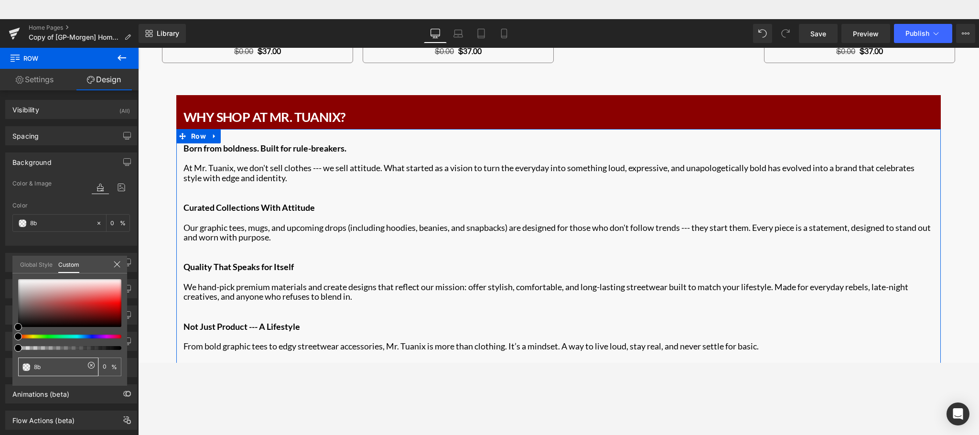
type input "8b0"
type input "100"
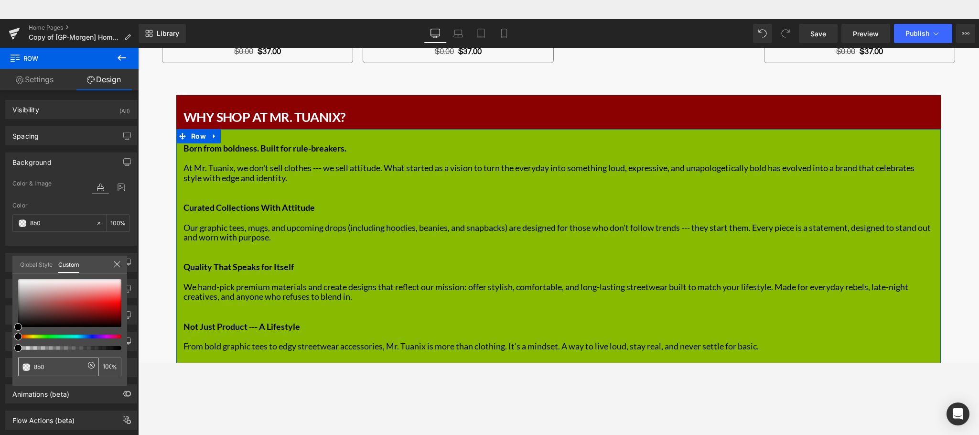
type input "8b00"
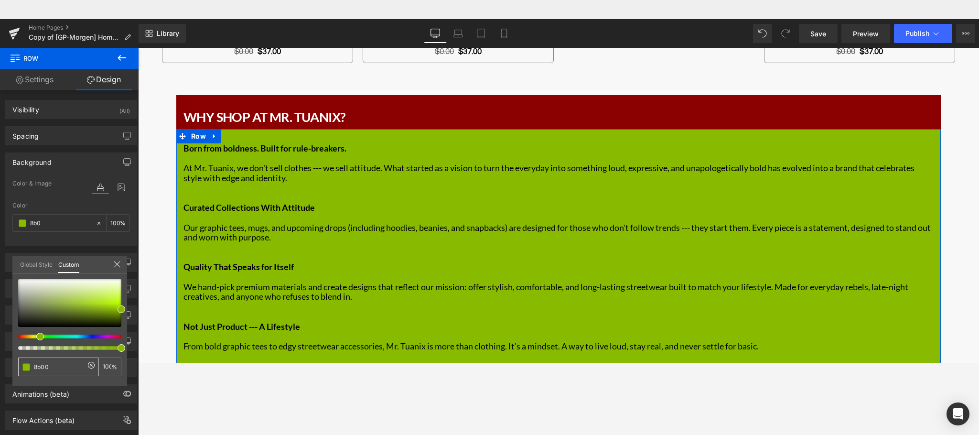
type input "8b00"
type input "0"
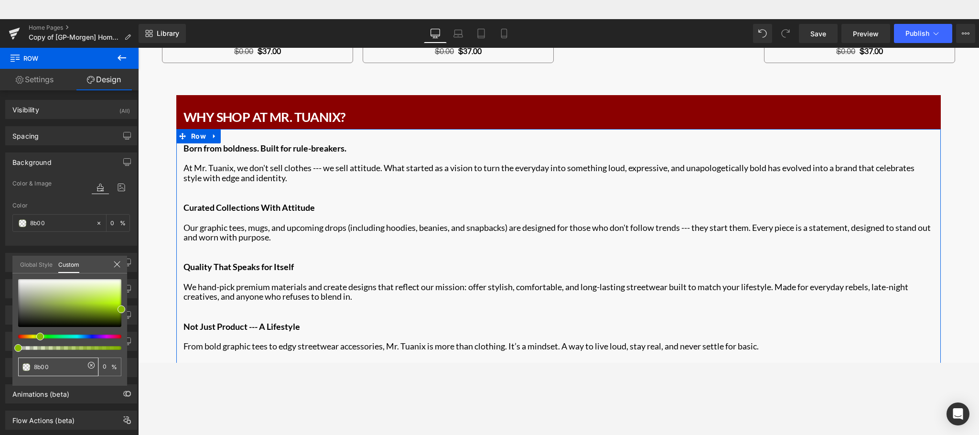
type input "8b000"
type input "8b0000"
type input "100"
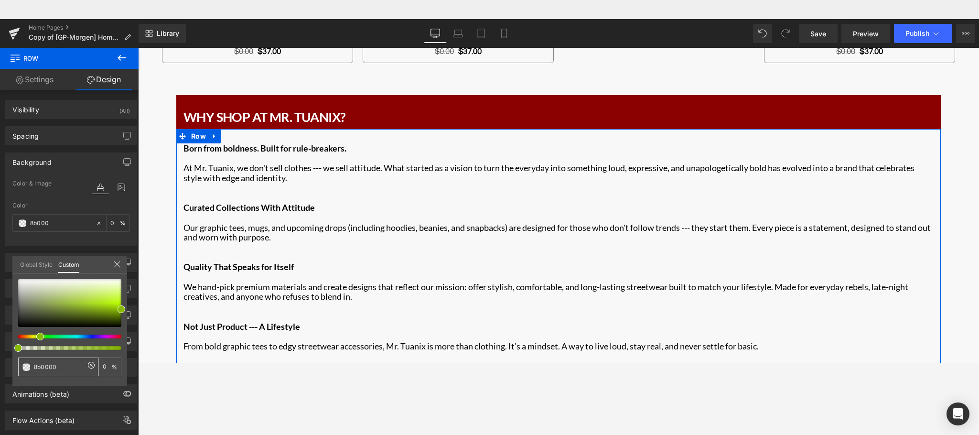
type input "100"
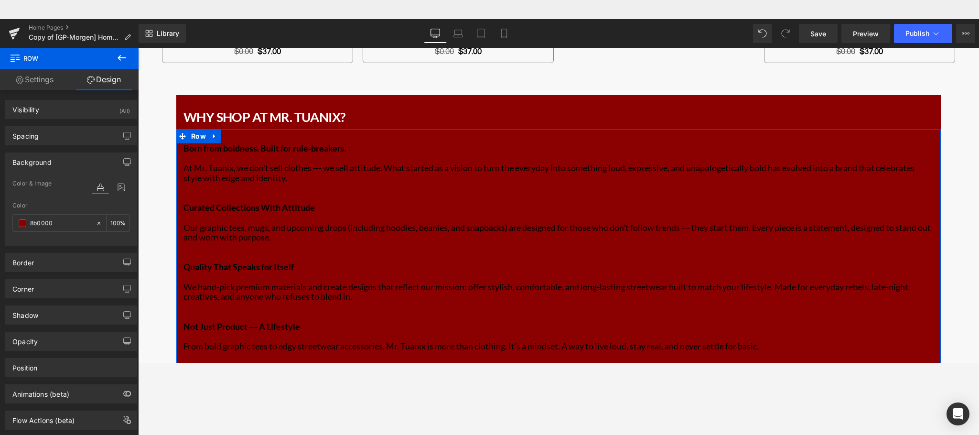
click at [115, 221] on div "100 %" at bounding box center [118, 222] width 23 height 17
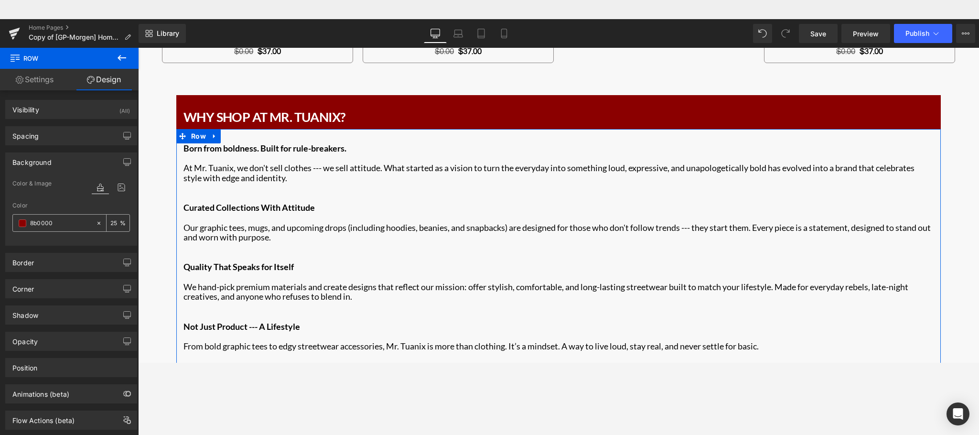
type input "25"
click at [68, 225] on input "8b0000" at bounding box center [60, 223] width 61 height 11
type input "#8b0000"
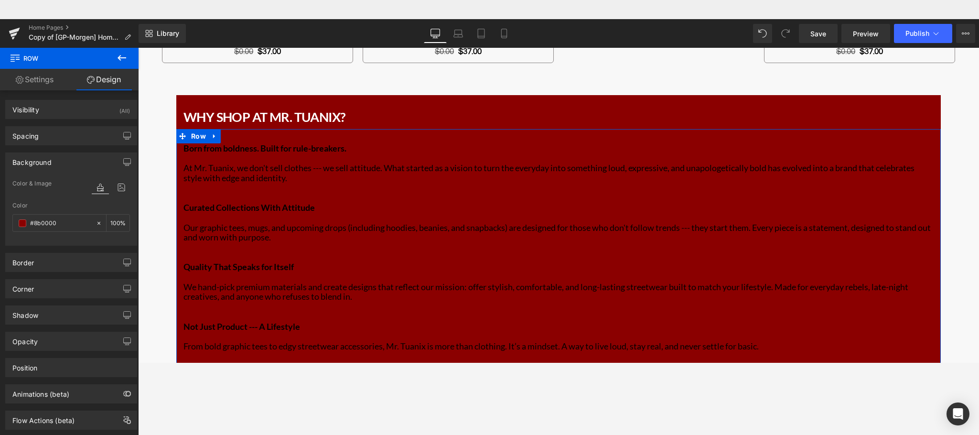
click at [115, 205] on div "Color" at bounding box center [71, 205] width 118 height 7
click at [121, 225] on div "100 %" at bounding box center [118, 222] width 23 height 17
click at [114, 225] on input "100" at bounding box center [115, 222] width 10 height 11
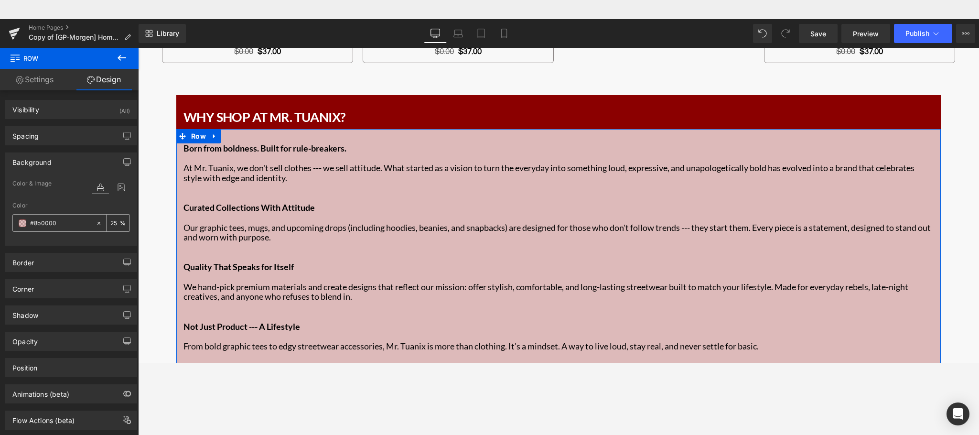
type input "25"
click at [96, 224] on icon at bounding box center [99, 223] width 7 height 7
type input "none"
type input "0"
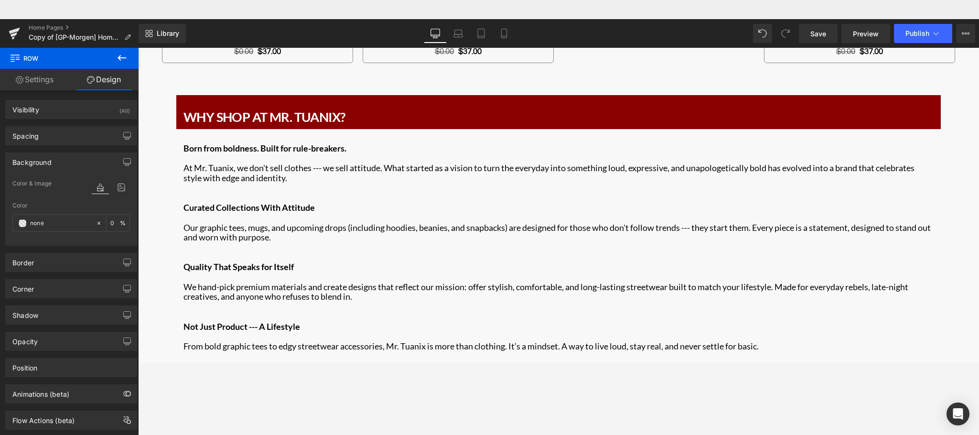
click at [96, 222] on icon at bounding box center [99, 223] width 7 height 7
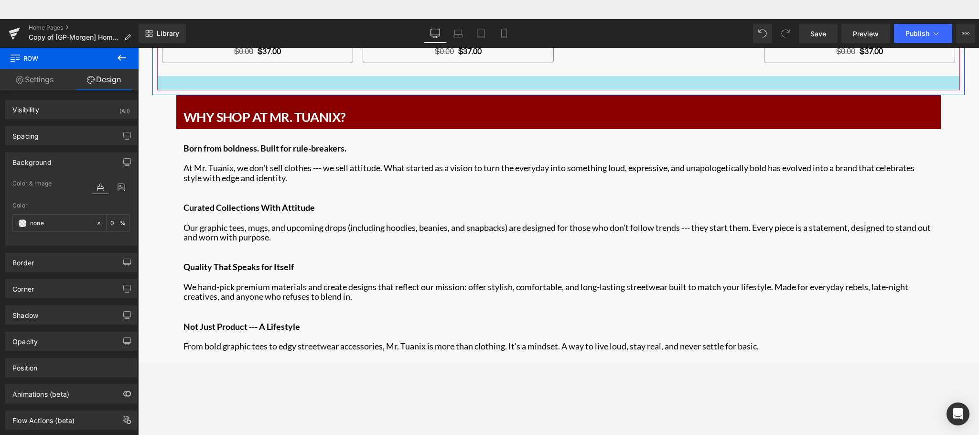
click at [815, 81] on div "Main content" at bounding box center [558, 83] width 803 height 14
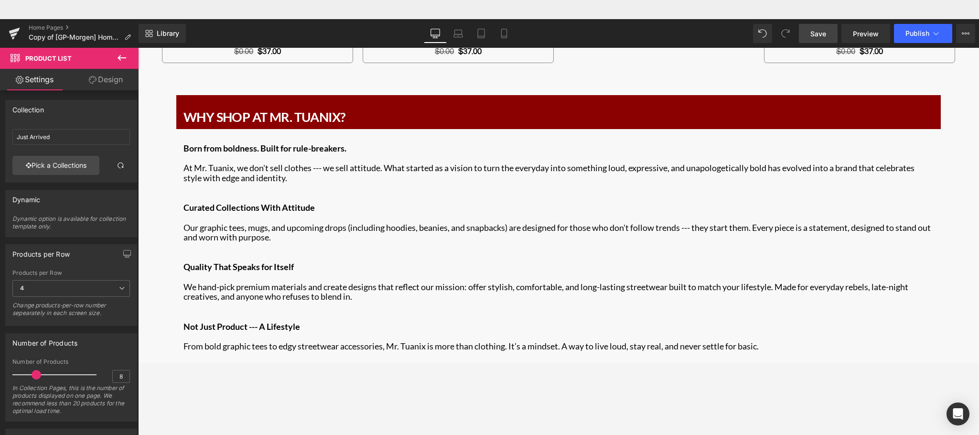
click at [815, 39] on link "Save" at bounding box center [818, 33] width 39 height 19
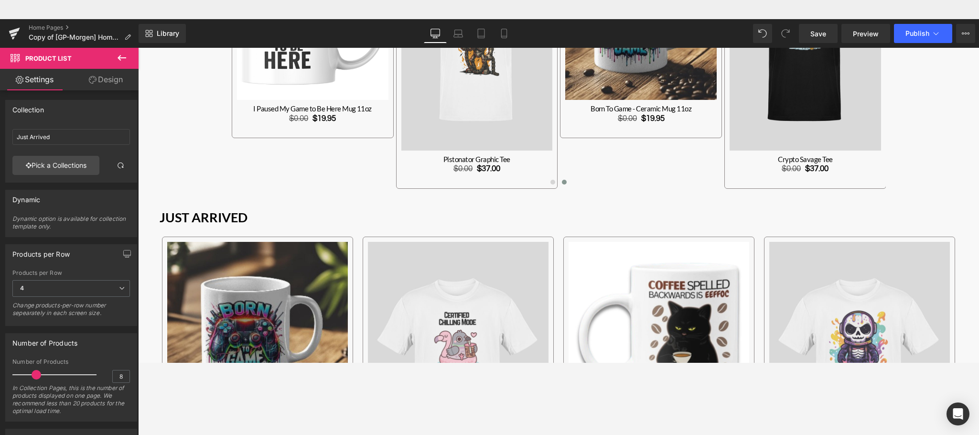
scroll to position [691, 0]
